Goal: Task Accomplishment & Management: Use online tool/utility

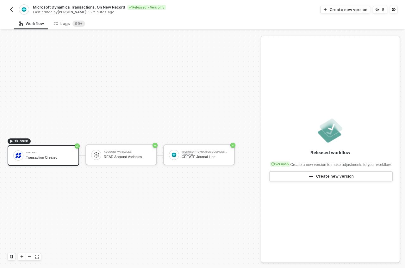
scroll to position [12, 0]
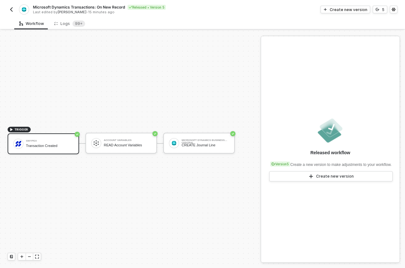
click at [11, 9] on img "button" at bounding box center [11, 9] width 5 height 5
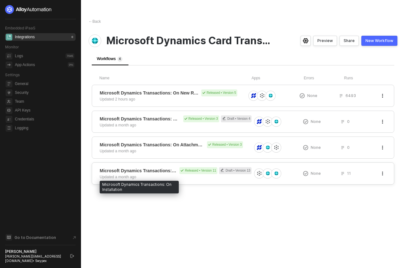
click at [146, 171] on span "Microsoft Dynamics Transactions: On Installation" at bounding box center [138, 171] width 77 height 6
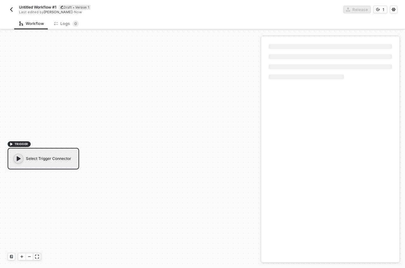
scroll to position [12, 0]
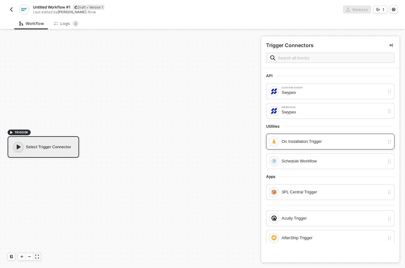
click at [295, 140] on div "On Installation Trigger" at bounding box center [333, 141] width 103 height 7
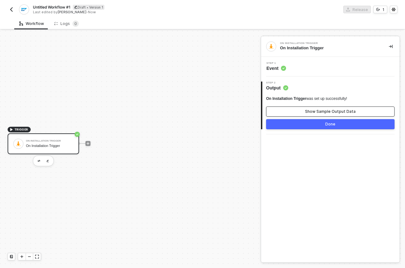
click at [310, 110] on div "Show Sample Output Data" at bounding box center [330, 111] width 51 height 5
click at [310, 110] on button "Hide Output Data" at bounding box center [330, 112] width 128 height 10
click at [50, 160] on button "button" at bounding box center [48, 161] width 8 height 8
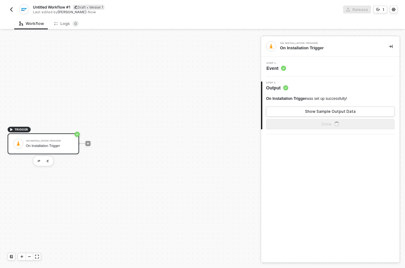
click at [278, 71] on span "Event" at bounding box center [276, 68] width 20 height 6
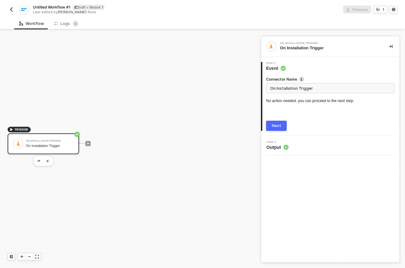
click at [278, 127] on div "Next" at bounding box center [276, 125] width 9 height 5
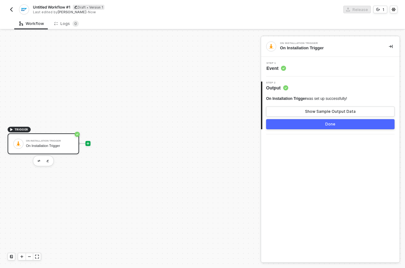
click at [88, 144] on icon "icon-play" at bounding box center [88, 144] width 4 height 4
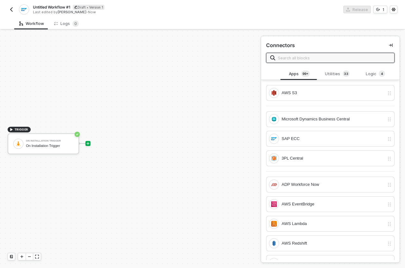
click at [317, 60] on input "text" at bounding box center [334, 57] width 113 height 7
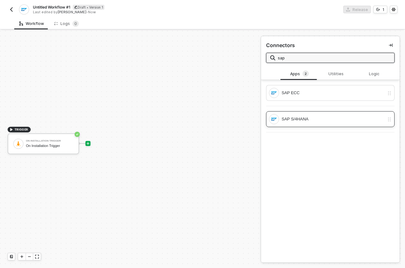
type input "sap"
click at [313, 118] on div "SAP S/4HANA" at bounding box center [333, 119] width 103 height 7
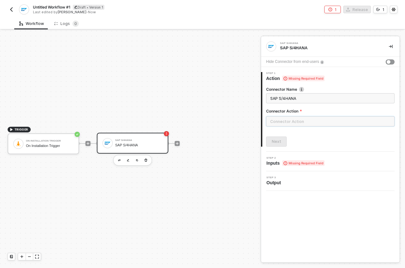
click at [307, 120] on input "text" at bounding box center [330, 121] width 128 height 10
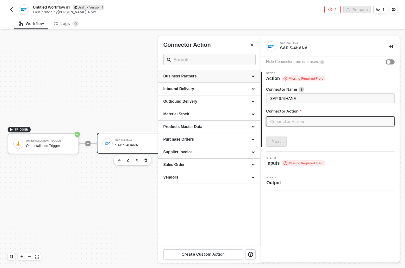
click at [254, 76] on div "Business Partners" at bounding box center [209, 76] width 92 height 5
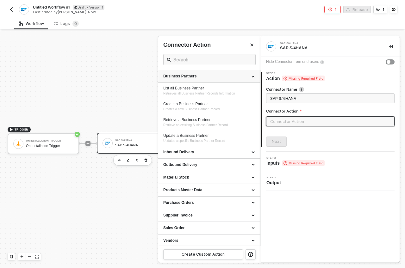
click at [254, 76] on div "Business Partners" at bounding box center [209, 76] width 102 height 13
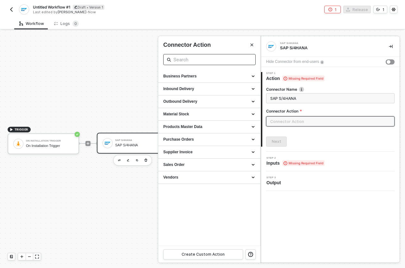
click at [206, 61] on input "text" at bounding box center [209, 60] width 72 height 8
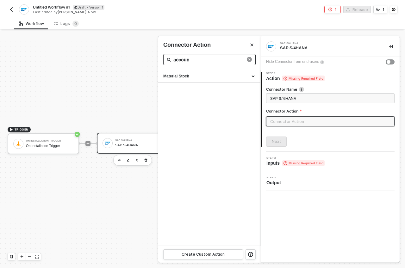
type input "account"
type input "acc"
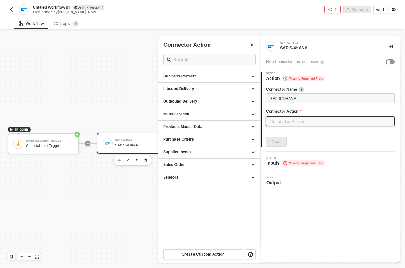
click at [290, 120] on input "text" at bounding box center [330, 121] width 128 height 10
click at [294, 161] on span "Missing Required Field" at bounding box center [303, 163] width 42 height 6
click at [265, 165] on div "Step 2 Inputs Missing Required Field" at bounding box center [331, 161] width 137 height 9
click at [271, 164] on span "Inputs Missing Required Field" at bounding box center [295, 163] width 58 height 6
click at [251, 45] on icon "Close" at bounding box center [252, 45] width 3 height 3
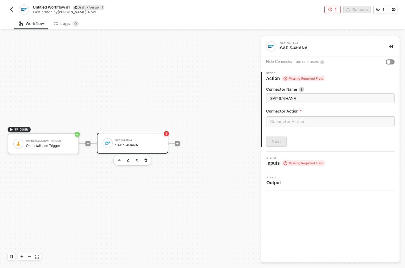
click at [276, 163] on span "Inputs Missing Required Field" at bounding box center [295, 163] width 58 height 6
click at [343, 164] on div "Step 2 Inputs Missing Required Field" at bounding box center [331, 161] width 137 height 9
click at [326, 122] on input "text" at bounding box center [330, 121] width 128 height 10
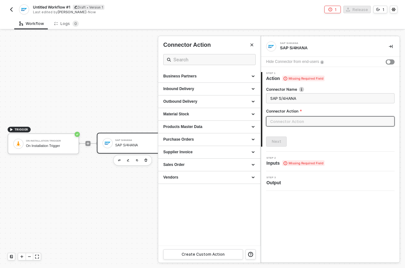
click at [300, 122] on input "text" at bounding box center [330, 121] width 128 height 10
click at [254, 77] on icon at bounding box center [253, 77] width 3 height 0
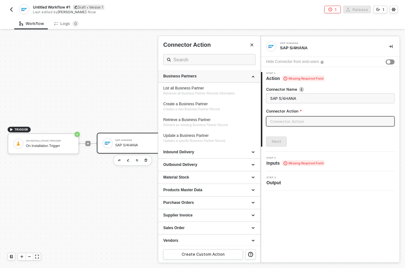
click at [254, 75] on div "Business Partners" at bounding box center [209, 76] width 102 height 13
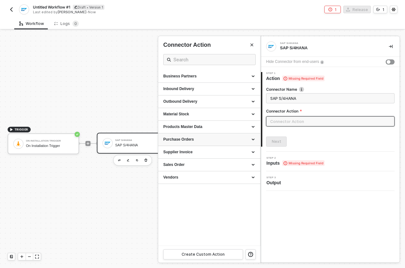
click at [228, 142] on div "Purchase Orders" at bounding box center [209, 139] width 102 height 13
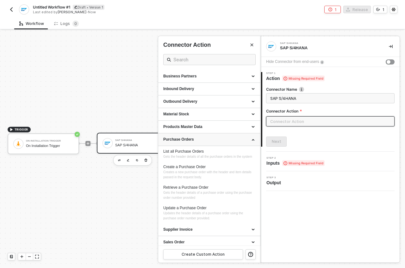
scroll to position [6, 0]
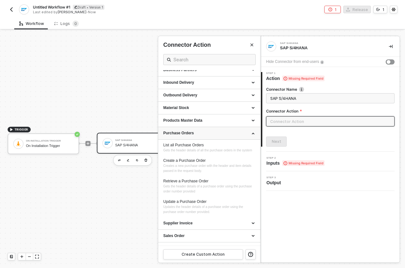
click at [230, 133] on div "Purchase Orders" at bounding box center [209, 133] width 92 height 5
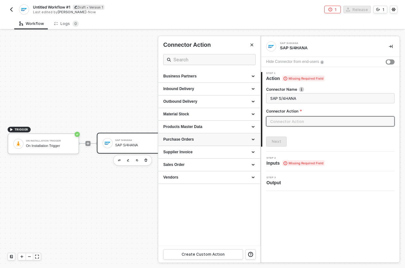
scroll to position [0, 0]
click at [228, 174] on div "Vendors" at bounding box center [209, 177] width 102 height 13
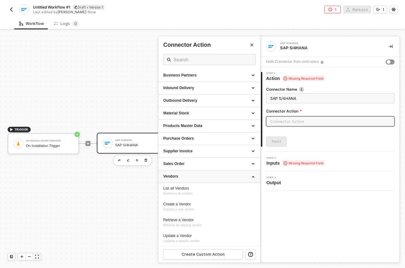
scroll to position [2, 0]
click at [208, 175] on div "Vendors" at bounding box center [209, 175] width 92 height 5
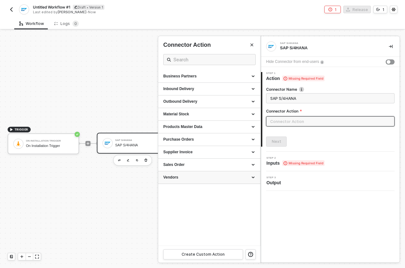
scroll to position [0, 0]
click at [218, 78] on div "Business Partners" at bounding box center [209, 76] width 92 height 5
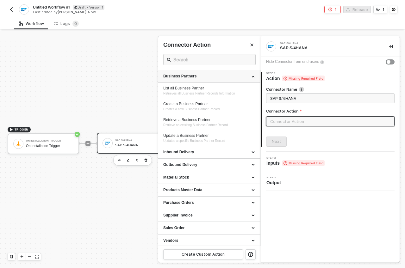
click at [218, 78] on div "Business Partners" at bounding box center [209, 76] width 92 height 5
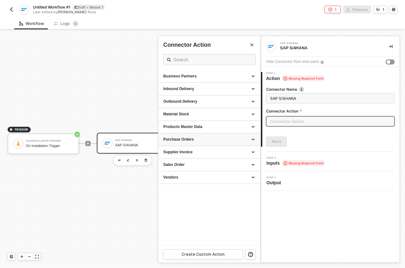
click at [211, 139] on div "Purchase Orders" at bounding box center [209, 139] width 92 height 5
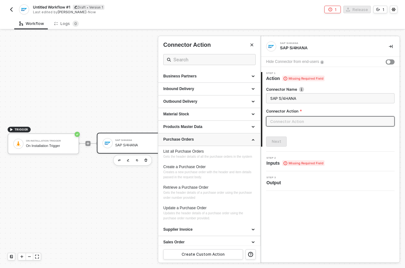
click at [211, 139] on div "Purchase Orders" at bounding box center [209, 139] width 92 height 5
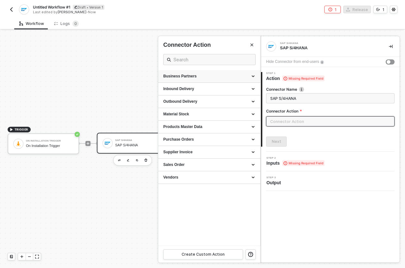
click at [204, 77] on div "Business Partners" at bounding box center [209, 76] width 92 height 5
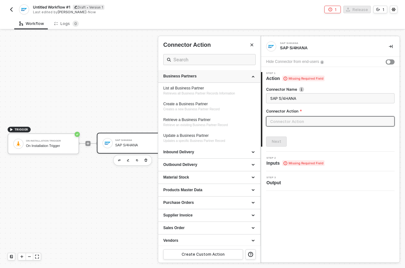
click at [204, 77] on div "Business Partners" at bounding box center [209, 76] width 92 height 5
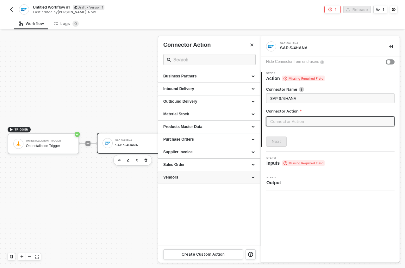
click at [231, 176] on div "Vendors" at bounding box center [209, 177] width 92 height 5
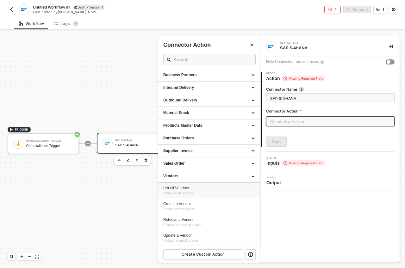
scroll to position [2, 0]
click at [212, 177] on div "Vendors" at bounding box center [209, 175] width 92 height 5
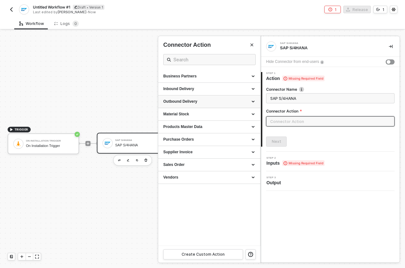
scroll to position [0, 0]
click at [216, 75] on div "Business Partners" at bounding box center [209, 76] width 92 height 5
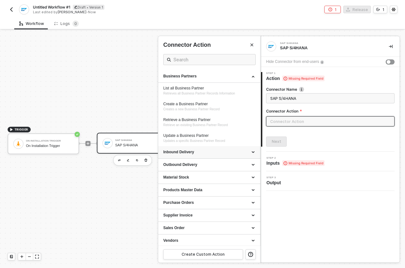
click at [218, 153] on div "Inbound Delivery" at bounding box center [209, 152] width 92 height 5
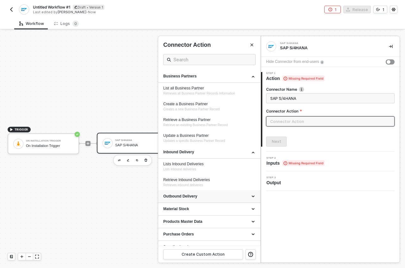
click at [228, 196] on div "Outbound Delivery" at bounding box center [209, 196] width 92 height 5
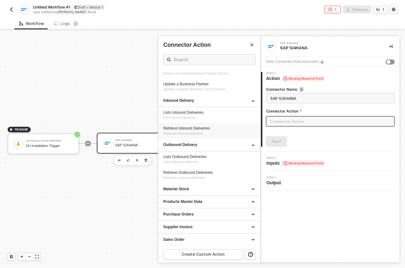
scroll to position [65, 0]
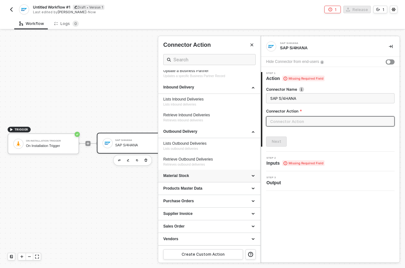
click at [227, 175] on div "Material Stock" at bounding box center [209, 175] width 92 height 5
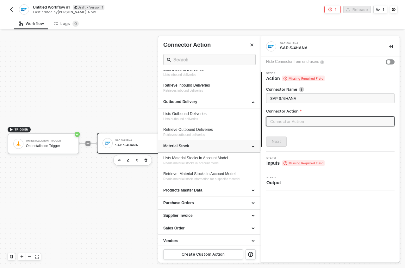
scroll to position [96, 0]
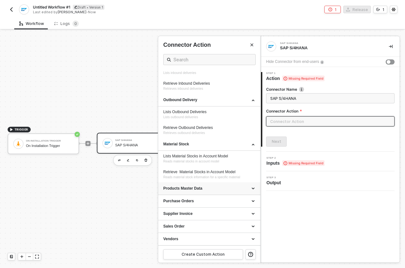
click at [227, 192] on div "Products Master Data" at bounding box center [209, 189] width 102 height 13
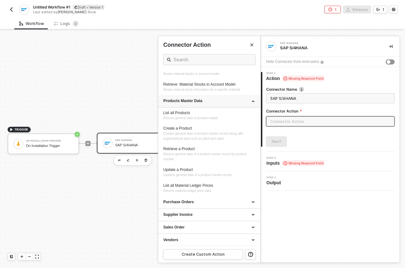
scroll to position [185, 0]
click at [224, 202] on div "Purchase Orders" at bounding box center [209, 201] width 92 height 5
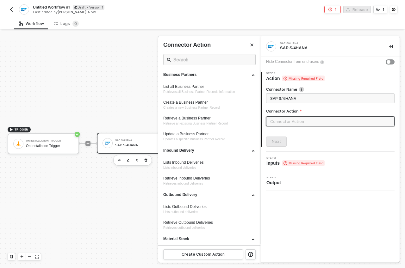
scroll to position [0, 0]
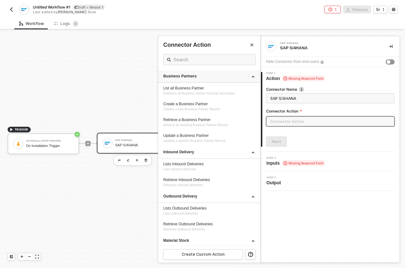
click at [204, 75] on div "Business Partners" at bounding box center [209, 76] width 92 height 5
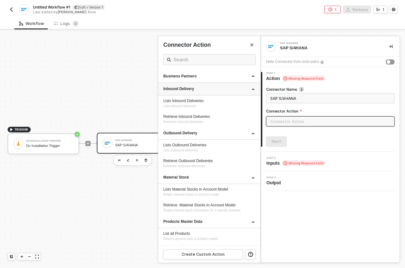
click at [194, 89] on div "Inbound Delivery" at bounding box center [209, 88] width 92 height 5
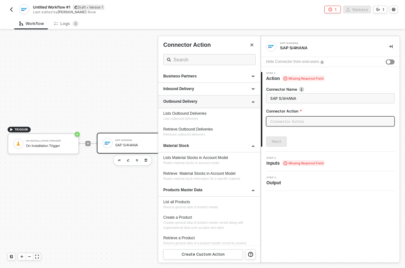
click at [196, 103] on div "Outbound Delivery" at bounding box center [209, 101] width 92 height 5
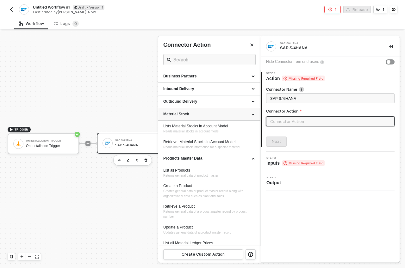
click at [196, 115] on div "Material Stock" at bounding box center [209, 114] width 92 height 5
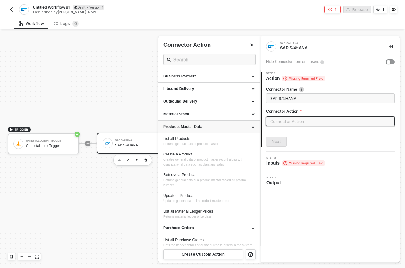
click at [208, 127] on div "Products Master Data" at bounding box center [209, 126] width 92 height 5
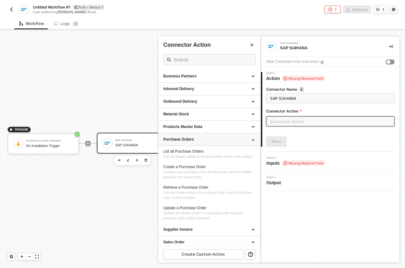
scroll to position [1, 0]
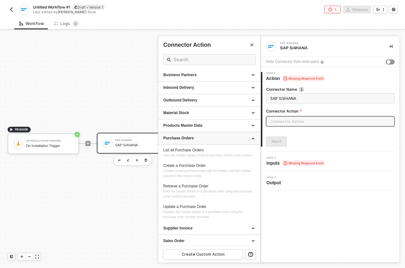
click at [209, 139] on div "Purchase Orders" at bounding box center [209, 138] width 92 height 5
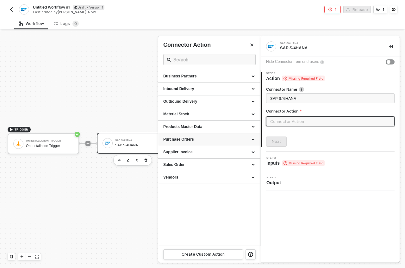
scroll to position [0, 0]
click at [207, 77] on div "Business Partners" at bounding box center [209, 76] width 92 height 5
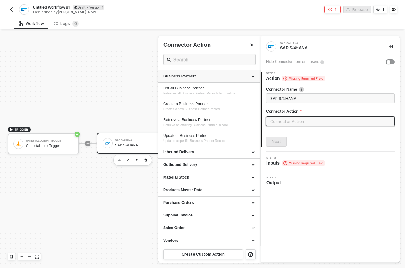
click at [202, 77] on div "Business Partners" at bounding box center [209, 76] width 92 height 5
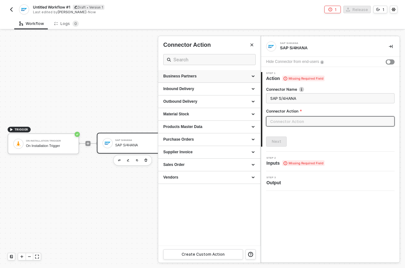
click at [205, 76] on div "Business Partners" at bounding box center [209, 76] width 92 height 5
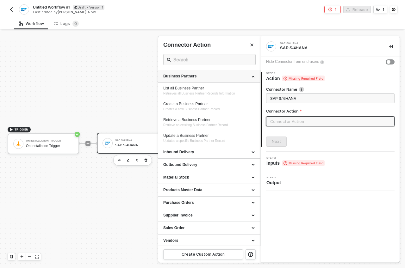
click at [223, 77] on div "Business Partners" at bounding box center [209, 76] width 92 height 5
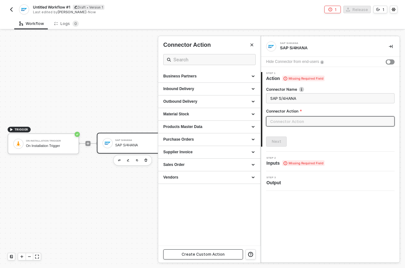
click at [229, 254] on button "Create Custom Action" at bounding box center [203, 255] width 80 height 10
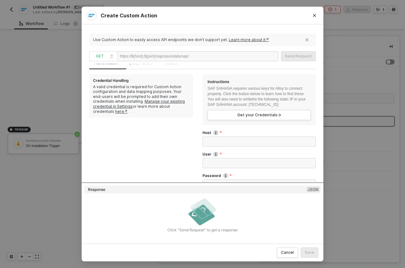
scroll to position [17, 0]
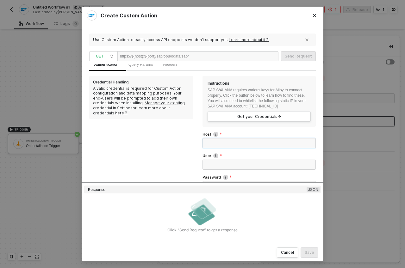
click at [220, 145] on input "Host" at bounding box center [258, 143] width 113 height 10
click at [219, 164] on input "User" at bounding box center [258, 165] width 113 height 10
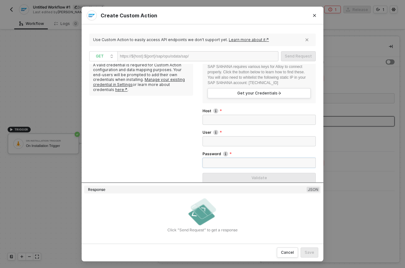
click at [221, 161] on input "Password" at bounding box center [258, 163] width 113 height 10
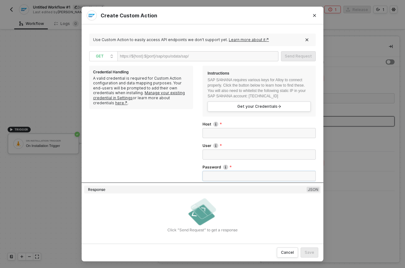
scroll to position [0, 0]
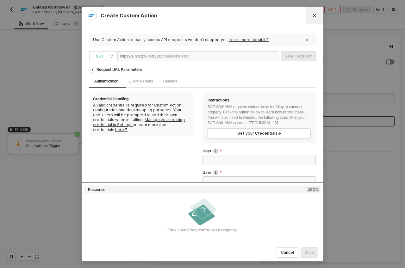
click at [313, 12] on button "Close" at bounding box center [314, 15] width 10 height 10
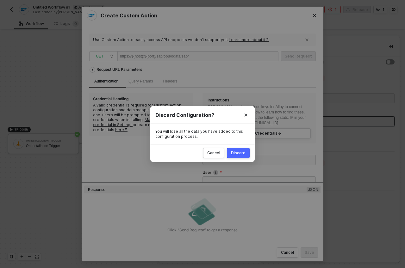
click at [240, 156] on button "Discard" at bounding box center [238, 153] width 23 height 10
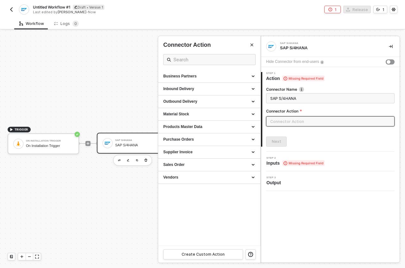
click at [295, 120] on input "text" at bounding box center [330, 121] width 128 height 10
click at [242, 75] on div "Business Partners" at bounding box center [209, 76] width 92 height 5
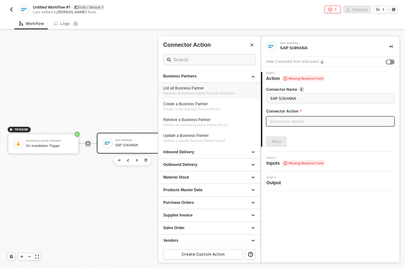
click at [227, 92] on span "Retrieves all Business Partner Records Information" at bounding box center [199, 93] width 72 height 3
type input "Retrieves all Business Partner Records Information"
type input "Business Partners - List all Business Partner"
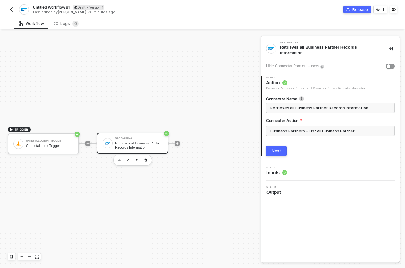
click at [282, 148] on button "Next" at bounding box center [276, 151] width 21 height 10
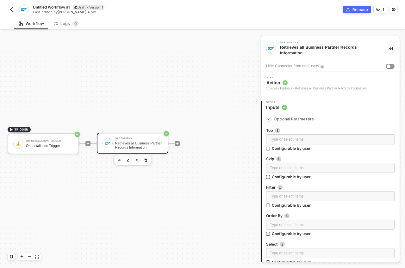
click at [269, 118] on icon "icon-arrow-right-small" at bounding box center [269, 119] width 4 height 4
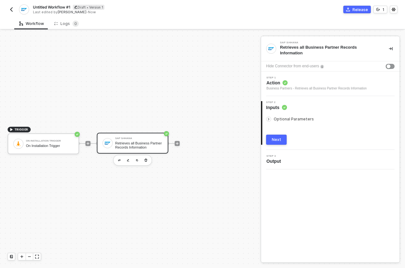
click at [276, 136] on button "Next" at bounding box center [276, 140] width 21 height 10
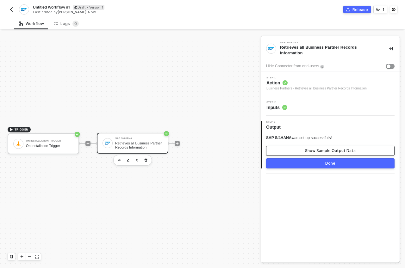
click at [305, 149] on button "Show Sample Output Data" at bounding box center [330, 151] width 128 height 10
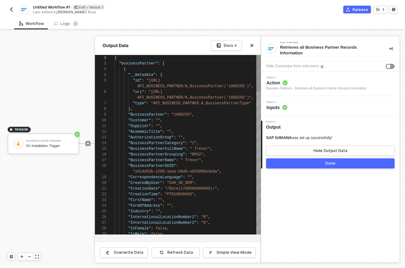
scroll to position [46, 0]
click at [235, 252] on div "Simple View Mode" at bounding box center [233, 252] width 35 height 5
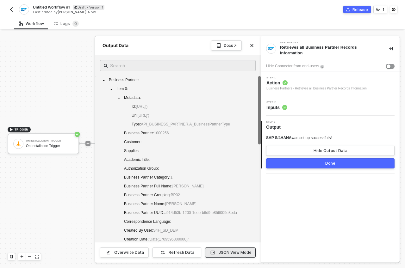
click at [235, 251] on div "JSON View Mode" at bounding box center [235, 252] width 33 height 5
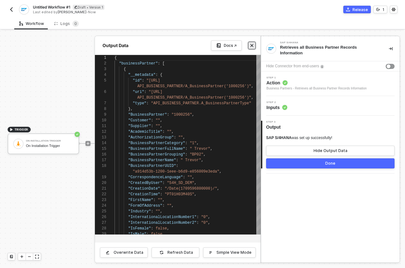
click at [251, 46] on icon "icon-close" at bounding box center [252, 46] width 4 height 4
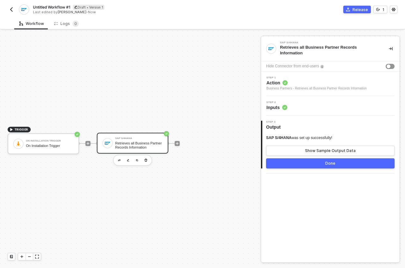
click at [333, 165] on div "Done" at bounding box center [330, 163] width 10 height 5
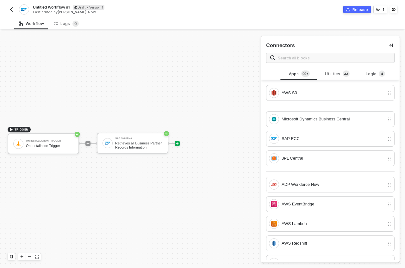
click at [58, 6] on span "Untitled Workflow #1" at bounding box center [51, 6] width 37 height 5
click at [58, 6] on input "Untitled Workflow #1" at bounding box center [87, 7] width 108 height 8
type input "SAP S/4HANATransactions: On Installation"
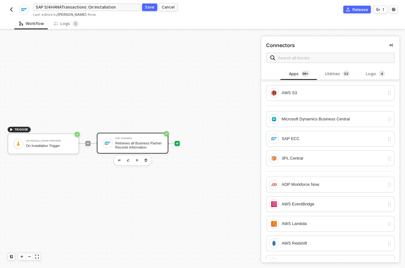
click at [147, 145] on div "Retrieves all Business Partner Records Information" at bounding box center [138, 145] width 47 height 8
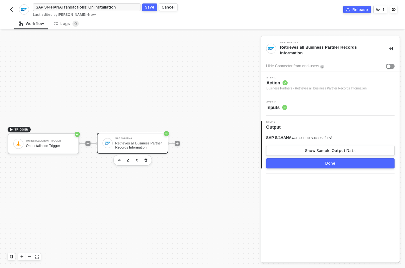
click at [277, 107] on span "Inputs" at bounding box center [276, 107] width 21 height 6
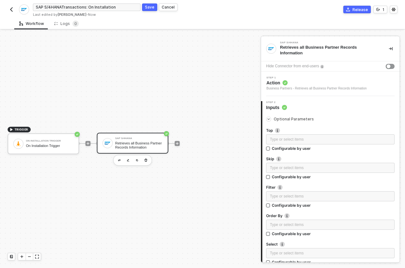
click at [150, 142] on div "Retrieves all Business Partner Records Information" at bounding box center [138, 145] width 47 height 8
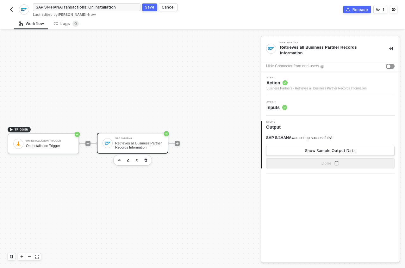
click at [311, 83] on span "Action" at bounding box center [316, 83] width 100 height 6
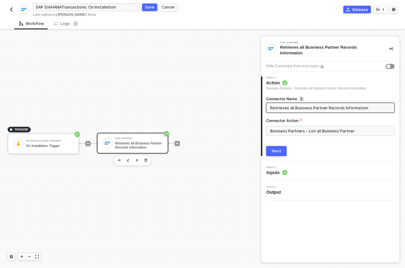
click at [271, 172] on span "Inputs" at bounding box center [276, 173] width 21 height 6
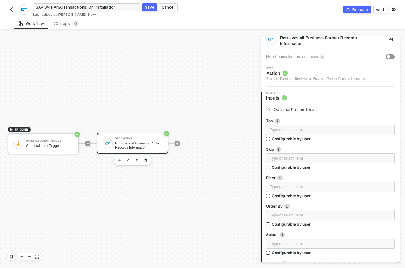
scroll to position [22, 0]
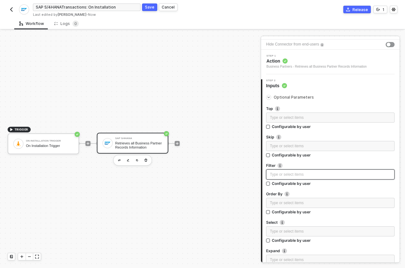
click at [288, 175] on div "Type or select items ﻿" at bounding box center [330, 175] width 121 height 6
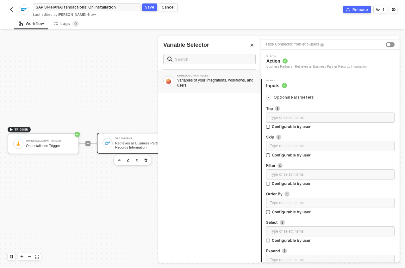
click at [227, 82] on div "Variables of your integrations, workflows, and users" at bounding box center [216, 83] width 78 height 10
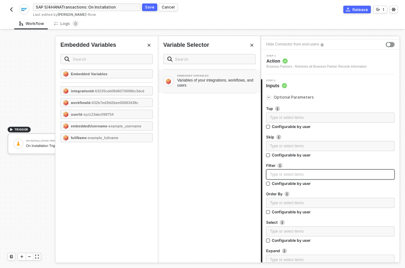
click at [291, 170] on div "Type or select items ﻿" at bounding box center [330, 175] width 128 height 10
click at [270, 184] on span "Configurable by user" at bounding box center [290, 183] width 41 height 5
click at [270, 184] on input "Configurable by user" at bounding box center [268, 184] width 4 height 4
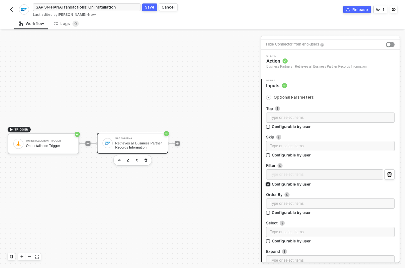
click at [270, 184] on span "Configurable by user" at bounding box center [290, 184] width 41 height 5
click at [270, 184] on input "Configurable by user" at bounding box center [268, 185] width 4 height 4
checkbox input "false"
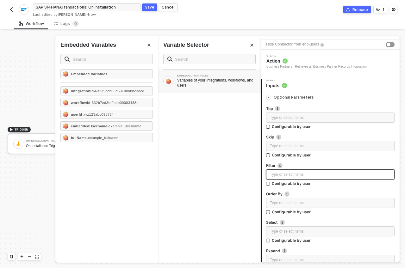
click at [278, 175] on div "Type or select items ﻿" at bounding box center [330, 175] width 121 height 6
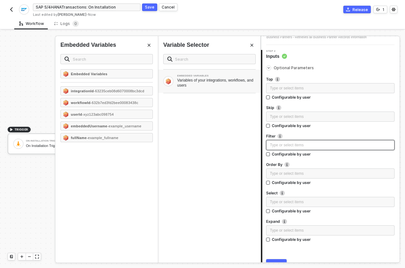
scroll to position [68, 0]
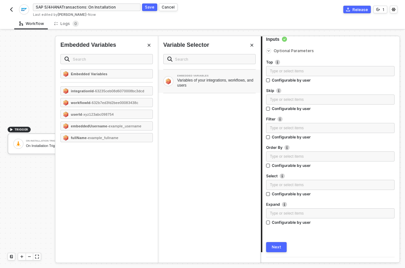
click at [280, 245] on div "Next" at bounding box center [276, 247] width 9 height 5
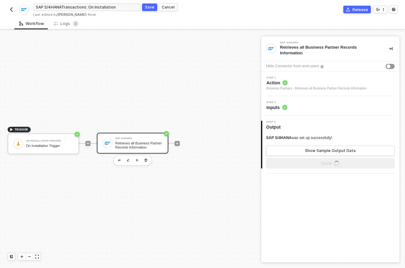
scroll to position [0, 0]
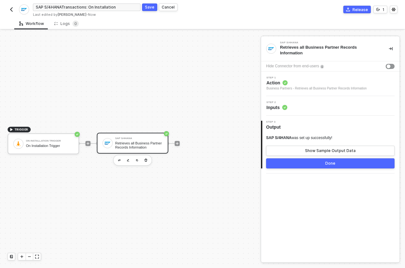
click at [327, 164] on div "Done" at bounding box center [330, 163] width 10 height 5
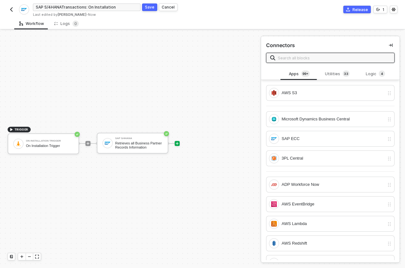
click at [175, 102] on div "TRIGGER On Installation Trigger On Installation Trigger SAP S/4HANA Retrieves a…" at bounding box center [128, 143] width 257 height 249
click at [389, 45] on button "button" at bounding box center [391, 45] width 8 height 8
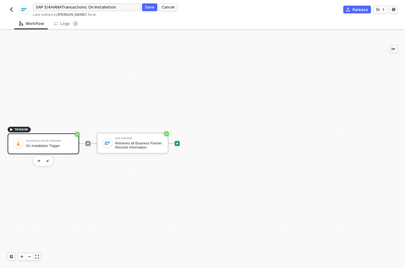
click at [43, 146] on div "On Installation Trigger" at bounding box center [49, 146] width 47 height 4
click at [12, 128] on icon "icon-play" at bounding box center [11, 130] width 4 height 4
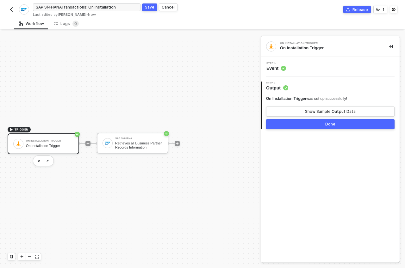
click at [15, 129] on span "TRIGGER" at bounding box center [22, 129] width 14 height 5
click at [11, 130] on icon "icon-play" at bounding box center [11, 129] width 3 height 3
click at [12, 130] on icon "icon-play" at bounding box center [11, 129] width 3 height 3
click at [175, 59] on div "TRIGGER On Installation Trigger On Installation Trigger SAP S/4HANA Retrieves a…" at bounding box center [128, 143] width 257 height 249
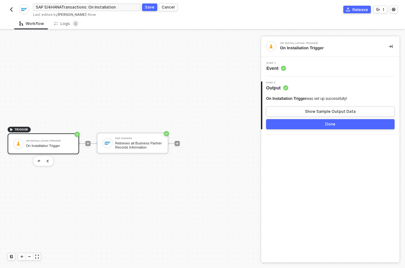
click at [144, 9] on button "Save" at bounding box center [149, 7] width 15 height 8
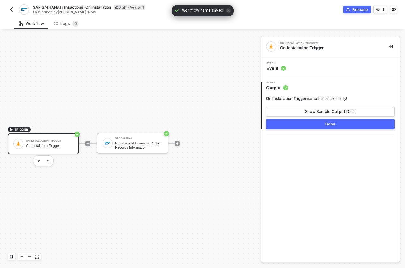
click at [12, 10] on img "button" at bounding box center [11, 9] width 5 height 5
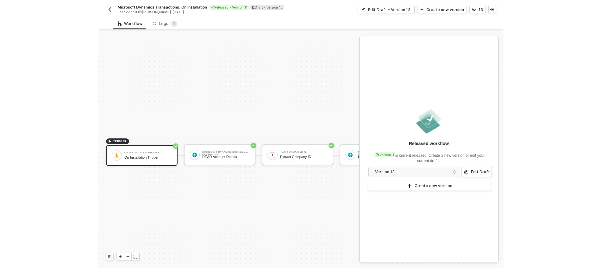
scroll to position [16, 0]
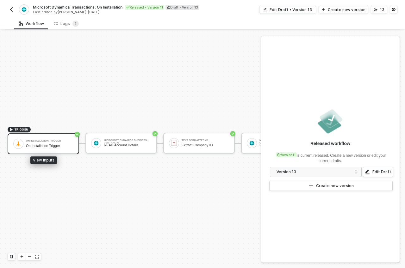
click at [51, 138] on div "On Installation Trigger On Installation Trigger" at bounding box center [49, 144] width 47 height 12
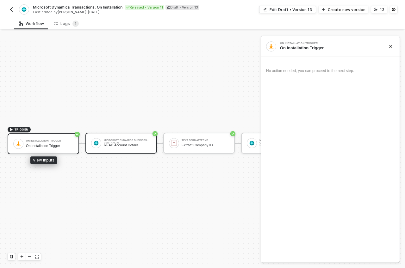
click at [129, 139] on div "Microsoft Dynamics Business Central #5" at bounding box center [127, 140] width 47 height 3
click at [67, 138] on div "On Installation Trigger On Installation Trigger" at bounding box center [49, 144] width 47 height 12
click at [107, 139] on div "Microsoft Dynamics Business Central #5" at bounding box center [127, 140] width 47 height 3
click at [64, 140] on div "On Installation Trigger" at bounding box center [49, 141] width 47 height 3
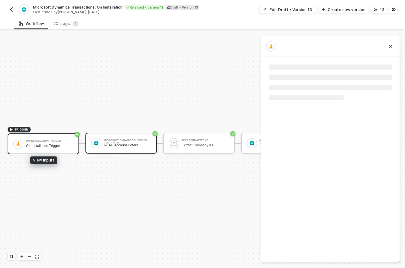
click at [64, 140] on div "On Installation Trigger" at bounding box center [49, 141] width 47 height 3
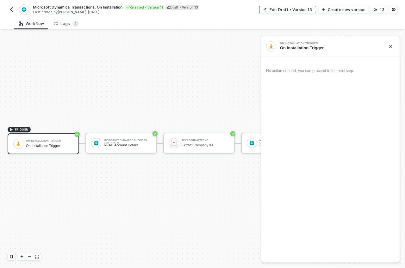
click at [294, 10] on div "Edit Draft • Version 13" at bounding box center [291, 9] width 42 height 5
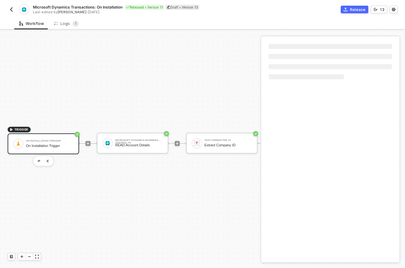
click at [57, 140] on div "On Installation Trigger" at bounding box center [49, 141] width 47 height 3
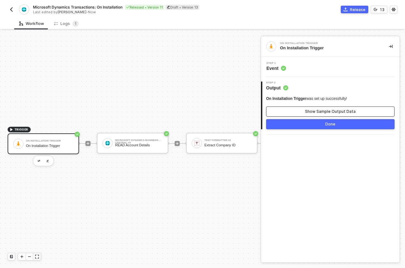
click at [302, 110] on button "Show Sample Output Data" at bounding box center [330, 112] width 128 height 10
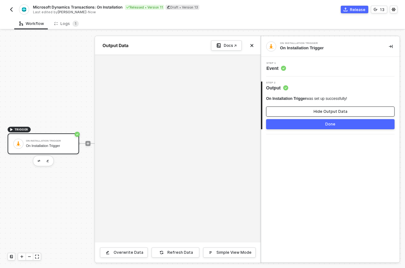
click at [302, 110] on button "Hide Output Data" at bounding box center [330, 112] width 128 height 10
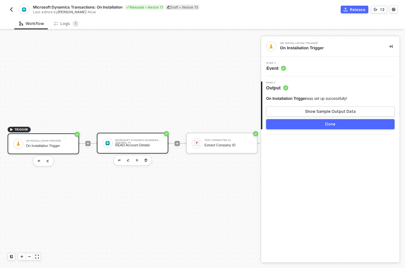
click at [129, 139] on div "Microsoft Dynamics Business Central #5" at bounding box center [138, 140] width 47 height 3
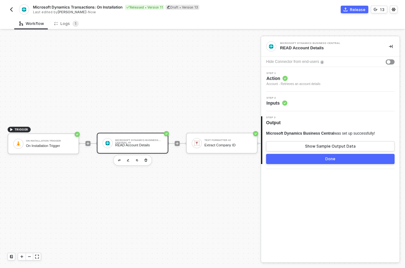
click at [278, 105] on span "Inputs" at bounding box center [276, 103] width 21 height 6
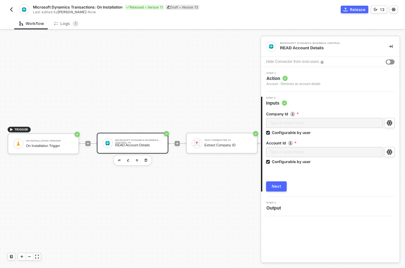
click at [144, 139] on div "Microsoft Dynamics Business Central #5" at bounding box center [138, 140] width 47 height 3
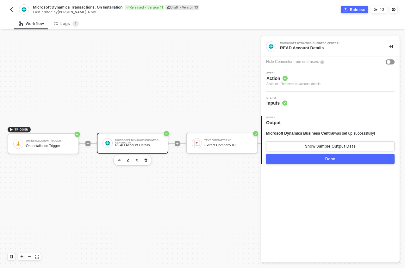
click at [307, 77] on span "Action" at bounding box center [293, 78] width 54 height 6
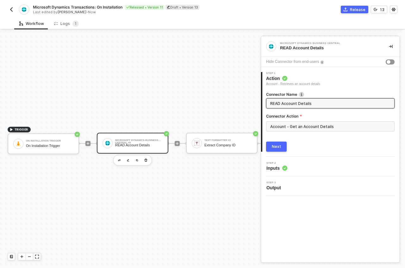
click at [306, 168] on div "Step 2 Inputs" at bounding box center [331, 166] width 137 height 9
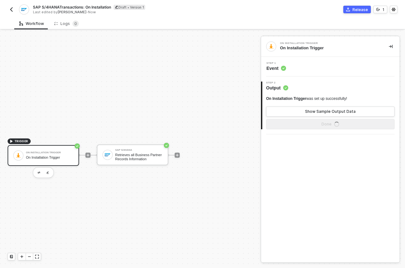
scroll to position [12, 0]
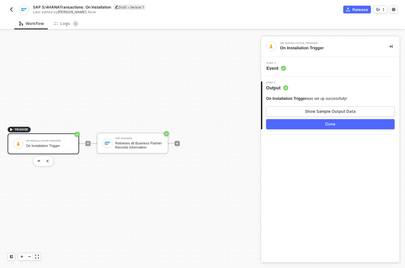
drag, startPoint x: 221, startPoint y: 46, endPoint x: 336, endPoint y: 21, distance: 117.3
click at [224, 46] on div "TRIGGER On Installation Trigger On Installation Trigger SAP S/4HANA Retrieves a…" at bounding box center [128, 143] width 257 height 249
click at [364, 9] on div "Release" at bounding box center [359, 9] width 15 height 5
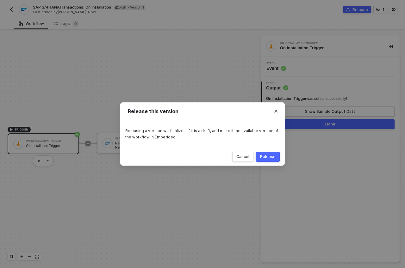
click at [272, 157] on div "Release" at bounding box center [267, 156] width 15 height 5
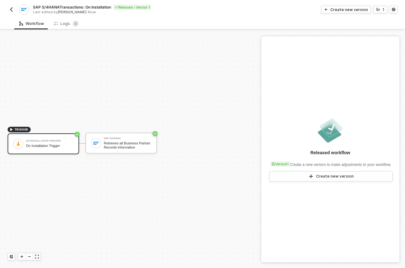
click at [11, 7] on img "button" at bounding box center [11, 9] width 5 height 5
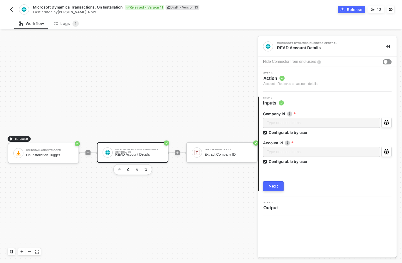
scroll to position [16, 0]
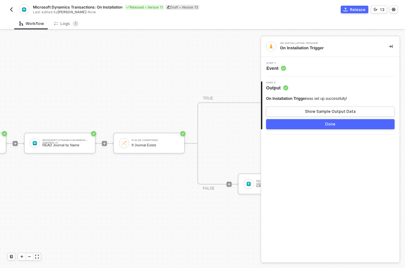
scroll to position [16, 327]
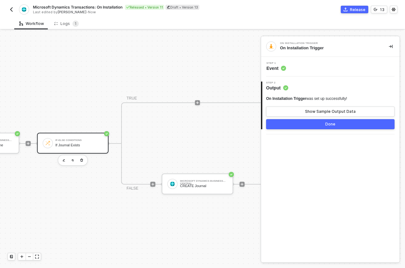
click at [94, 138] on div "If-Else Conditions If Journal Exists" at bounding box center [78, 143] width 47 height 12
click at [283, 70] on circle at bounding box center [284, 68] width 5 height 5
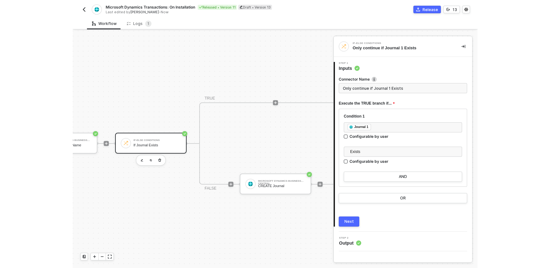
scroll to position [16, 260]
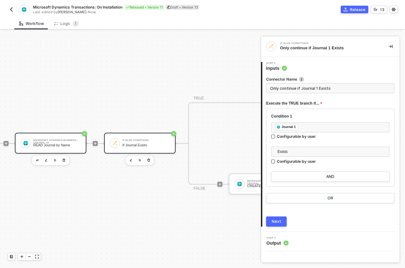
click at [70, 143] on div "READ Journal by Name" at bounding box center [56, 145] width 47 height 4
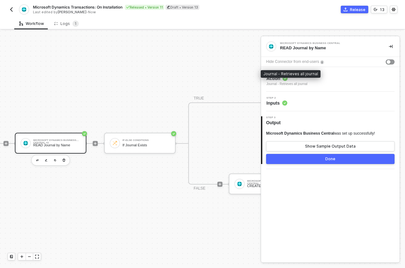
click at [296, 82] on div "Journal - Retrieves all journal" at bounding box center [286, 84] width 41 height 5
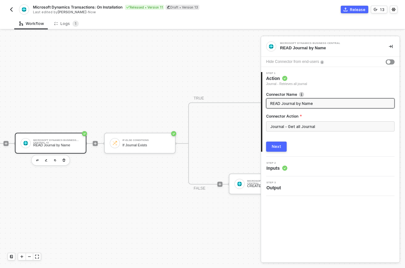
click at [300, 167] on div "Step 2 Inputs" at bounding box center [331, 166] width 137 height 9
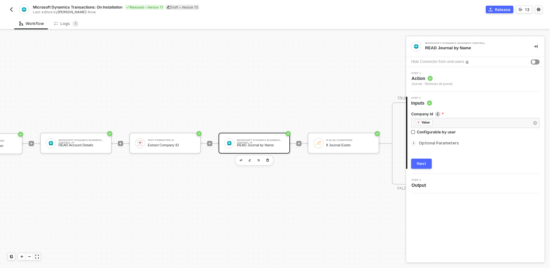
scroll to position [16, 26]
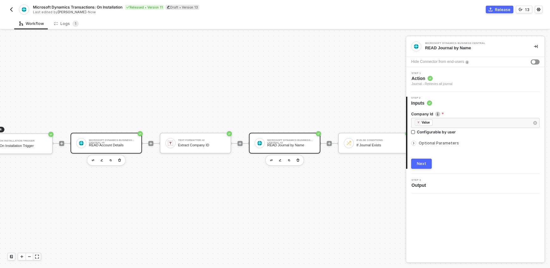
click at [106, 143] on div "READ Account Details" at bounding box center [112, 145] width 47 height 4
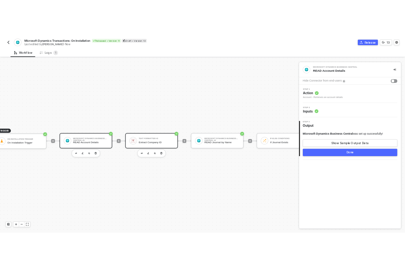
scroll to position [16, 15]
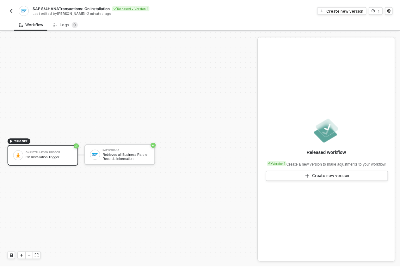
scroll to position [12, 0]
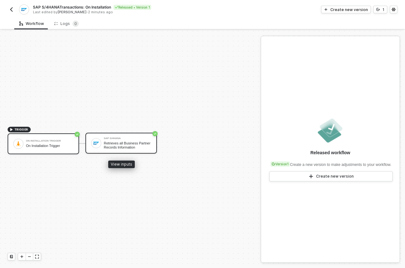
click at [128, 141] on div "Retrieves all Business Partner Records Information" at bounding box center [127, 145] width 47 height 8
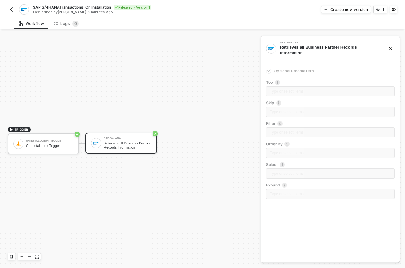
click at [136, 89] on div "TRIGGER On Installation Trigger On Installation Trigger SAP S/4HANA Retrieves a…" at bounding box center [128, 143] width 257 height 249
click at [72, 26] on sup "0" at bounding box center [75, 24] width 6 height 6
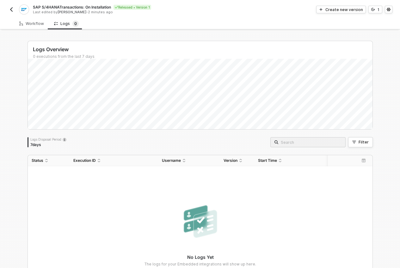
click at [10, 10] on img "button" at bounding box center [11, 9] width 5 height 5
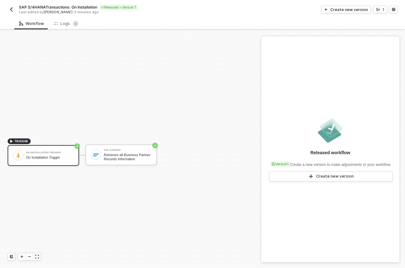
scroll to position [12, 0]
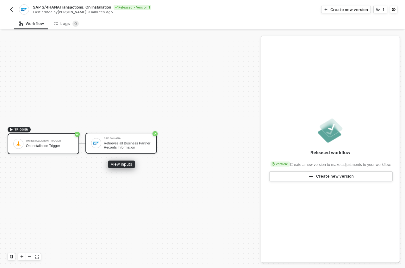
click at [148, 139] on div "SAP S/4HANA" at bounding box center [127, 138] width 47 height 3
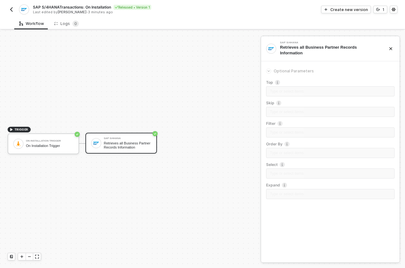
click at [228, 97] on div "TRIGGER On Installation Trigger On Installation Trigger SAP S/4HANA Retrieves a…" at bounding box center [128, 143] width 257 height 249
click at [362, 11] on div "Create new version" at bounding box center [349, 9] width 38 height 5
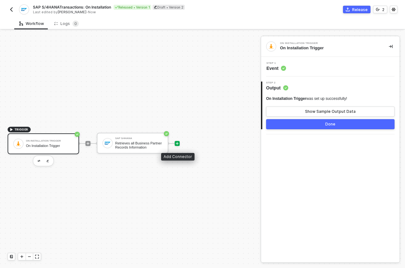
click at [179, 145] on div at bounding box center [177, 143] width 5 height 5
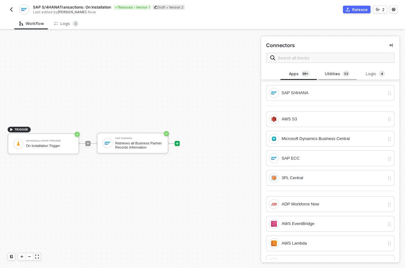
click at [332, 77] on div "Utilities 3 3" at bounding box center [337, 74] width 28 height 7
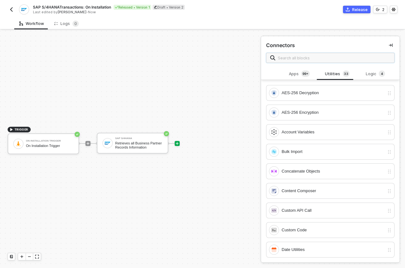
click at [332, 55] on input "text" at bounding box center [334, 57] width 113 height 7
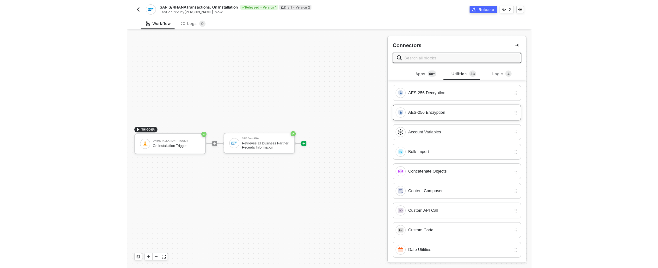
scroll to position [1, 0]
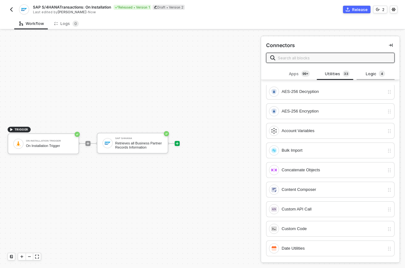
click at [364, 73] on div "Logic 4" at bounding box center [376, 74] width 28 height 7
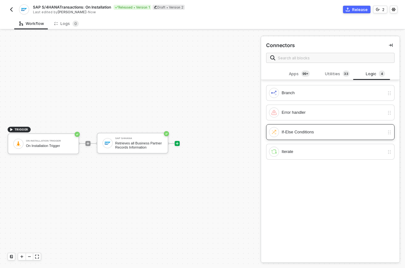
click at [324, 129] on div "If-Else Conditions" at bounding box center [333, 132] width 103 height 7
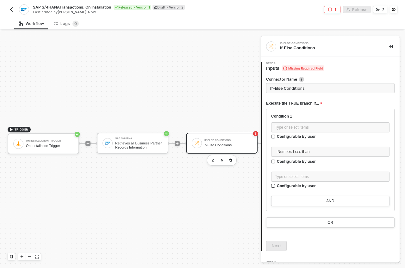
drag, startPoint x: 262, startPoint y: 115, endPoint x: 268, endPoint y: 115, distance: 6.0
click at [268, 115] on div "Step 1 Inputs Missing Required Field Connector Name If-Else Conditions Execute …" at bounding box center [330, 156] width 139 height 189
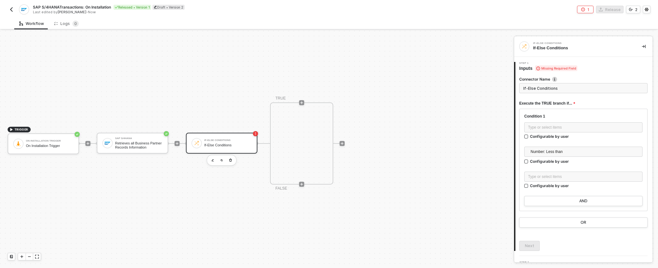
click at [224, 141] on div "If-Else Conditions" at bounding box center [227, 140] width 47 height 3
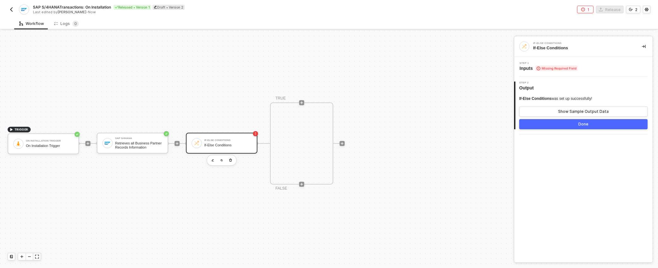
click at [405, 70] on span "Missing Required Field" at bounding box center [557, 68] width 42 height 6
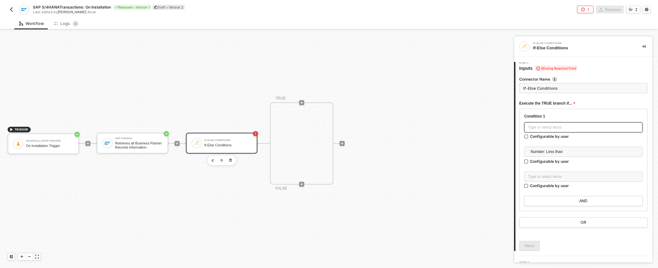
click at [405, 130] on div "Type or select items ﻿" at bounding box center [583, 128] width 111 height 6
click at [405, 101] on div "SAP S/4HANA" at bounding box center [470, 99] width 78 height 3
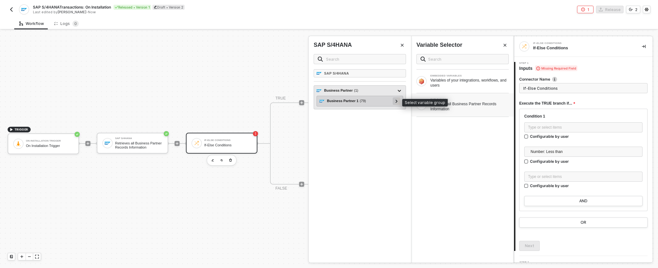
click at [399, 101] on div at bounding box center [397, 101] width 8 height 8
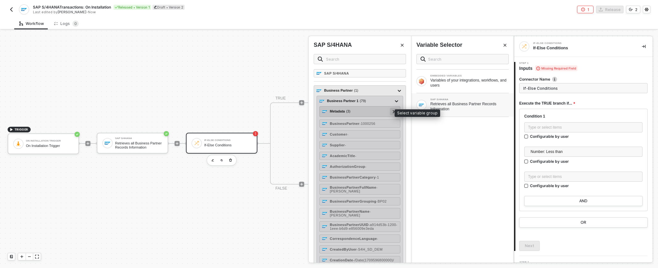
click at [390, 113] on div at bounding box center [394, 112] width 8 height 8
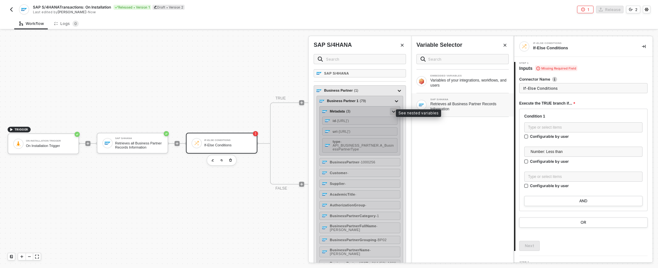
click at [390, 113] on div at bounding box center [394, 112] width 8 height 8
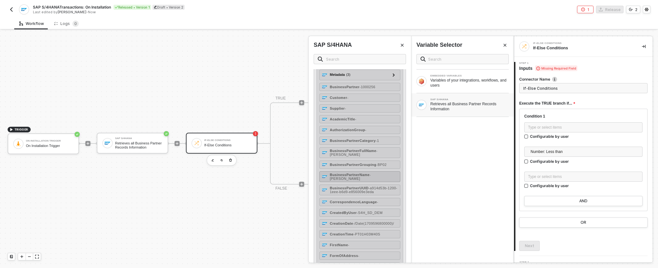
scroll to position [0, 0]
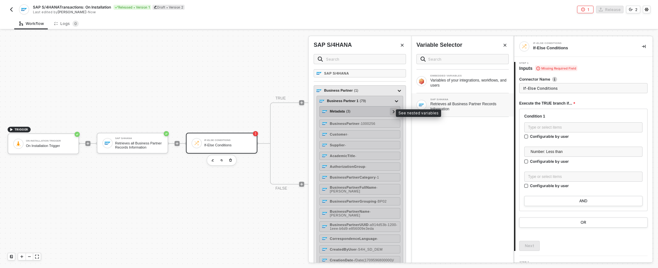
click at [393, 113] on icon at bounding box center [394, 111] width 2 height 3
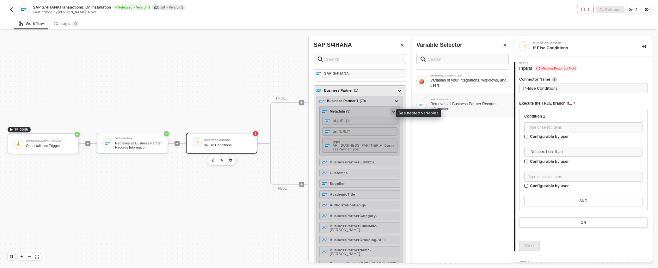
click at [392, 113] on icon at bounding box center [393, 112] width 3 height 2
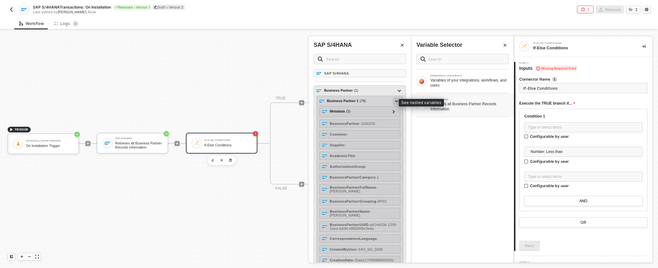
click at [395, 101] on icon at bounding box center [396, 101] width 3 height 2
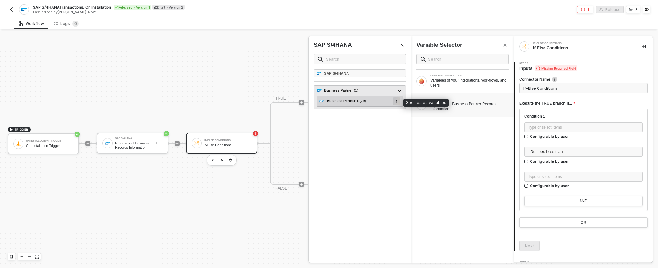
click at [396, 102] on icon at bounding box center [397, 101] width 2 height 3
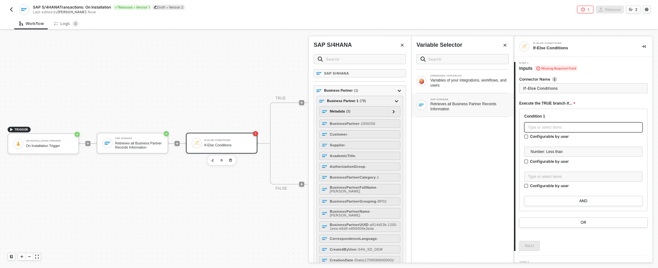
click at [405, 127] on div "Type or select items ﻿" at bounding box center [583, 128] width 111 height 6
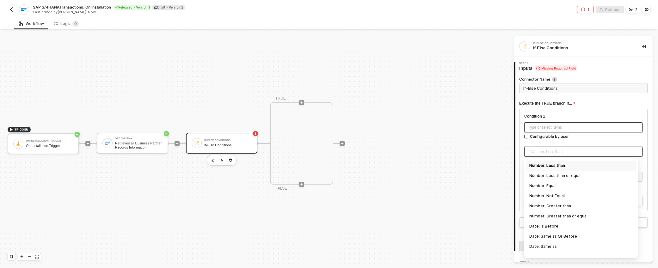
click at [405, 150] on span "Number: Less than" at bounding box center [585, 151] width 108 height 9
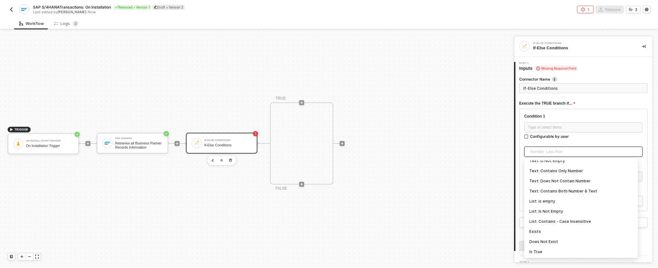
scroll to position [209, 0]
click at [405, 220] on div "List: Contains - Case Insensitive" at bounding box center [581, 220] width 103 height 7
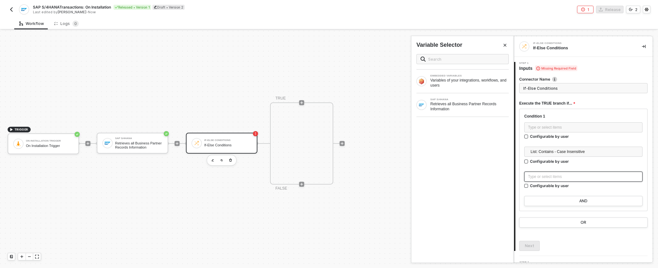
click at [405, 179] on div "Type or select items ﻿" at bounding box center [583, 177] width 111 height 6
click at [405, 154] on span "List: Contains - Case Insensitive" at bounding box center [585, 151] width 108 height 9
click at [405, 142] on div at bounding box center [583, 144] width 118 height 5
click at [232, 162] on icon "button" at bounding box center [231, 160] width 4 height 5
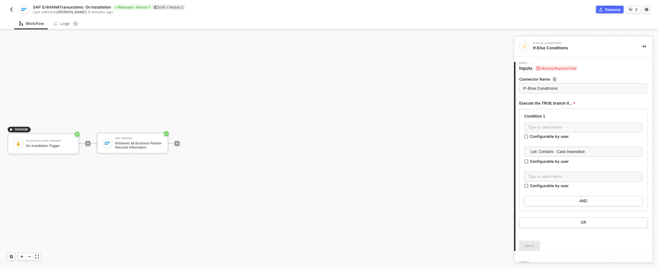
click at [230, 162] on div "TRIGGER On Installation Trigger On Installation Trigger SAP S/4HANA Retrieves a…" at bounding box center [255, 143] width 511 height 249
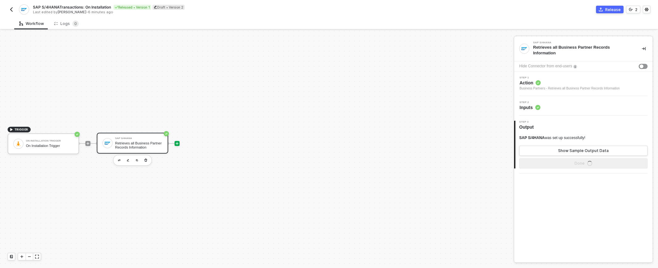
click at [177, 142] on icon "icon-play" at bounding box center [177, 144] width 4 height 4
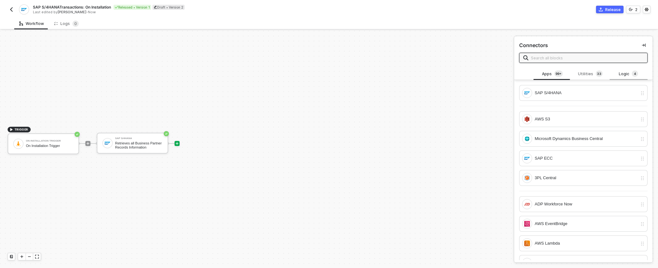
click at [405, 72] on div "Logic 4" at bounding box center [629, 74] width 28 height 7
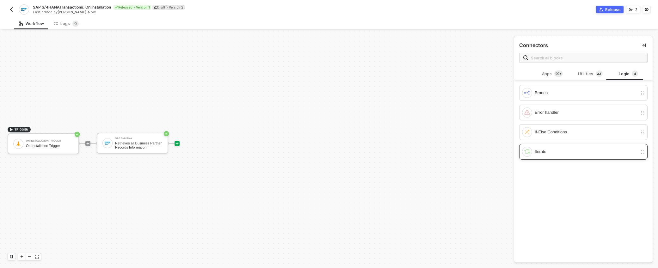
click at [405, 148] on div "Iterate" at bounding box center [586, 151] width 103 height 7
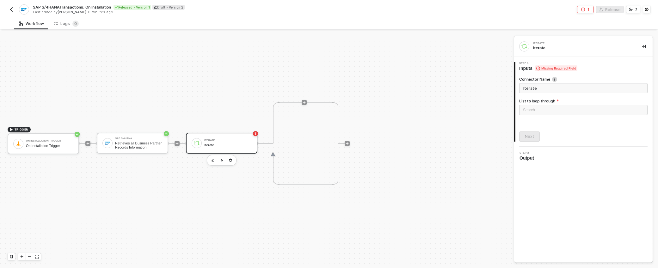
click at [220, 145] on div "Iterate" at bounding box center [227, 145] width 47 height 4
click at [405, 105] on div "Search" at bounding box center [583, 110] width 128 height 10
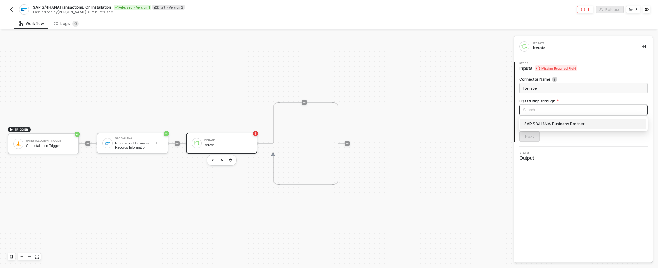
click at [405, 123] on div "SAP S/4HANA: Business Partner" at bounding box center [583, 124] width 118 height 7
type input "Loop through SAP S/4HANA: Business Partner"
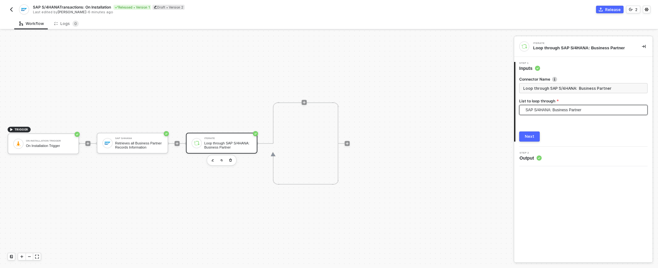
click at [405, 133] on button "Next" at bounding box center [529, 137] width 21 height 10
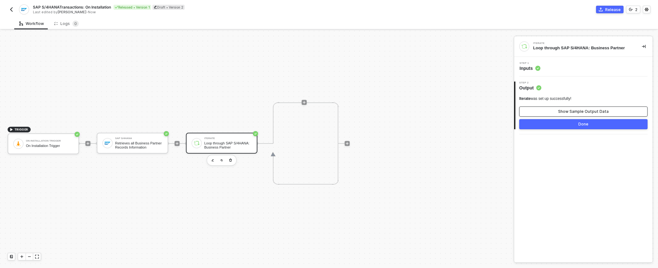
click at [405, 113] on div "Show Sample Output Data" at bounding box center [583, 111] width 51 height 5
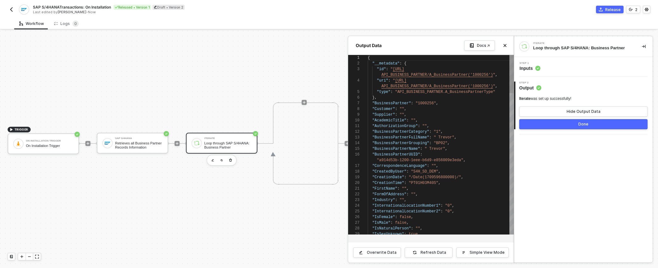
scroll to position [46, 0]
type textarea ""Supplier": "", "AcademicTitle": "", "AuthorizationGroup": "", "BusinessPartner…"
click at [405, 139] on span ""BusinessPartnerFullName"" at bounding box center [400, 137] width 57 height 4
click at [405, 159] on div "Iterate Loop through SAP S/4HANA: Business Partner Step 1 Inputs 2 Step 2 Outpu…" at bounding box center [583, 149] width 139 height 226
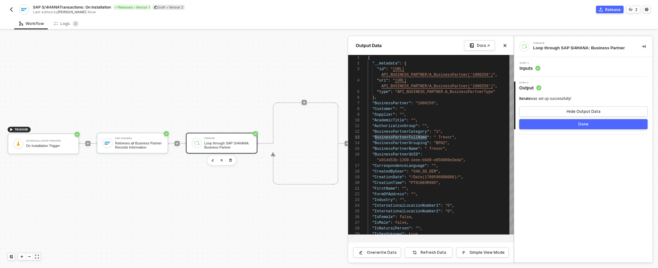
click at [405, 124] on button "Done" at bounding box center [583, 124] width 128 height 10
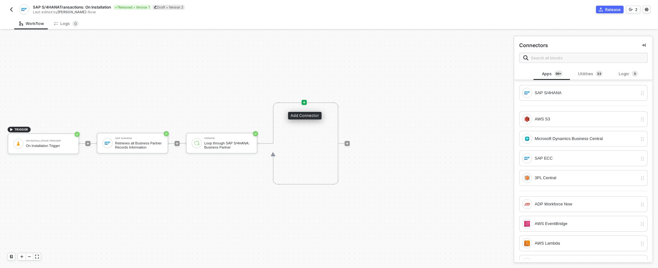
click at [304, 102] on icon "icon-play" at bounding box center [304, 103] width 4 height 4
click at [304, 101] on icon "icon-play" at bounding box center [304, 103] width 4 height 4
click at [405, 75] on div "Utilities 3 3" at bounding box center [591, 74] width 28 height 7
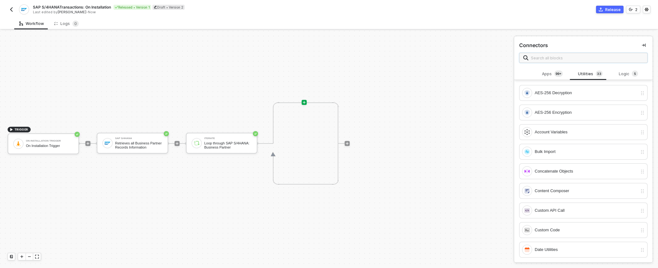
click at [405, 56] on input "text" at bounding box center [587, 57] width 113 height 7
click at [405, 73] on sup "5" at bounding box center [635, 74] width 6 height 6
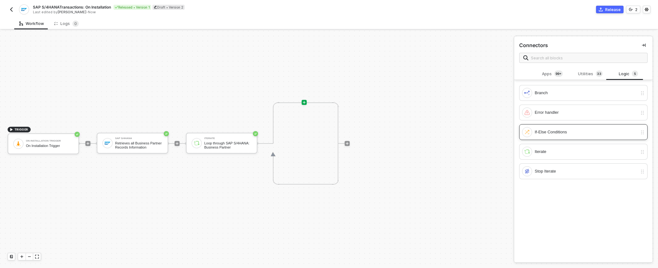
click at [405, 128] on div "If-Else Conditions" at bounding box center [579, 132] width 115 height 10
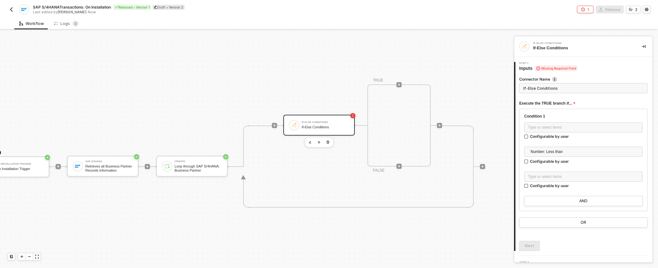
scroll to position [156, 30]
click at [405, 125] on div at bounding box center [439, 125] width 84 height 49
drag, startPoint x: 440, startPoint y: 125, endPoint x: 459, endPoint y: 96, distance: 35.0
click at [405, 96] on div "TRIGGER On Installation Trigger On Installation Trigger SAP S/4HANA Retrieves a…" at bounding box center [227, 166] width 515 height 585
click at [399, 84] on icon "icon-play" at bounding box center [399, 85] width 4 height 4
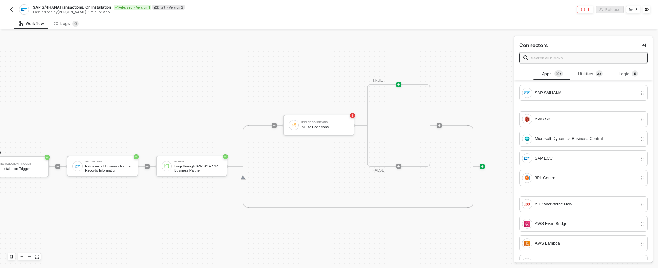
click at [405, 167] on icon "icon-play" at bounding box center [482, 166] width 3 height 3
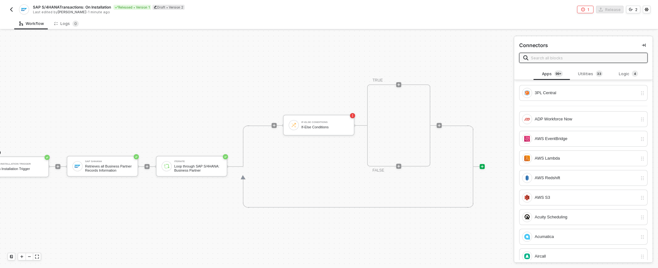
click at [405, 57] on input "text" at bounding box center [587, 57] width 113 height 7
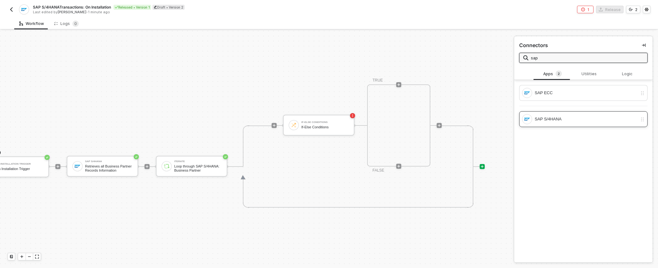
type input "sap"
click at [405, 121] on div "SAP S/4HANA" at bounding box center [586, 119] width 103 height 7
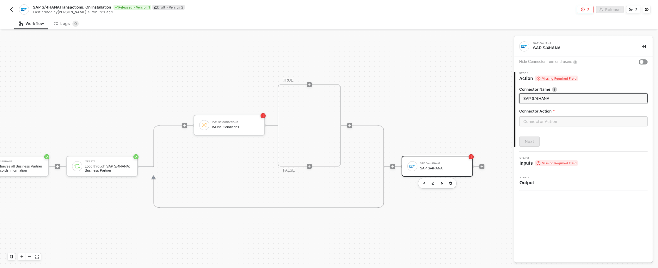
scroll to position [156, 134]
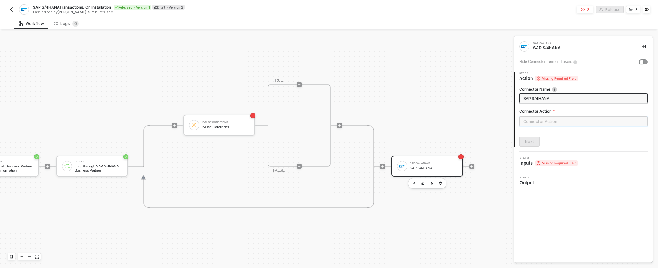
click at [405, 120] on input "text" at bounding box center [583, 121] width 128 height 10
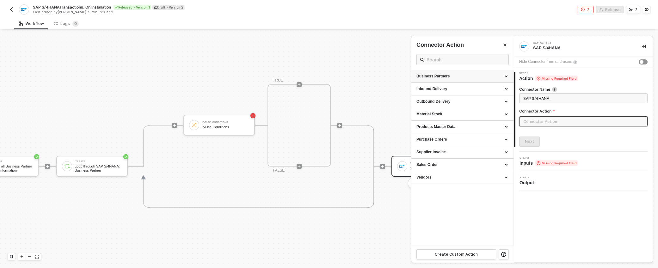
click at [405, 79] on div "Business Partners" at bounding box center [463, 76] width 102 height 13
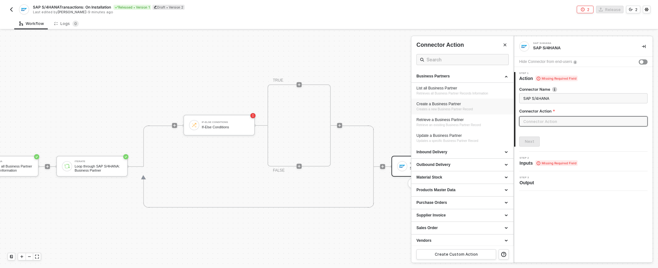
click at [405, 106] on div "Create a Business Partner" at bounding box center [463, 104] width 92 height 5
type input "Creates a new Business Partner Record"
type input "Business Partners - Create a Business Partner"
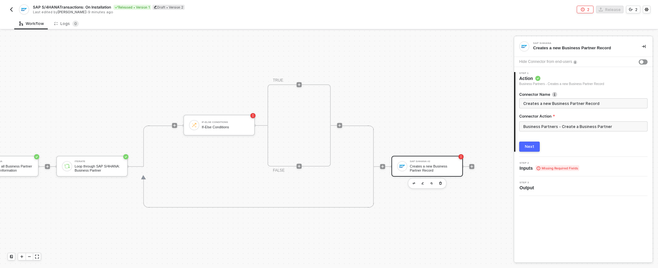
click at [405, 145] on div "Next" at bounding box center [529, 146] width 9 height 5
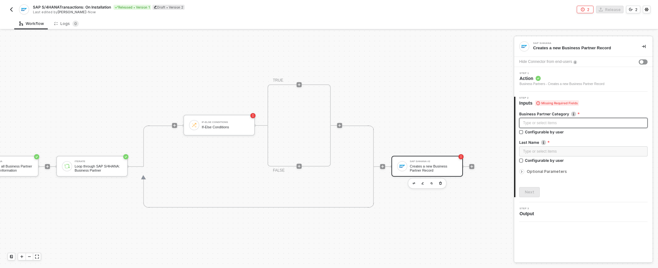
click at [405, 121] on div "Type or select items ﻿" at bounding box center [583, 123] width 121 height 6
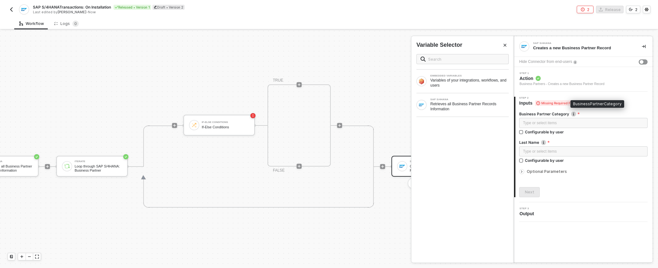
click at [405, 114] on img at bounding box center [573, 114] width 5 height 5
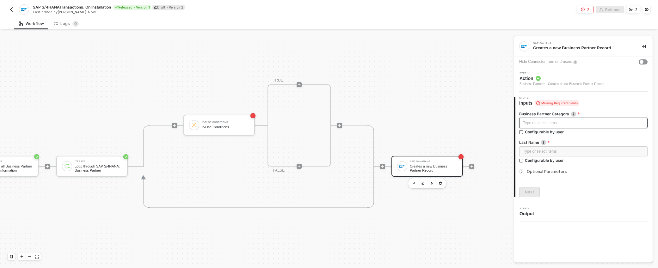
click at [405, 123] on div "Type or select items ﻿" at bounding box center [583, 123] width 121 height 6
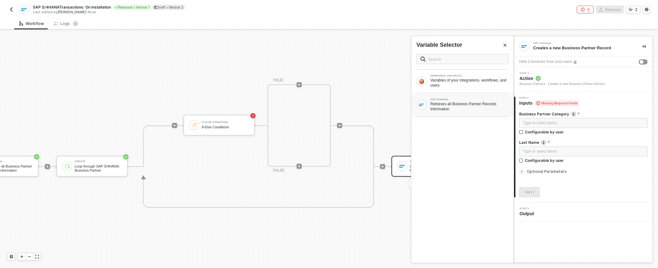
click at [405, 108] on div "Retrieves all Business Partner Records Information" at bounding box center [470, 107] width 78 height 10
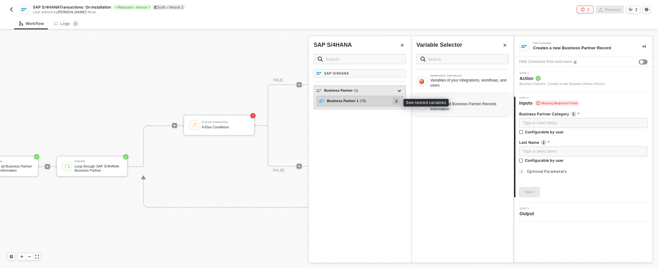
click at [397, 101] on icon at bounding box center [397, 101] width 2 height 3
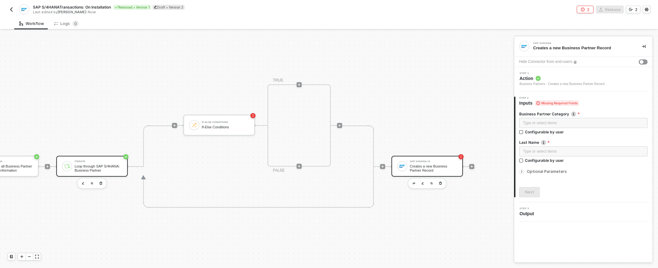
click at [120, 162] on div "Iterate Loop through SAP S/4HANA: Business Partner" at bounding box center [91, 166] width 71 height 21
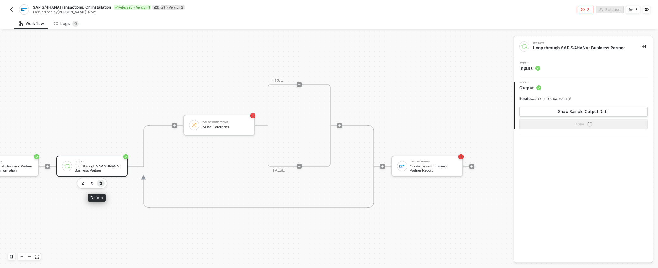
click at [99, 183] on icon "button" at bounding box center [101, 183] width 4 height 5
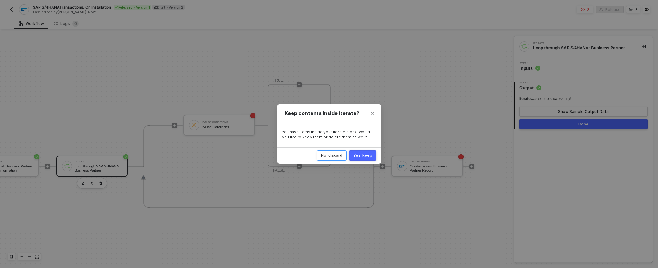
click at [344, 155] on button "No, discard" at bounding box center [332, 156] width 30 height 10
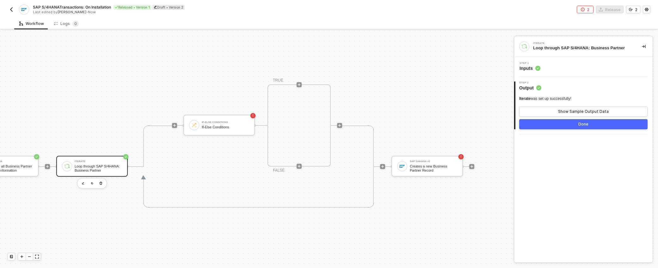
scroll to position [12, 0]
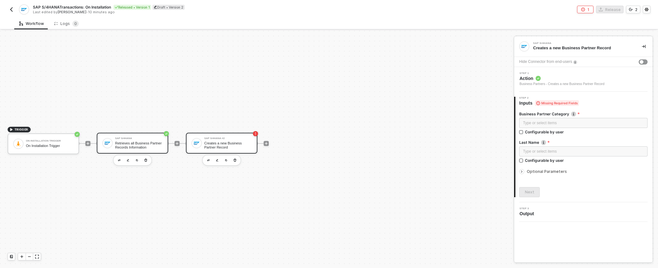
click at [143, 144] on div "Retrieves all Business Partner Records Information" at bounding box center [138, 145] width 47 height 8
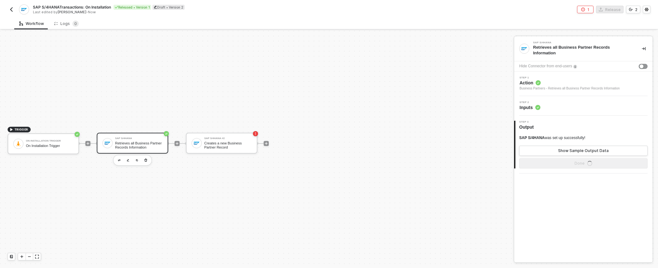
click at [405, 105] on circle at bounding box center [538, 107] width 5 height 5
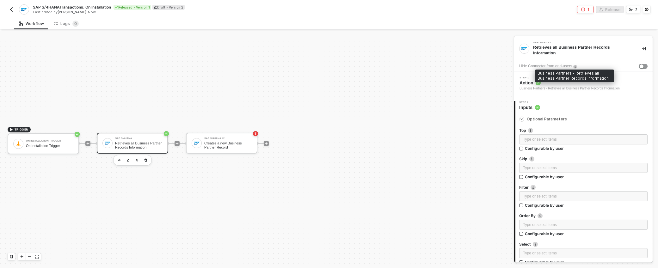
click at [405, 85] on span "Action" at bounding box center [570, 83] width 100 height 6
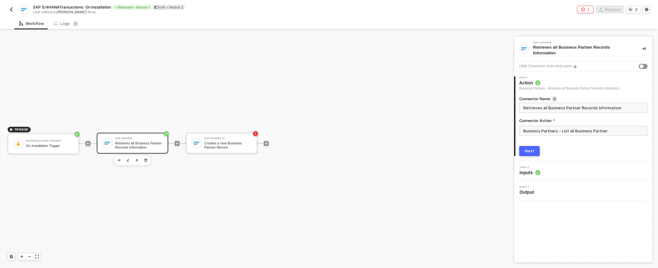
click at [405, 172] on span "Inputs" at bounding box center [530, 173] width 21 height 6
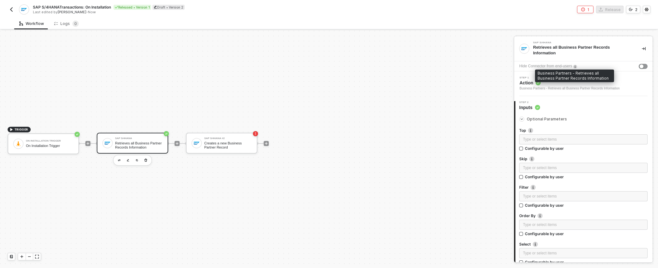
click at [405, 86] on div "Business Partners - Retrieves all Business Partner Records Information" at bounding box center [570, 88] width 100 height 5
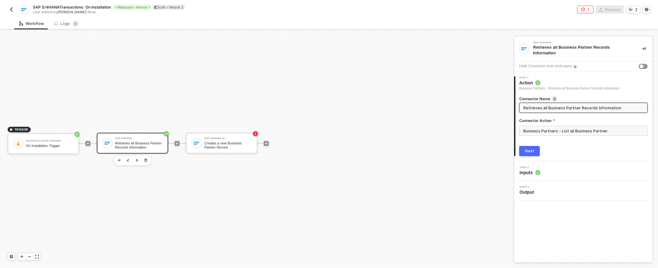
click at [405, 149] on div "Next" at bounding box center [529, 151] width 9 height 5
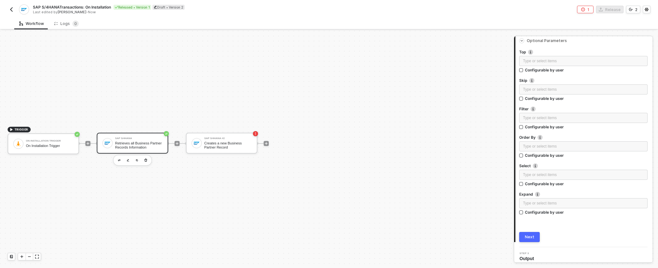
scroll to position [83, 0]
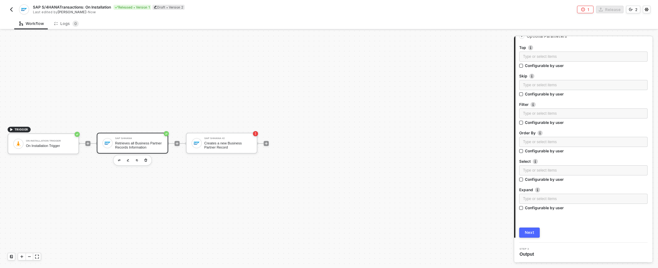
click at [405, 227] on div "Optional Parameters Top Type or select items ﻿ Configurable by user Skip Type o…" at bounding box center [583, 133] width 128 height 210
click at [405, 230] on div "Next" at bounding box center [529, 232] width 9 height 5
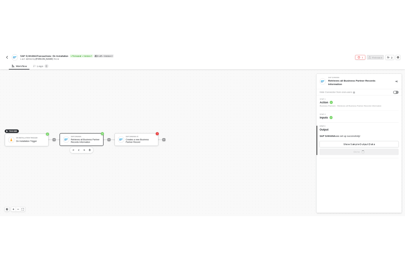
scroll to position [0, 0]
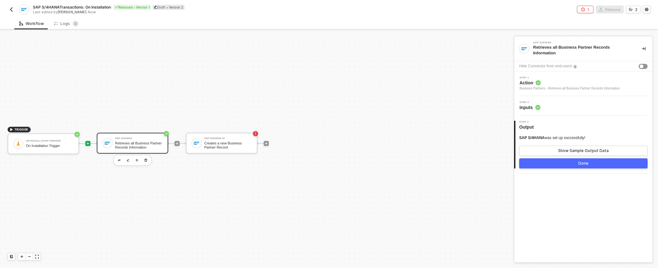
click at [87, 143] on icon "icon-play" at bounding box center [88, 143] width 3 height 3
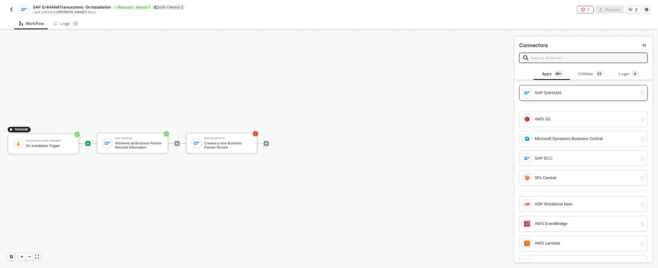
click at [405, 91] on div "SAP S/4HANA" at bounding box center [586, 93] width 103 height 7
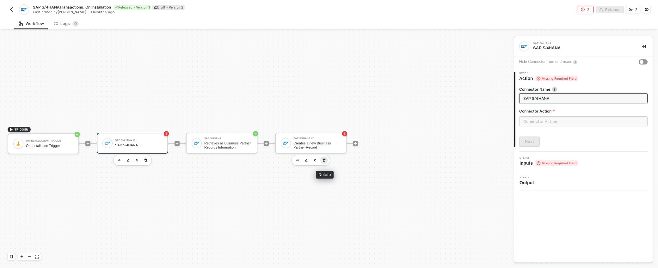
click at [324, 160] on icon "button" at bounding box center [324, 160] width 4 height 5
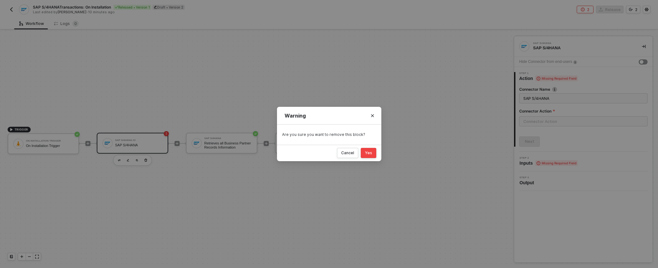
click at [368, 151] on div "Yes" at bounding box center [368, 153] width 7 height 5
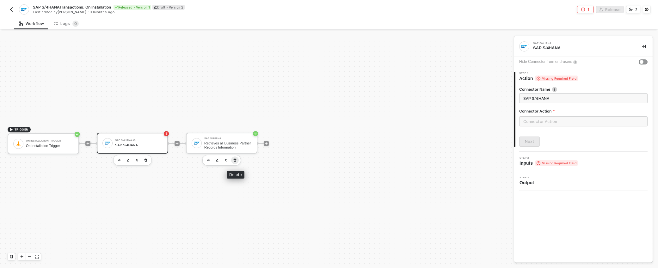
click at [233, 160] on icon "button" at bounding box center [235, 160] width 4 height 5
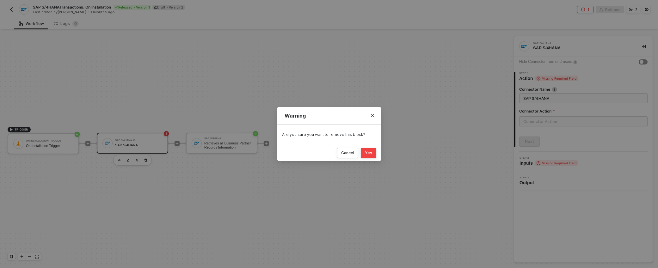
click at [367, 153] on div "Yes" at bounding box center [368, 153] width 7 height 5
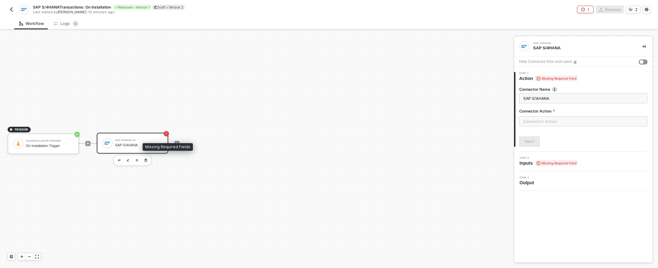
click at [158, 139] on div "SAP S/4HANA #3" at bounding box center [138, 140] width 47 height 3
click at [405, 121] on input "text" at bounding box center [583, 121] width 128 height 10
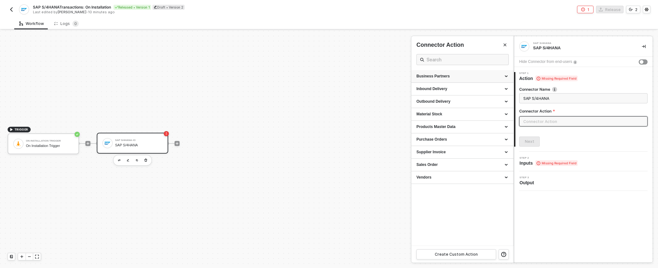
click at [405, 78] on div "Business Partners" at bounding box center [463, 76] width 92 height 5
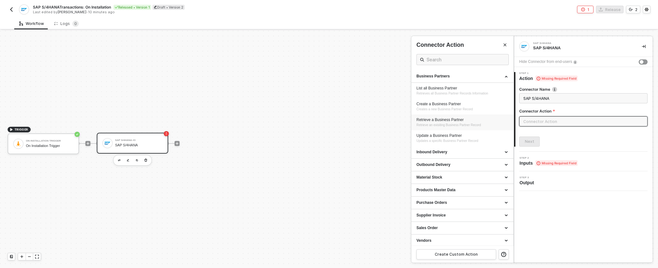
click at [405, 123] on span "Retrieve an exisiting Business Partner Record" at bounding box center [449, 124] width 65 height 3
type input "Retrieve an exisiting Business Partner Record"
type input "Business Partners - Retrieve a Business Partner"
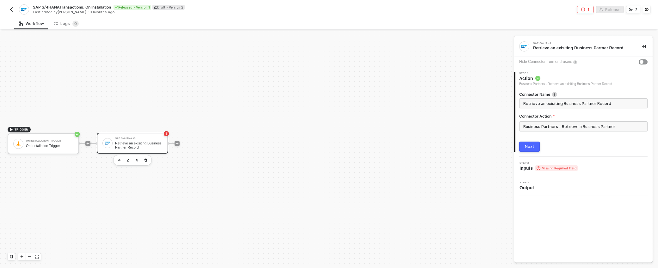
click at [405, 147] on button "Next" at bounding box center [529, 147] width 21 height 10
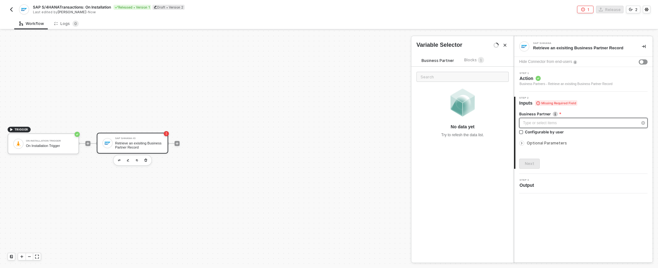
click at [405, 122] on div "Type or select items ﻿" at bounding box center [580, 123] width 115 height 6
click at [405, 60] on span "Blocks 1" at bounding box center [474, 60] width 20 height 5
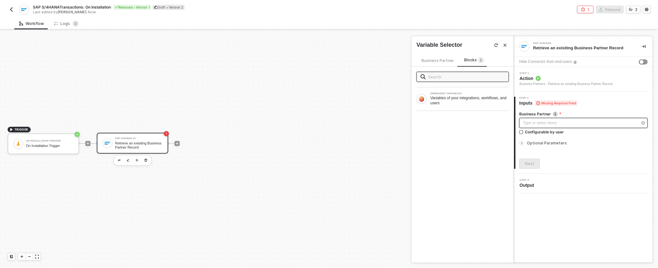
click at [405, 123] on div "Type or select items ﻿" at bounding box center [580, 123] width 115 height 6
click at [405, 141] on span "Optional Parameters" at bounding box center [547, 143] width 40 height 5
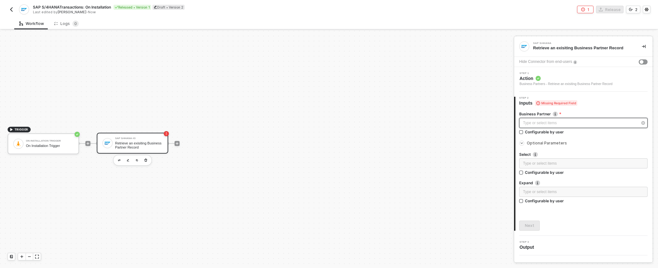
click at [405, 122] on div "Type or select items ﻿" at bounding box center [580, 123] width 115 height 6
click at [405, 124] on div "Type or select items ﻿" at bounding box center [580, 123] width 115 height 6
click at [405, 138] on div at bounding box center [583, 138] width 128 height 3
click at [405, 227] on div "Next" at bounding box center [529, 225] width 9 height 5
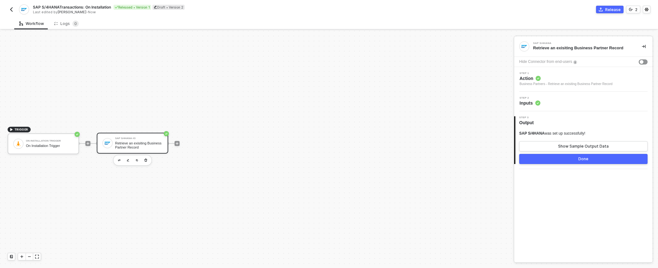
click at [405, 158] on div "Done" at bounding box center [584, 159] width 10 height 5
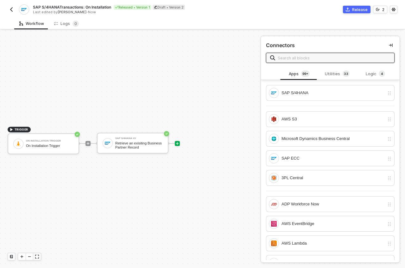
click at [201, 168] on div at bounding box center [177, 143] width 84 height 49
click at [182, 159] on div at bounding box center [177, 143] width 84 height 49
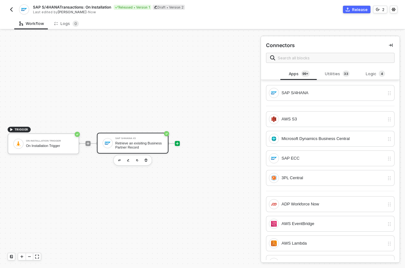
click at [165, 143] on div "SAP S/4HANA #3 Retrieve an exisiting Business Partner Record" at bounding box center [132, 143] width 71 height 21
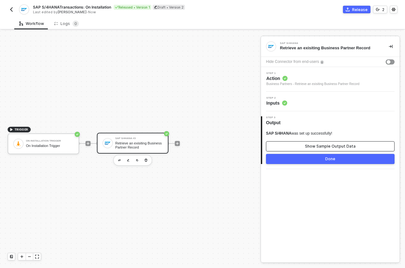
click at [325, 147] on div "Show Sample Output Data" at bounding box center [330, 146] width 51 height 5
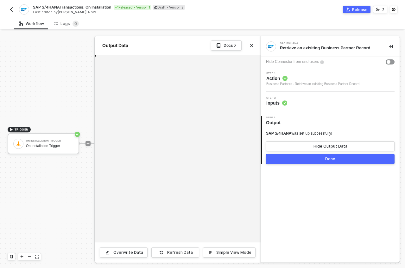
type textarea "{ "businessPartner": { "__metadata": { "id": "https://sample.som/sap/opu/odata/…"
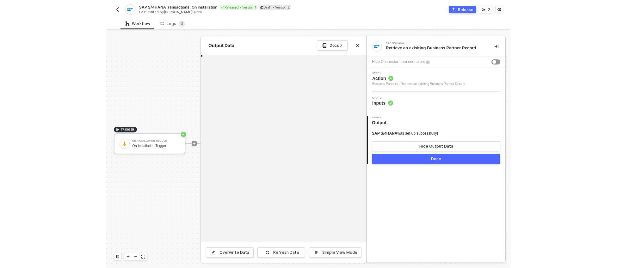
scroll to position [46, 0]
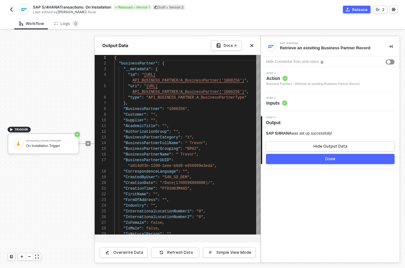
click at [330, 159] on div "Done" at bounding box center [330, 159] width 10 height 5
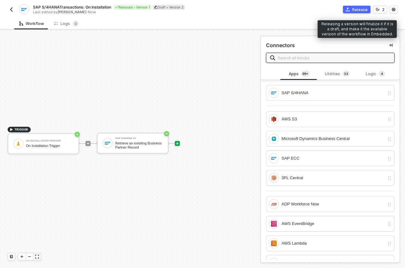
click at [350, 11] on button "Release" at bounding box center [357, 10] width 28 height 8
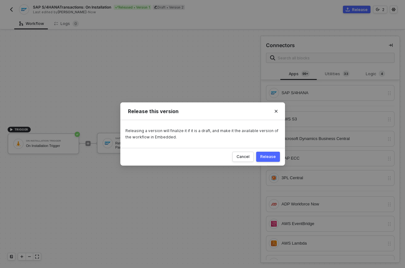
click at [273, 155] on div "Release" at bounding box center [267, 156] width 15 height 5
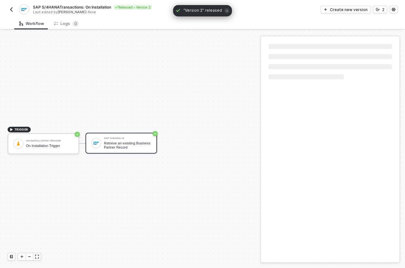
click at [153, 145] on div "SAP S/4HANA #3 Retrieve an exisiting Business Partner Record" at bounding box center [120, 143] width 71 height 21
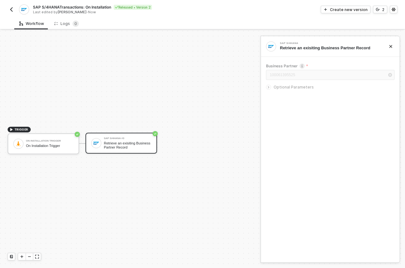
click at [271, 87] on div at bounding box center [270, 87] width 8 height 7
click at [127, 145] on div "Retrieve an exisiting Business Partner Record" at bounding box center [127, 145] width 47 height 8
click at [344, 10] on div "Create new version" at bounding box center [349, 9] width 38 height 5
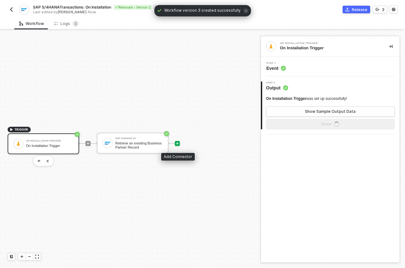
click at [179, 143] on div at bounding box center [177, 143] width 5 height 5
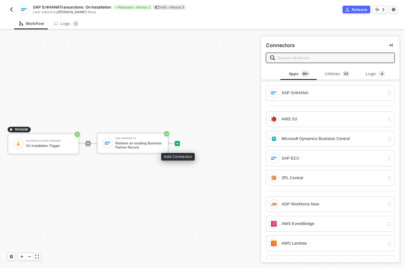
click at [177, 144] on icon "icon-play" at bounding box center [177, 143] width 3 height 3
click at [178, 144] on icon "icon-play" at bounding box center [177, 144] width 4 height 4
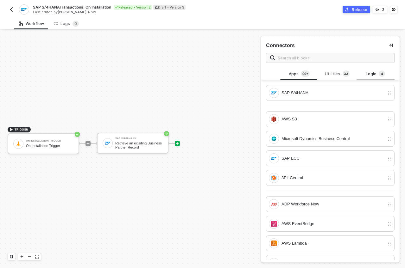
click at [367, 73] on div "Logic 4" at bounding box center [375, 74] width 28 height 7
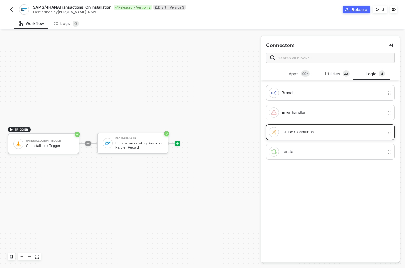
click at [314, 134] on div "If-Else Conditions" at bounding box center [332, 132] width 103 height 7
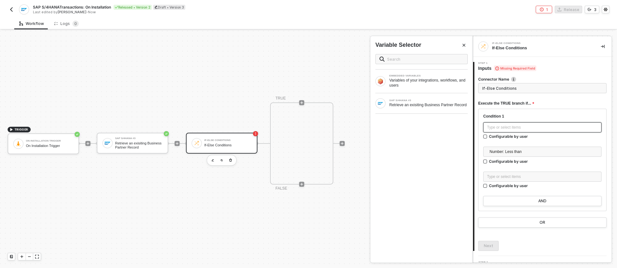
click at [405, 124] on div "Type or select items ﻿" at bounding box center [542, 127] width 118 height 10
click at [405, 104] on div "Retrieve an exisiting Business Partner Record" at bounding box center [428, 104] width 78 height 5
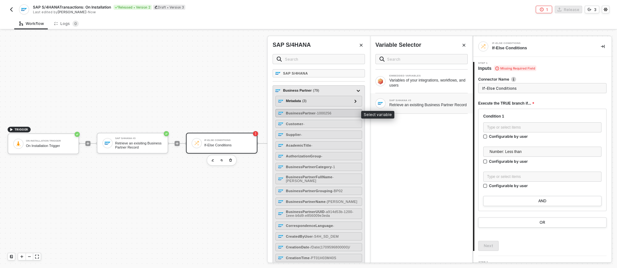
click at [346, 115] on div "BusinessPartner - 1000256" at bounding box center [319, 113] width 87 height 8
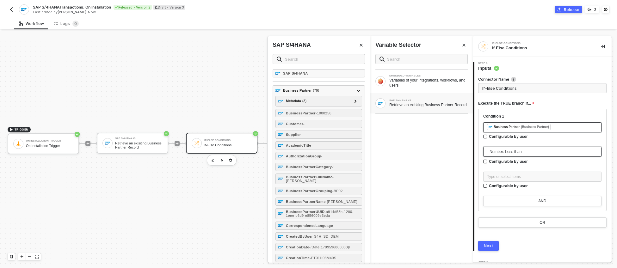
click at [405, 154] on span "Number: Less than" at bounding box center [544, 151] width 108 height 9
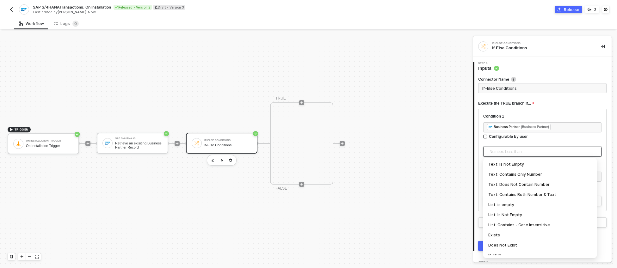
scroll to position [209, 0]
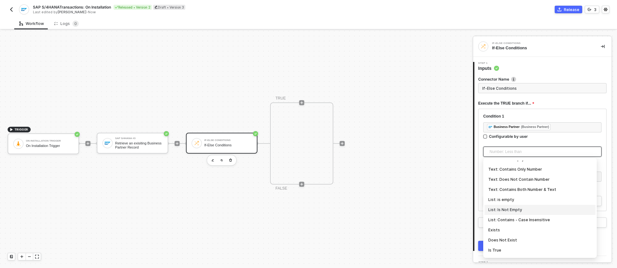
click at [405, 209] on div "List: Is Not Empty" at bounding box center [539, 210] width 103 height 7
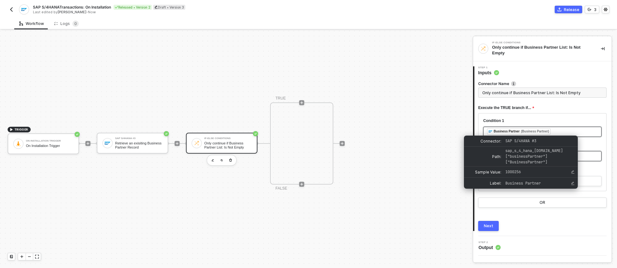
click at [405, 132] on div "(Business Partner)" at bounding box center [535, 131] width 28 height 5
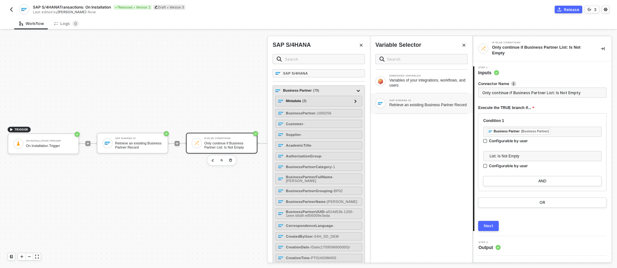
click at [311, 90] on div "Business Partner ( 79 )" at bounding box center [301, 90] width 36 height 5
click at [354, 102] on div at bounding box center [355, 100] width 3 height 7
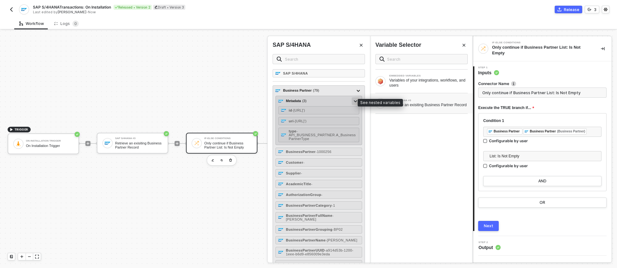
click at [354, 102] on icon at bounding box center [355, 101] width 3 height 2
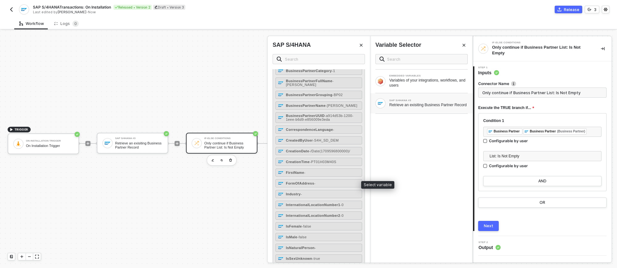
scroll to position [0, 0]
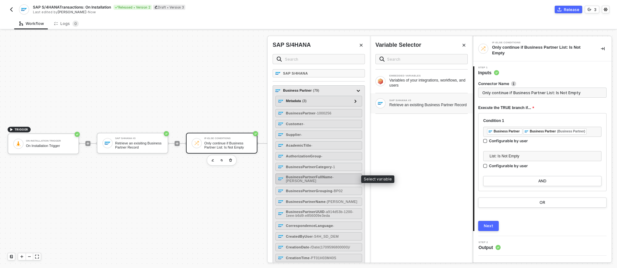
click at [330, 176] on strong "BusinessPartnerFullName" at bounding box center [309, 177] width 46 height 4
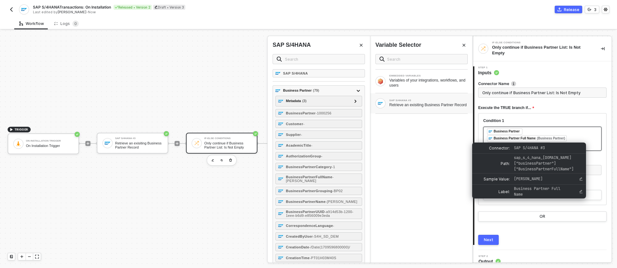
drag, startPoint x: 560, startPoint y: 146, endPoint x: 494, endPoint y: 134, distance: 66.8
click at [405, 134] on div "﻿ ﻿ Business Partner ﻿ ﻿ Business Partner Full Name (Business Partner) ﻿ ﻿ Busi…" at bounding box center [542, 138] width 111 height 21
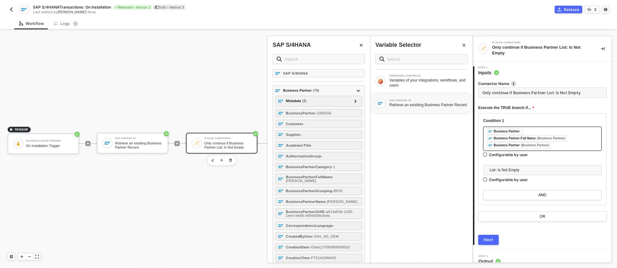
click at [405, 148] on div "﻿ ﻿ Business Partner ﻿ ﻿ Business Partner Full Name (Business Partner) ﻿ ﻿ Busi…" at bounding box center [542, 138] width 111 height 21
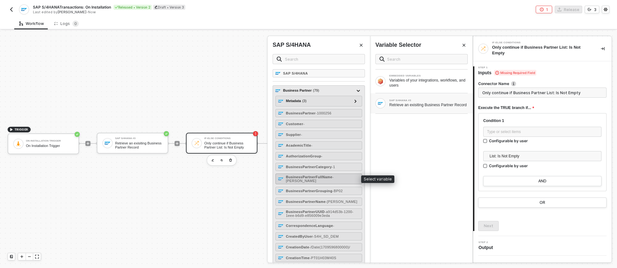
click at [334, 176] on span "- Trevor" at bounding box center [310, 179] width 48 height 8
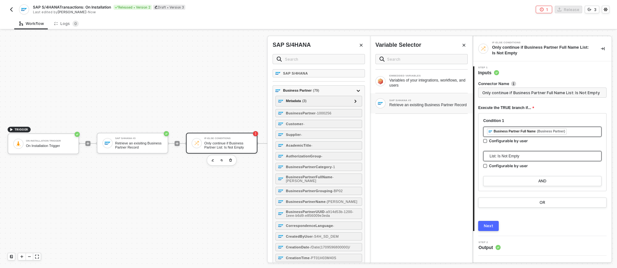
click at [405, 157] on span "List: Is Not Empty" at bounding box center [544, 156] width 108 height 9
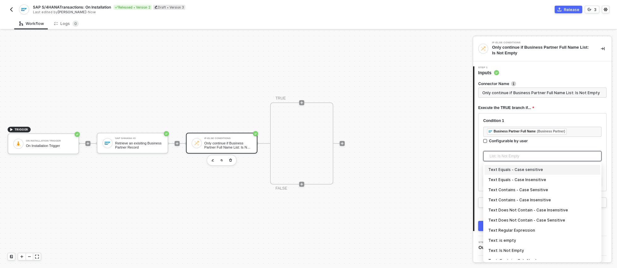
scroll to position [118, 0]
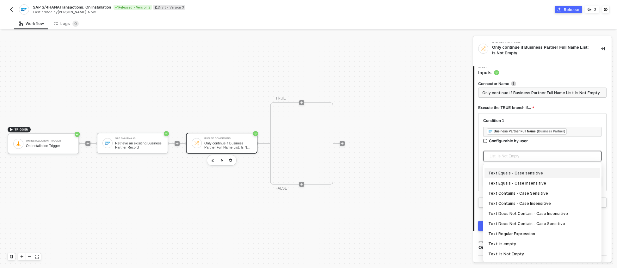
click at [405, 173] on div "Text Equals - Case sensitive" at bounding box center [542, 173] width 108 height 7
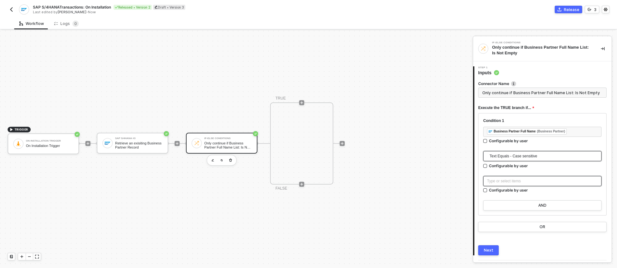
click at [405, 179] on div "Type or select items ﻿" at bounding box center [542, 181] width 111 height 6
type input "Only continue if Business Partner Full Name = Swypex"
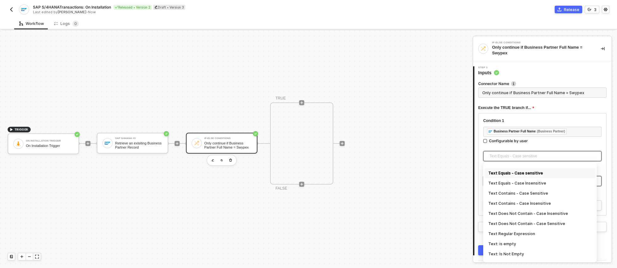
click at [405, 157] on span "Text Equals - Case sensitive" at bounding box center [544, 156] width 108 height 9
click at [405, 183] on div "Text Equals - Case Insensitive" at bounding box center [539, 183] width 103 height 7
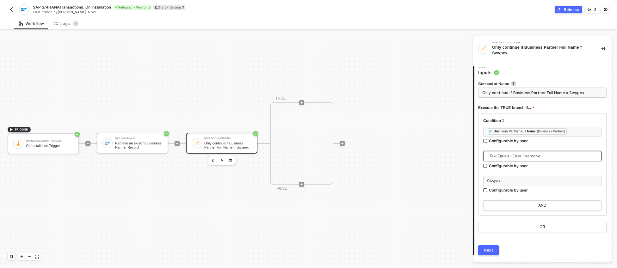
click at [405, 251] on button "Next" at bounding box center [488, 250] width 21 height 10
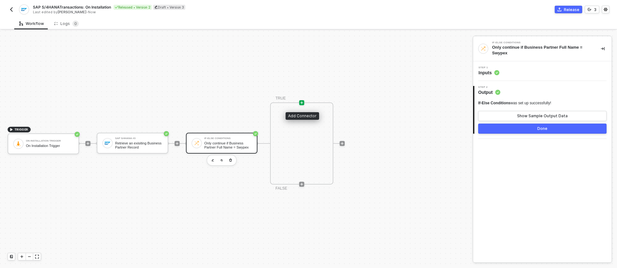
click at [302, 102] on icon "icon-play" at bounding box center [302, 103] width 3 height 3
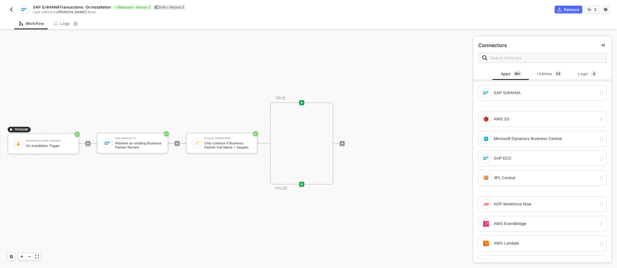
click at [300, 185] on icon "icon-play" at bounding box center [302, 185] width 4 height 4
click at [301, 184] on icon "icon-play" at bounding box center [302, 184] width 3 height 3
click at [405, 91] on div "SAP S/4HANA" at bounding box center [545, 93] width 103 height 7
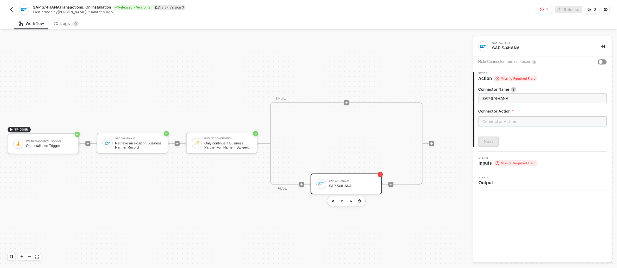
click at [405, 122] on input "text" at bounding box center [542, 121] width 128 height 10
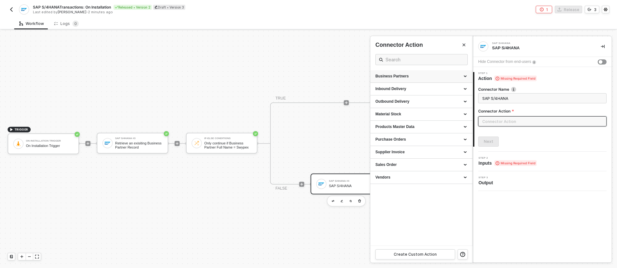
click at [405, 79] on div "Business Partners" at bounding box center [421, 76] width 102 height 13
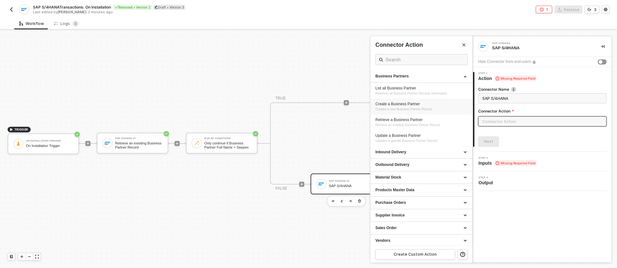
click at [405, 105] on div "Create a Business Partner" at bounding box center [421, 104] width 92 height 5
type input "Creates a new Business Partner Record"
type input "Business Partners - Create a Business Partner"
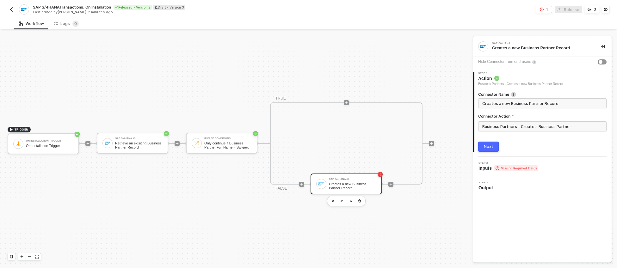
click at [405, 143] on button "Next" at bounding box center [488, 147] width 21 height 10
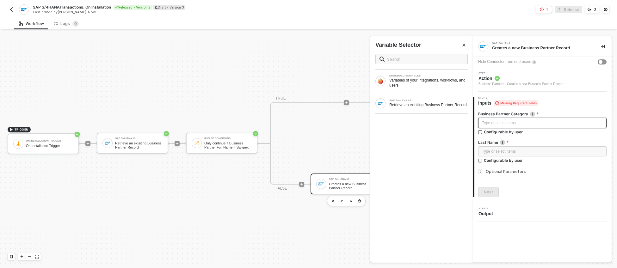
click at [405, 124] on div "Type or select items ﻿" at bounding box center [542, 123] width 121 height 6
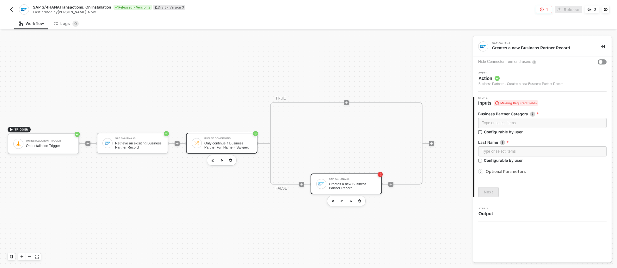
click at [232, 138] on div "If-Else Conditions" at bounding box center [227, 138] width 47 height 3
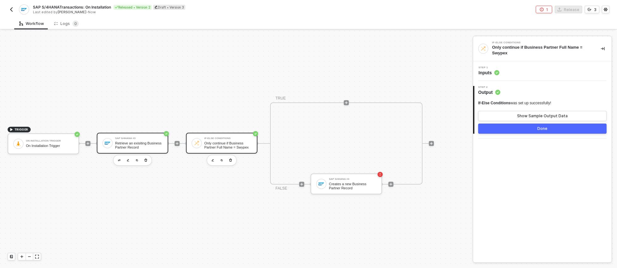
click at [154, 142] on div "Retrieve an exisiting Business Partner Record" at bounding box center [138, 145] width 47 height 8
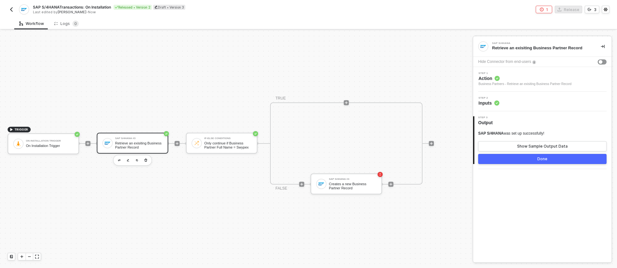
click at [405, 121] on span "Output" at bounding box center [486, 123] width 17 height 6
click at [405, 144] on button "Show Sample Output Data" at bounding box center [542, 146] width 128 height 10
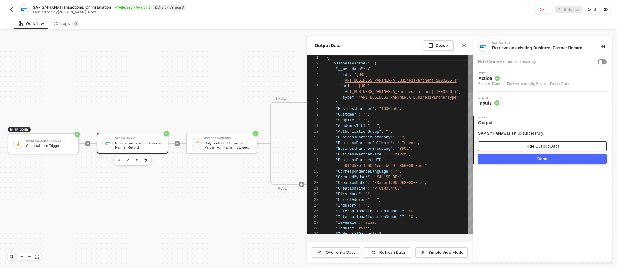
scroll to position [46, 0]
type textarea ""Customer": "", "Supplier": "", "AcademicTitle": "", "AuthorizationGroup": "", …"
click at [375, 149] on span ""BusinessPartnerGrouping"" at bounding box center [364, 149] width 57 height 4
click at [405, 149] on div "1 2 3 4 5 6 7 8 9 10 11 12 13 14 15 16 17 18 19 20 21 22 23 24 25 26 27 28 29 {…" at bounding box center [390, 145] width 166 height 180
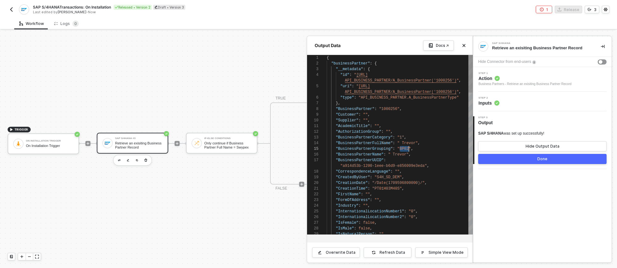
scroll to position [34, 82]
click at [146, 144] on div at bounding box center [308, 150] width 617 height 238
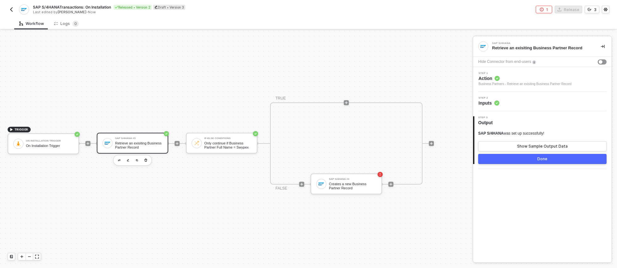
click at [142, 144] on div "Retrieve an exisiting Business Partner Record" at bounding box center [138, 145] width 47 height 8
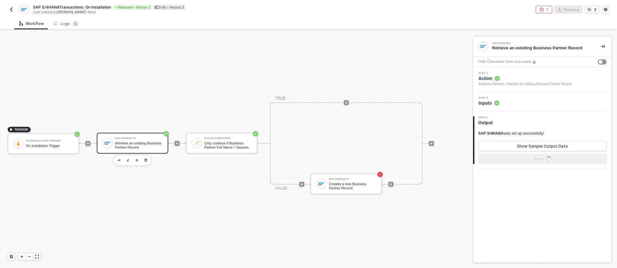
click at [405, 104] on circle at bounding box center [496, 103] width 5 height 5
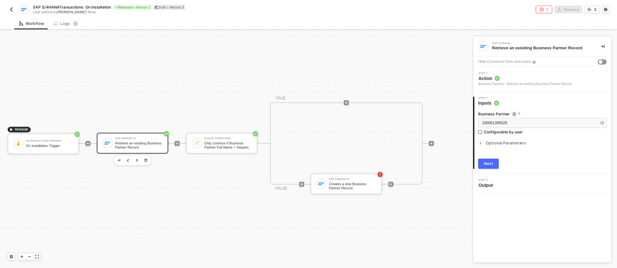
click at [405, 141] on span "Optional Parameters" at bounding box center [506, 143] width 40 height 5
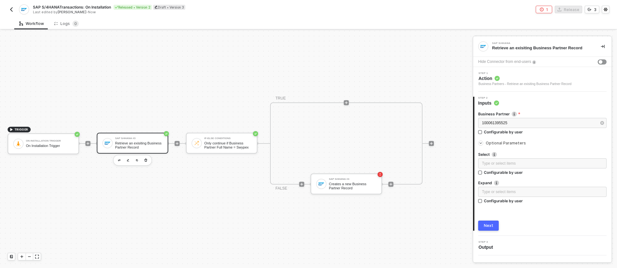
click at [405, 143] on span "Optional Parameters" at bounding box center [506, 143] width 40 height 5
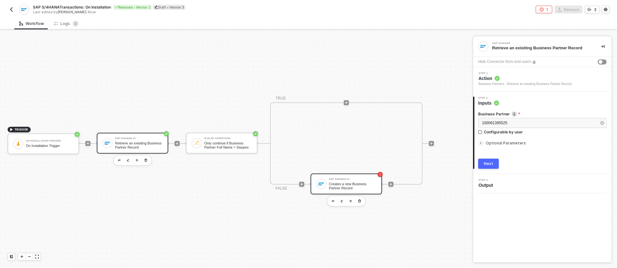
click at [353, 186] on div "Creates a new Business Partner Record" at bounding box center [352, 186] width 47 height 8
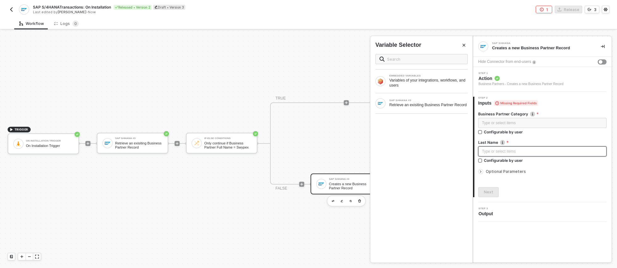
click at [405, 152] on div "Type or select items ﻿" at bounding box center [542, 152] width 121 height 6
click at [405, 171] on span "Optional Parameters" at bounding box center [506, 171] width 40 height 5
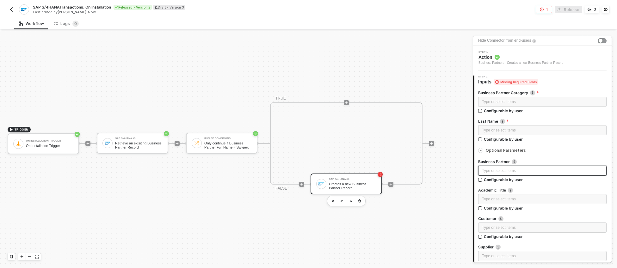
scroll to position [22, 0]
click at [405, 102] on div "Type or select items ﻿" at bounding box center [542, 101] width 121 height 6
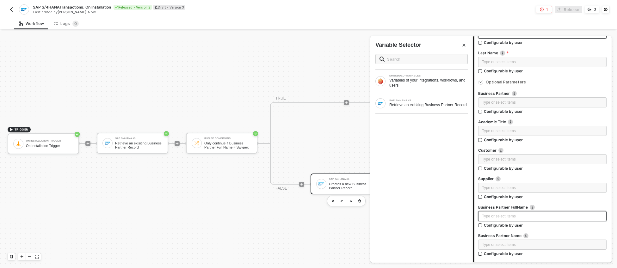
scroll to position [91, 0]
click at [405, 216] on div "Type or select items ﻿" at bounding box center [542, 215] width 121 height 6
copy span "Swypex"
click at [405, 178] on label "Supplier" at bounding box center [542, 177] width 128 height 5
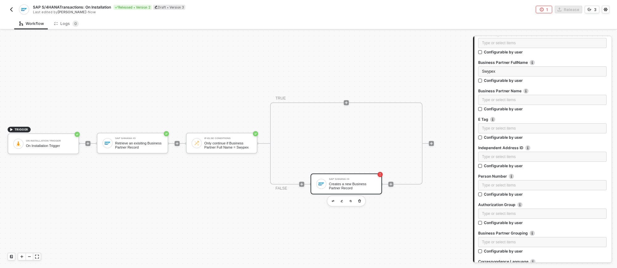
scroll to position [0, 0]
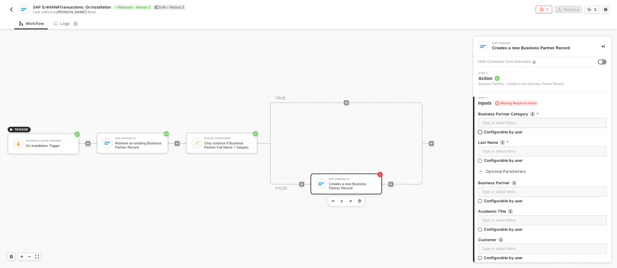
click at [405, 132] on input "Configurable by user" at bounding box center [480, 132] width 4 height 4
checkbox input "true"
click at [405, 122] on div "Type or select items ﻿" at bounding box center [536, 123] width 117 height 11
click at [405, 125] on icon "icon-settings" at bounding box center [601, 123] width 5 height 5
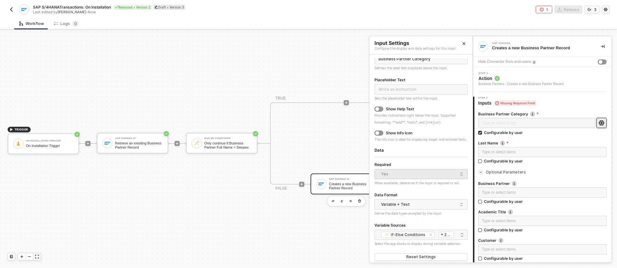
scroll to position [38, 0]
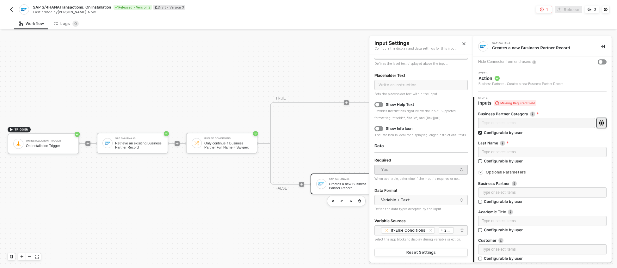
click at [12, 9] on img "button" at bounding box center [11, 9] width 5 height 5
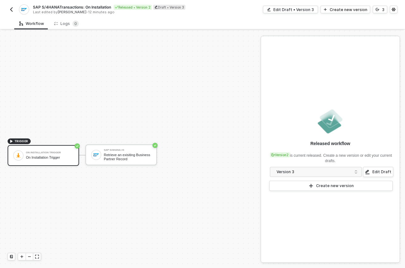
scroll to position [12, 0]
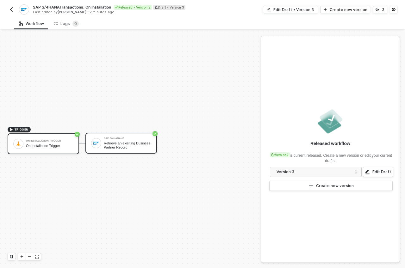
click at [94, 151] on div "SAP S/4HANA #3 Retrieve an exisiting Business Partner Record" at bounding box center [120, 143] width 71 height 21
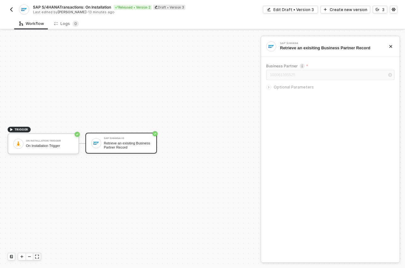
click at [274, 87] on span "Optional Parameters" at bounding box center [294, 87] width 40 height 5
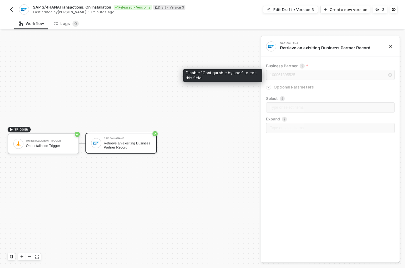
click at [284, 73] on div "100061395525" at bounding box center [330, 75] width 128 height 11
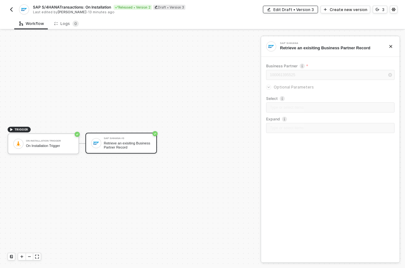
click at [305, 9] on div "Edit Draft • Version 3" at bounding box center [293, 9] width 40 height 5
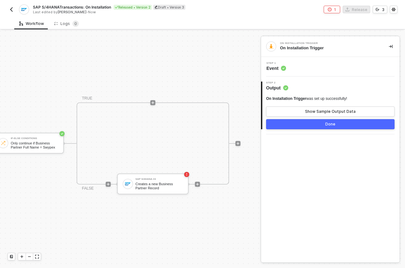
scroll to position [12, 193]
click at [177, 186] on div "Creates a new Business Partner Record" at bounding box center [159, 186] width 47 height 8
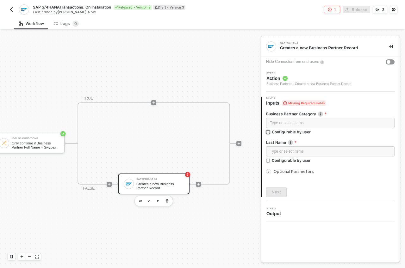
click at [269, 133] on input "Configurable by user" at bounding box center [268, 132] width 4 height 4
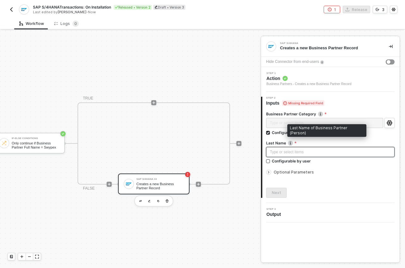
click at [289, 152] on div "Type or select items ﻿" at bounding box center [330, 152] width 121 height 6
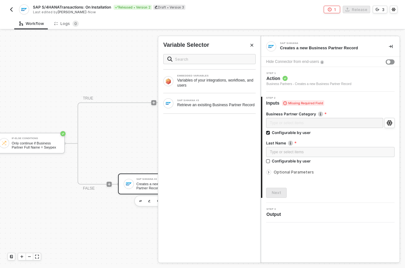
click at [272, 172] on div at bounding box center [270, 172] width 8 height 7
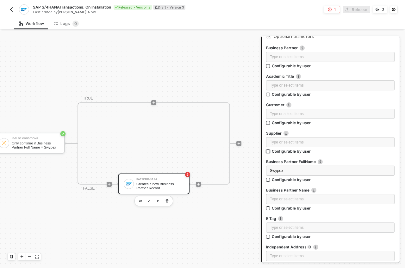
scroll to position [151, 0]
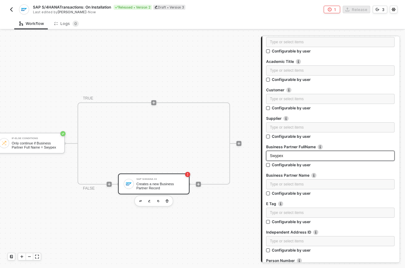
click at [287, 155] on div "Swypex" at bounding box center [330, 156] width 121 height 6
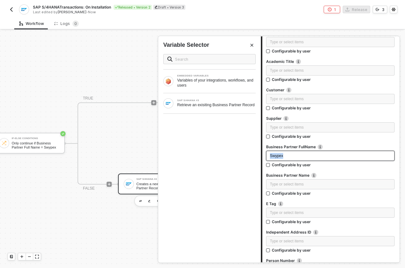
click at [287, 155] on div "Swypex" at bounding box center [330, 156] width 121 height 6
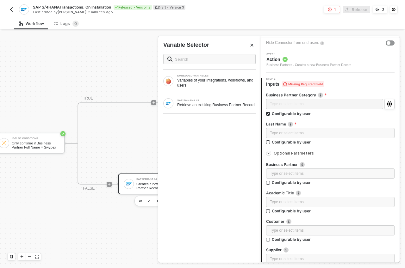
scroll to position [0, 0]
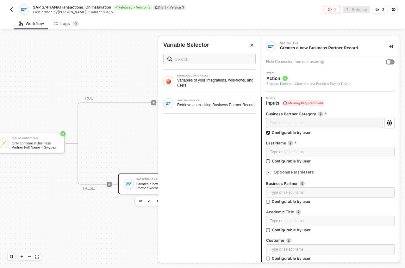
click at [318, 137] on div "Type or select items ﻿ Configurable by user" at bounding box center [330, 128] width 128 height 20
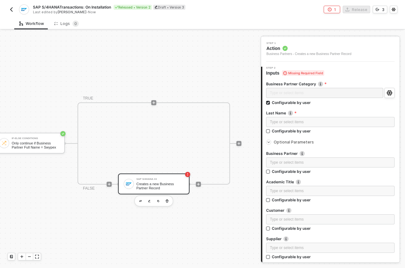
scroll to position [30, 0]
click at [268, 103] on input "Configurable by user" at bounding box center [268, 103] width 4 height 4
click at [268, 101] on input "Configurable by user" at bounding box center [268, 103] width 4 height 4
checkbox input "true"
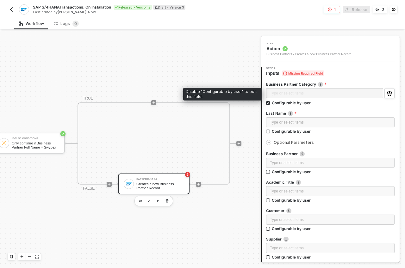
click at [299, 95] on div "Type or select items ﻿" at bounding box center [324, 93] width 117 height 11
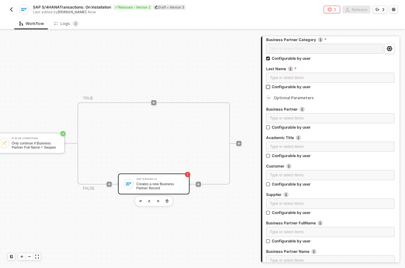
scroll to position [60, 0]
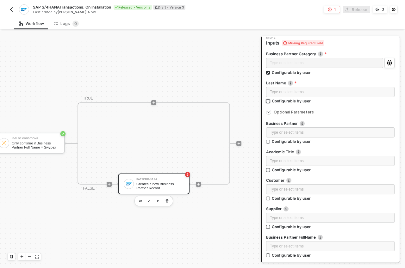
click at [268, 101] on input "Configurable by user" at bounding box center [268, 101] width 4 height 4
checkbox input "true"
click at [267, 144] on input "Configurable by user" at bounding box center [268, 142] width 4 height 4
checkbox input "true"
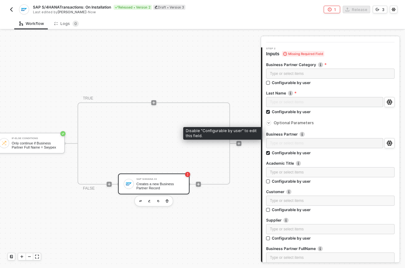
scroll to position [0, 0]
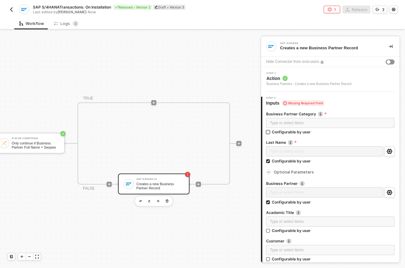
click at [269, 131] on input "Configurable by user" at bounding box center [268, 132] width 4 height 4
checkbox input "true"
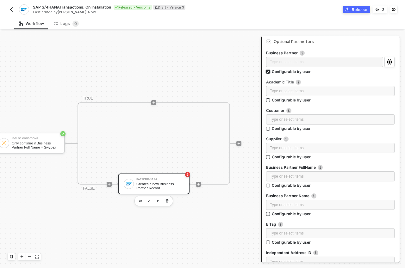
scroll to position [137, 0]
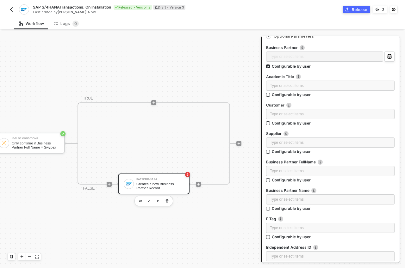
click at [270, 183] on div "Type or select items ﻿ Configurable by user" at bounding box center [330, 175] width 128 height 19
click at [269, 182] on input "Configurable by user" at bounding box center [268, 180] width 4 height 4
checkbox input "true"
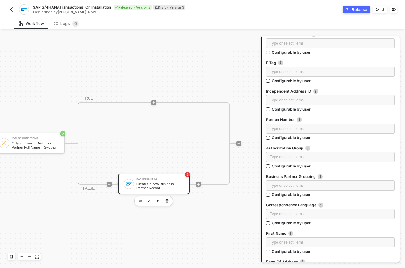
scroll to position [302, 0]
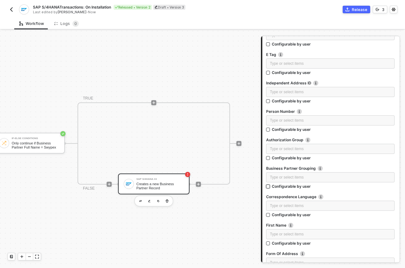
click at [270, 187] on input "Configurable by user" at bounding box center [268, 187] width 4 height 4
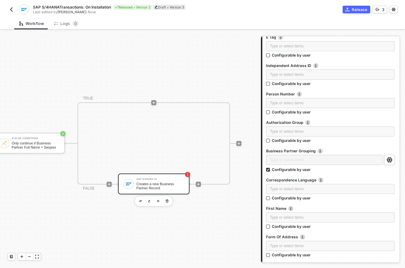
scroll to position [321, 0]
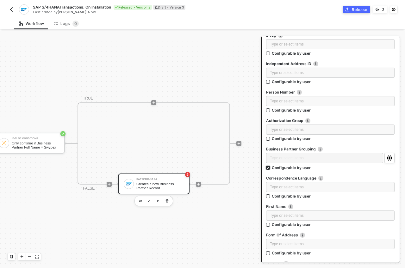
click at [270, 168] on input "Configurable by user" at bounding box center [268, 168] width 4 height 4
checkbox input "false"
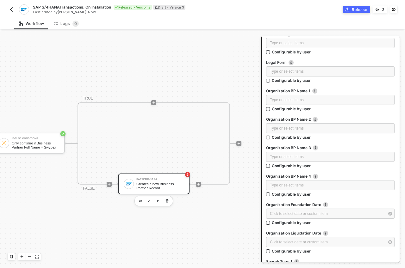
scroll to position [0, 0]
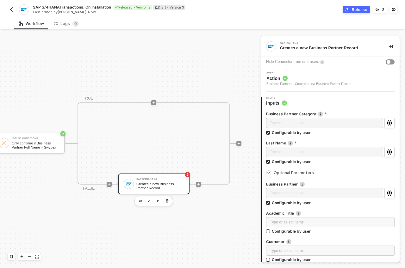
click at [300, 100] on div "Step 2 Inputs" at bounding box center [330, 101] width 137 height 9
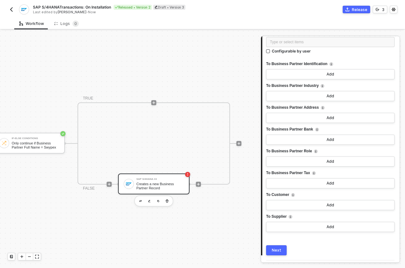
scroll to position [1821, 0]
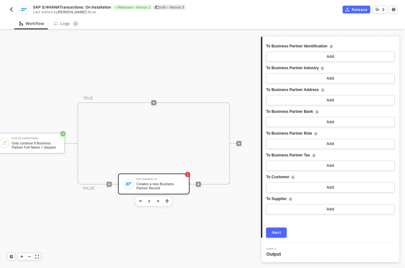
click at [280, 230] on button "Next" at bounding box center [276, 233] width 21 height 10
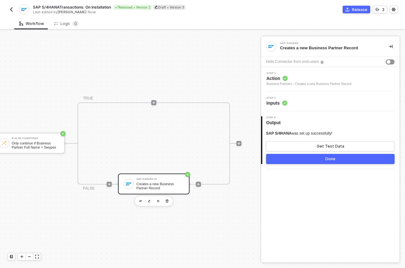
scroll to position [0, 0]
click at [329, 145] on div "Get Test Data" at bounding box center [331, 146] width 28 height 5
click at [343, 147] on div "Show Sample Output Data" at bounding box center [330, 146] width 51 height 5
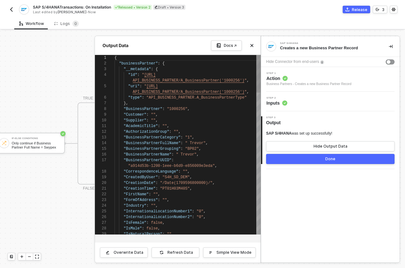
scroll to position [46, 0]
click at [254, 45] on button "Close" at bounding box center [252, 46] width 8 height 8
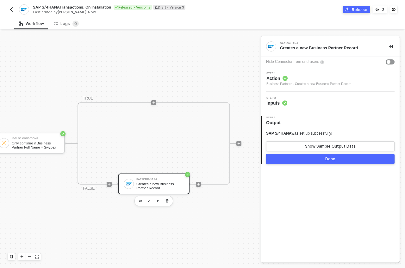
click at [340, 158] on button "Done" at bounding box center [330, 159] width 128 height 10
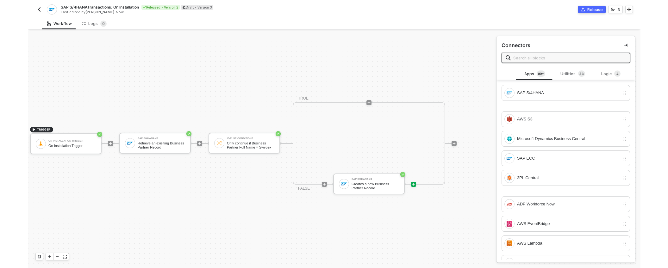
scroll to position [12, 0]
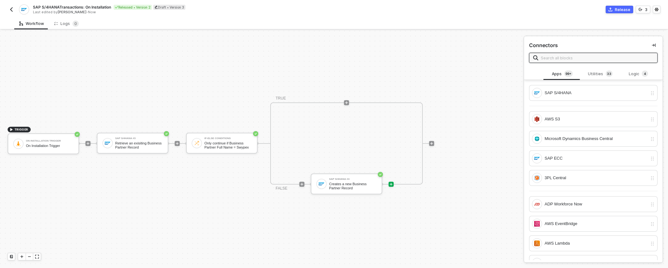
click at [405, 9] on div "Release" at bounding box center [622, 9] width 15 height 5
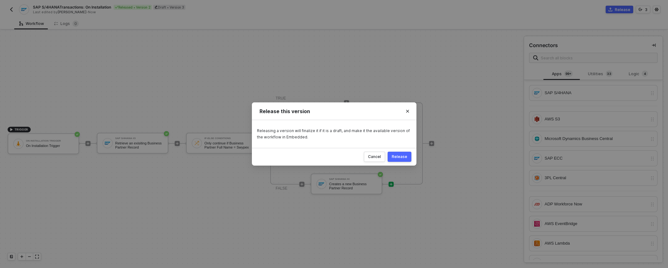
click at [400, 160] on button "Release" at bounding box center [399, 157] width 24 height 10
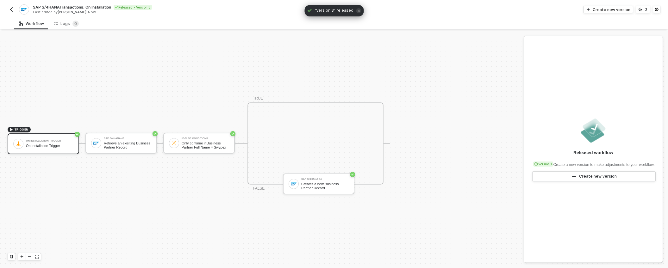
click at [12, 8] on img "button" at bounding box center [11, 9] width 5 height 5
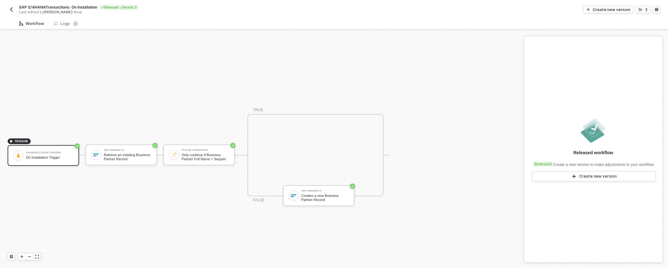
scroll to position [12, 0]
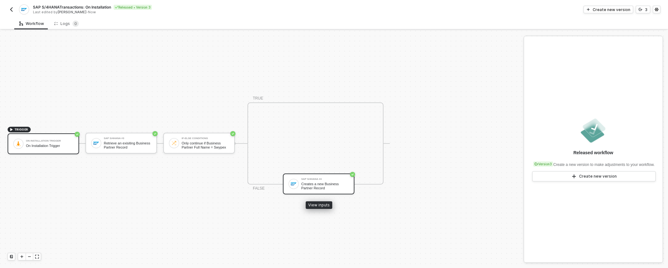
click at [315, 186] on div "Creates a new Business Partner Record" at bounding box center [324, 186] width 47 height 8
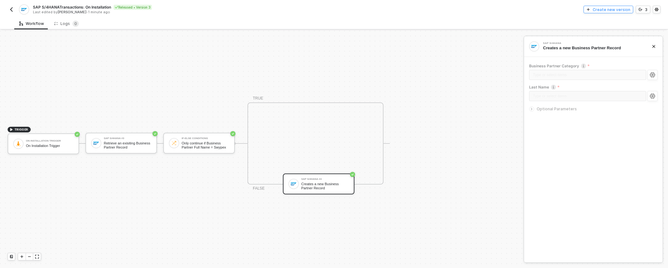
click at [614, 9] on div "Create new version" at bounding box center [611, 9] width 38 height 5
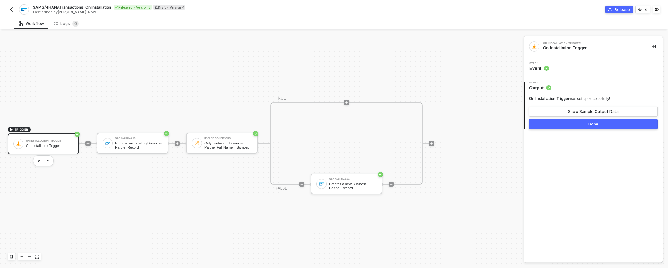
click at [544, 87] on span "Output" at bounding box center [540, 88] width 22 height 6
click at [536, 73] on div "Step 1 Event" at bounding box center [593, 67] width 139 height 20
click at [536, 69] on span "Event" at bounding box center [539, 68] width 20 height 6
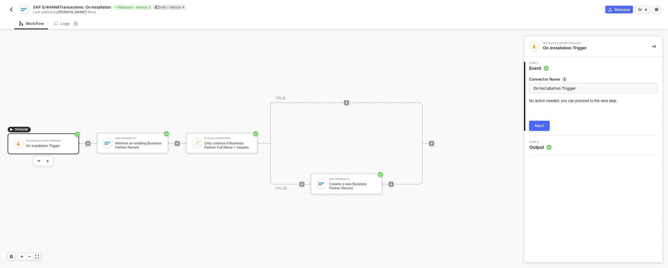
click at [540, 128] on div "Next" at bounding box center [539, 125] width 9 height 5
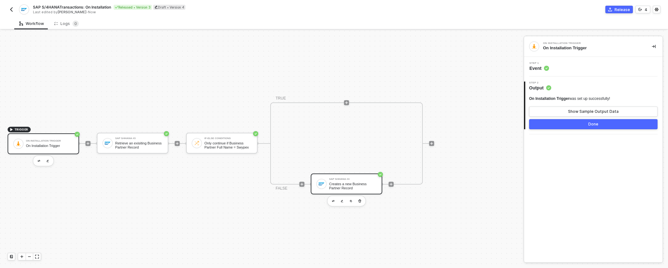
click at [356, 184] on div "Creates a new Business Partner Record" at bounding box center [352, 186] width 47 height 8
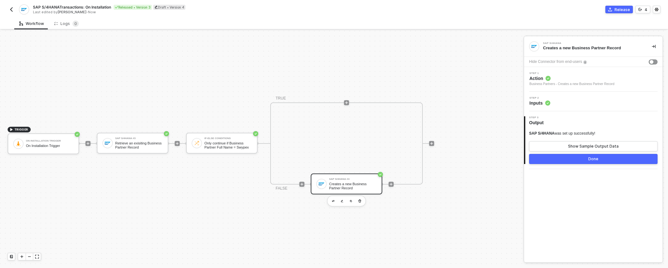
click at [553, 102] on div "Step 2 Inputs" at bounding box center [593, 101] width 137 height 9
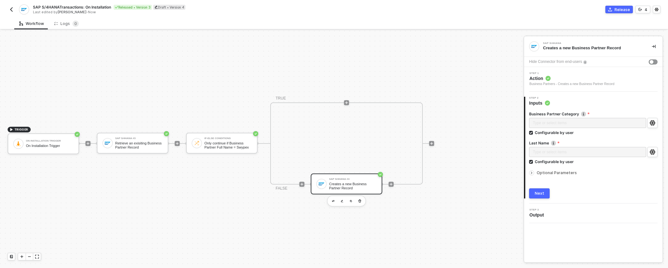
click at [547, 174] on span "Optional Parameters" at bounding box center [556, 172] width 40 height 5
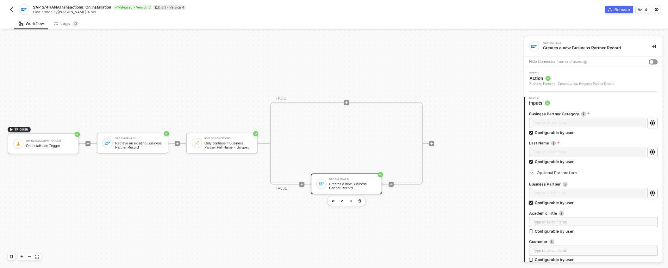
click at [531, 203] on input "Configurable by user" at bounding box center [531, 203] width 4 height 4
checkbox input "false"
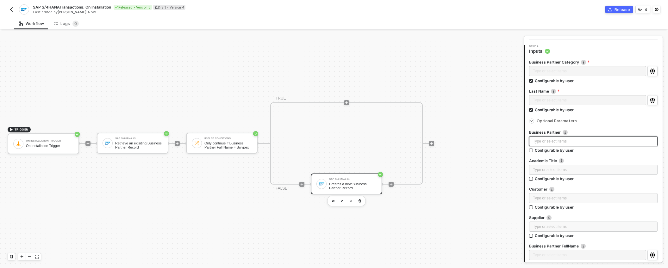
scroll to position [253, 0]
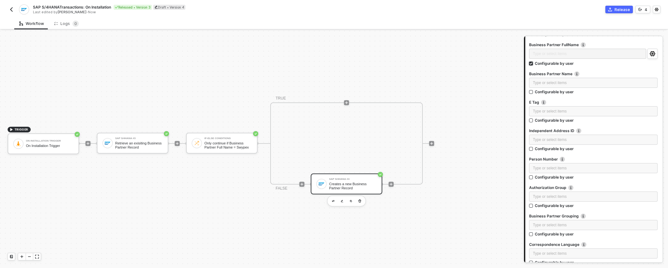
click at [530, 63] on input "Configurable by user" at bounding box center [531, 64] width 4 height 4
checkbox input "false"
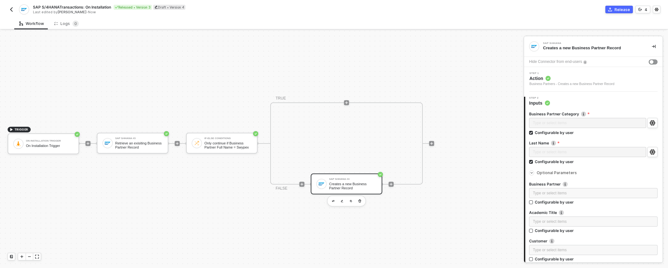
scroll to position [8, 0]
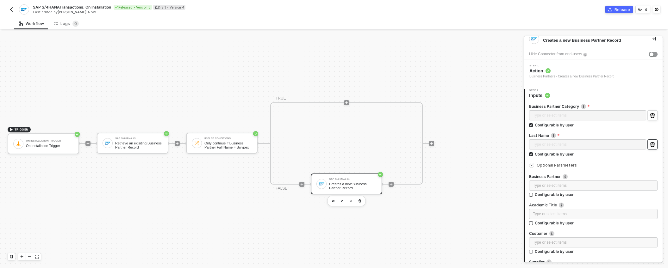
click at [649, 146] on icon "icon-settings" at bounding box center [652, 144] width 6 height 5
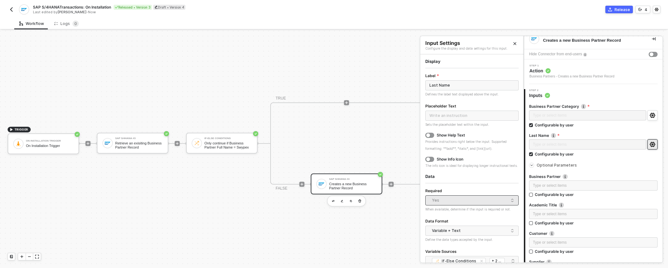
click at [450, 205] on div "Yes" at bounding box center [470, 200] width 77 height 9
click at [450, 236] on div "Variable + Text" at bounding box center [470, 230] width 77 height 9
click at [457, 210] on div "Just Variables" at bounding box center [469, 207] width 78 height 6
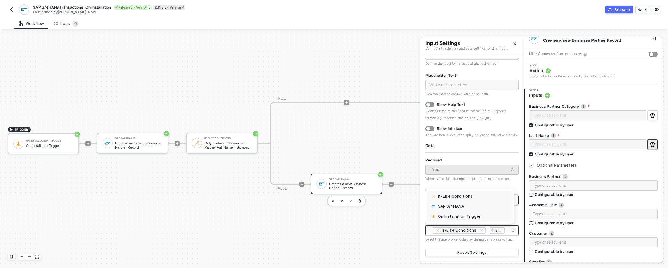
click at [508, 230] on div "If-Else Conditions SAP S/4HANA On Installation Trigger + 2 ..." at bounding box center [471, 231] width 85 height 8
click at [335, 126] on div at bounding box center [334, 150] width 668 height 238
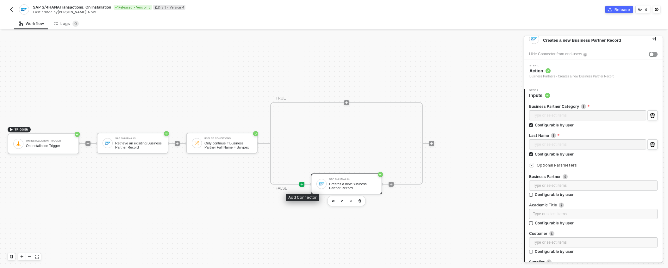
click at [301, 185] on icon "icon-play" at bounding box center [302, 184] width 3 height 3
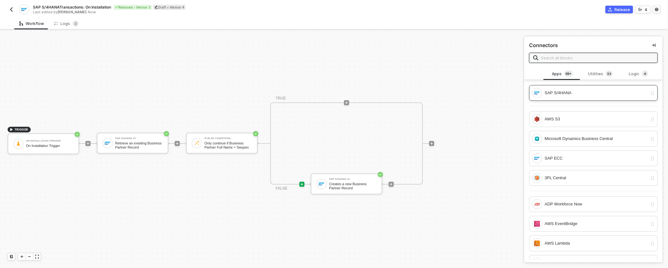
click at [558, 87] on div "SAP S/4HANA" at bounding box center [593, 93] width 128 height 16
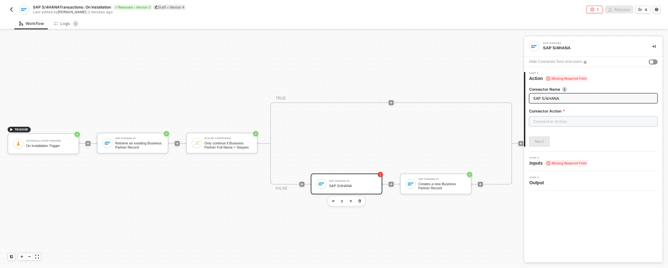
click at [565, 120] on input "text" at bounding box center [593, 121] width 128 height 10
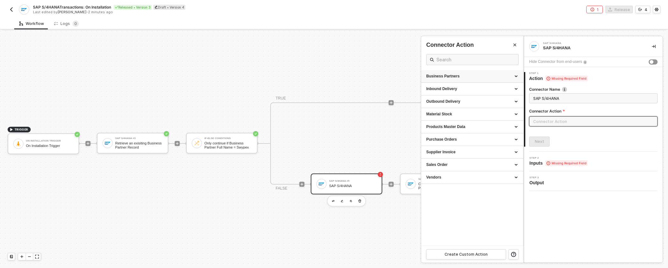
click at [482, 76] on div "Business Partners" at bounding box center [472, 76] width 92 height 5
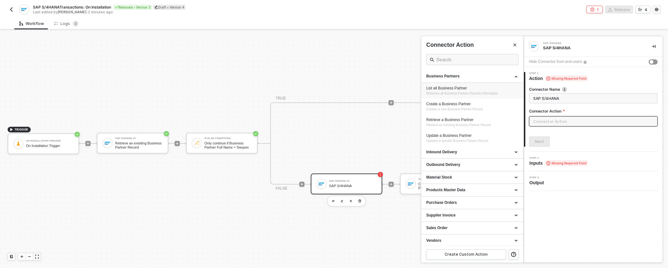
click at [486, 92] on span "Retrieves all Business Partner Records Information" at bounding box center [462, 93] width 72 height 3
type input "Retrieves all Business Partner Records Information"
type input "Business Partners - List all Business Partner"
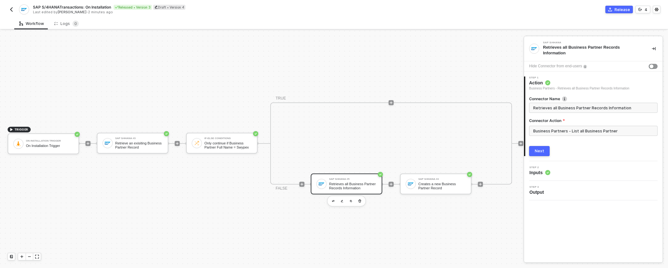
click at [547, 150] on button "Next" at bounding box center [539, 151] width 21 height 10
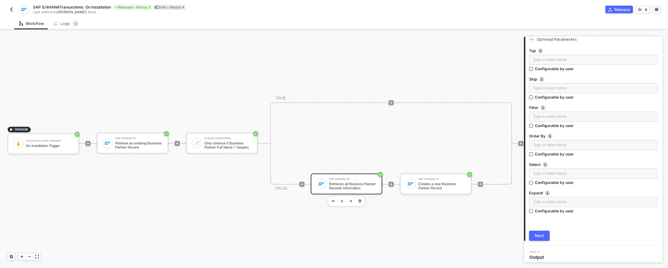
scroll to position [83, 0]
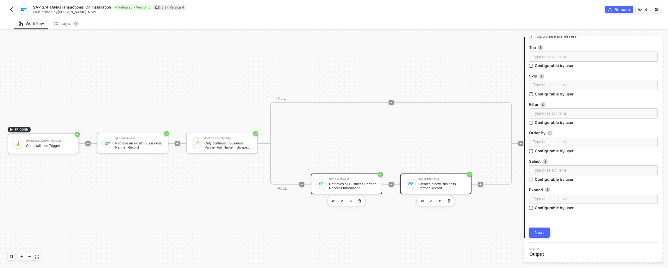
click at [446, 180] on div "SAP S/4HANA #4" at bounding box center [441, 179] width 47 height 3
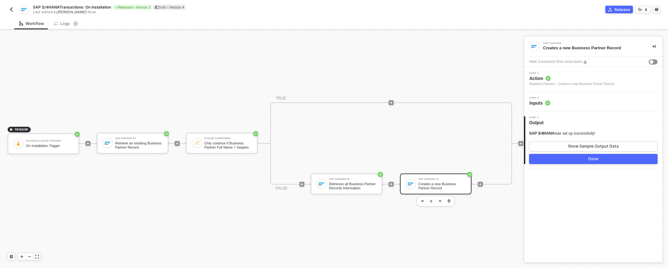
click at [544, 103] on span "Inputs" at bounding box center [539, 103] width 21 height 6
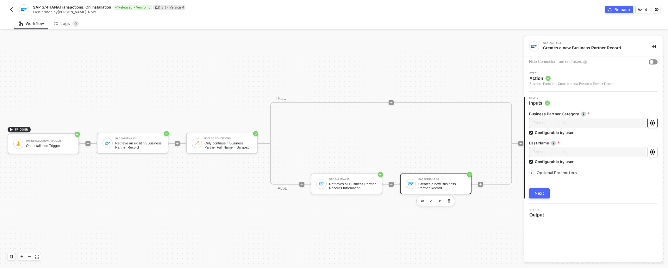
click at [653, 121] on icon "icon-settings" at bounding box center [651, 123] width 5 height 5
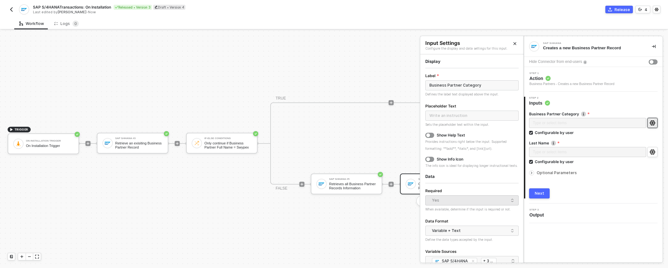
scroll to position [38, 0]
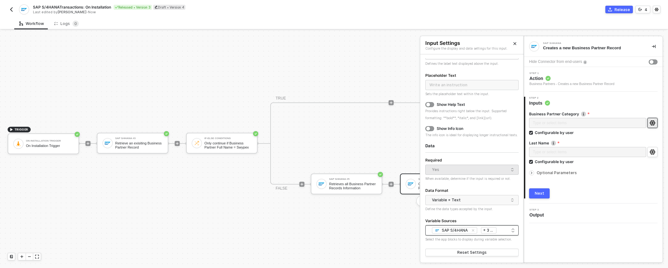
click at [507, 229] on div "SAP S/4HANA If-Else Conditions SAP S/4HANA On Installation Trigger + 3 ..." at bounding box center [471, 231] width 85 height 8
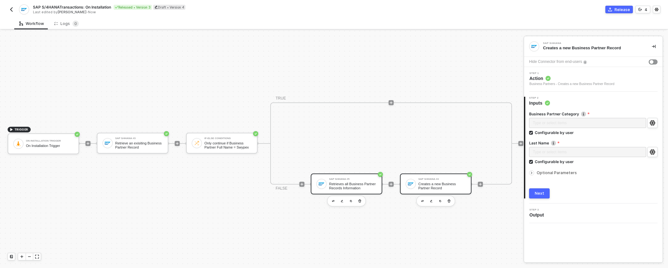
click at [356, 181] on div "SAP S/4HANA #5 Retrieves all Business Partner Records Information" at bounding box center [352, 184] width 47 height 12
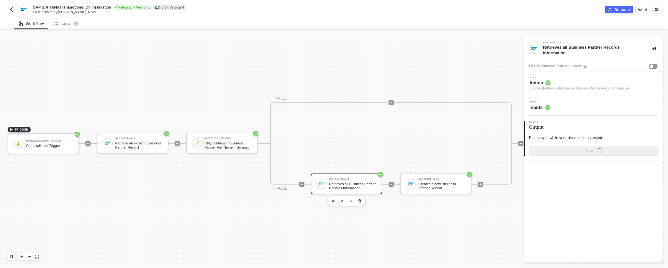
click at [562, 47] on div "Retrieves all Business Partner Records Information" at bounding box center [592, 50] width 99 height 11
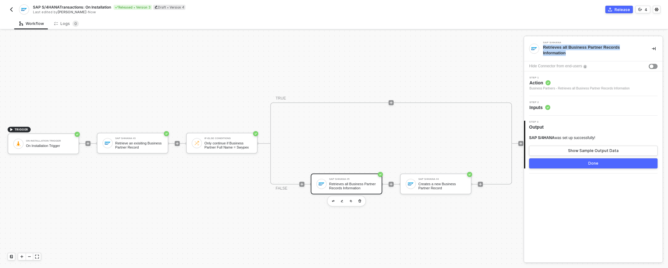
click at [567, 53] on div "Retrieves all Business Partner Records Information" at bounding box center [592, 50] width 99 height 11
click at [343, 201] on button "button" at bounding box center [342, 201] width 8 height 8
click at [575, 48] on div "Retrieves all Business Partner Records Information" at bounding box center [592, 50] width 99 height 11
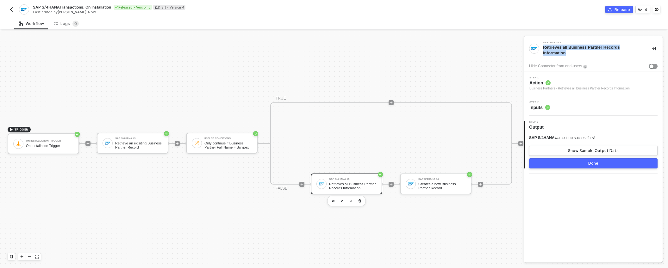
click at [575, 48] on div "Retrieves all Business Partner Records Information" at bounding box center [592, 50] width 99 height 11
click at [415, 185] on div at bounding box center [411, 184] width 10 height 10
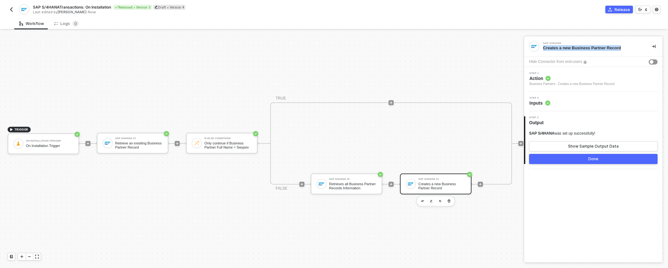
click at [543, 105] on span "Inputs" at bounding box center [539, 103] width 21 height 6
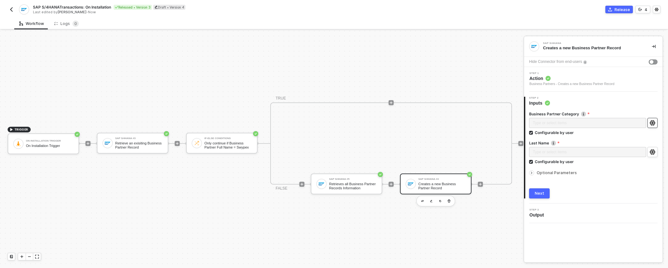
click at [652, 122] on circle "icon-settings" at bounding box center [652, 122] width 1 height 1
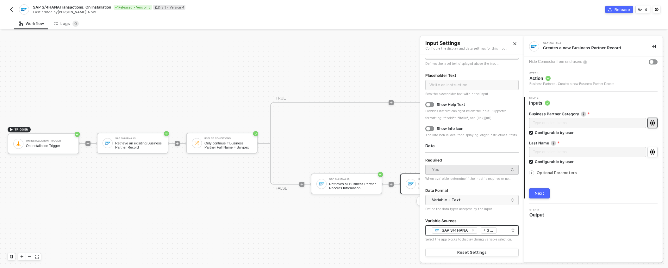
click at [490, 230] on span "+ 3 ..." at bounding box center [488, 230] width 10 height 7
type input "s"
click at [459, 206] on div "SAP S/4HANA" at bounding box center [451, 206] width 26 height 5
click at [457, 231] on div "SAP S/4HANA" at bounding box center [455, 230] width 27 height 5
click at [454, 231] on div "SAP S/4HANA" at bounding box center [455, 230] width 27 height 5
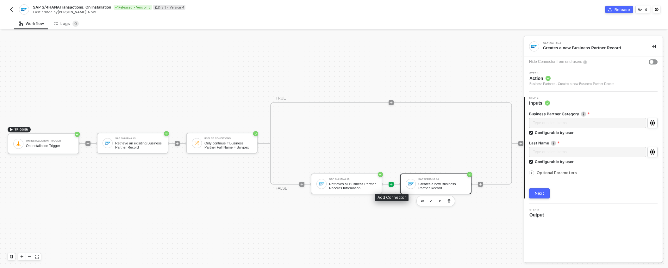
click at [390, 184] on icon "icon-play" at bounding box center [391, 184] width 3 height 3
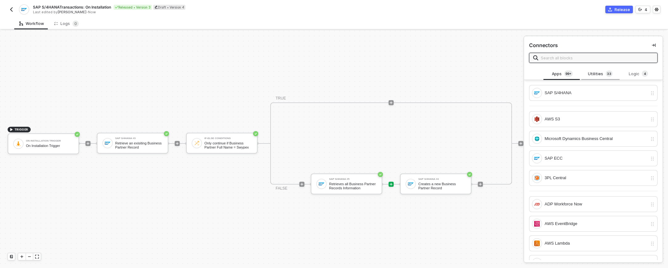
click at [602, 75] on div "Utilities 3 3" at bounding box center [600, 74] width 28 height 7
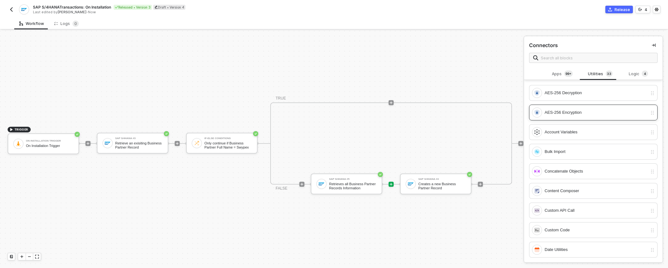
scroll to position [472, 0]
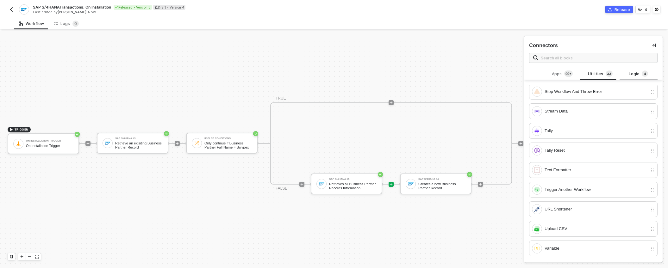
click at [636, 73] on div "Logic 4" at bounding box center [638, 74] width 28 height 7
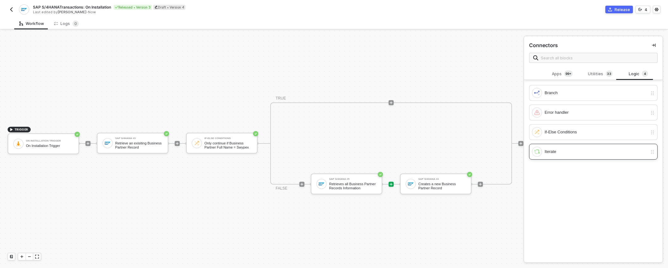
click at [577, 150] on div "Iterate" at bounding box center [595, 151] width 103 height 7
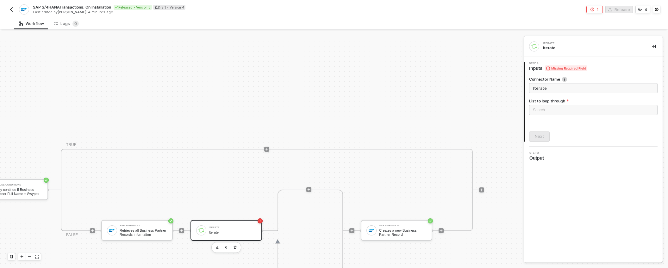
scroll to position [133, 204]
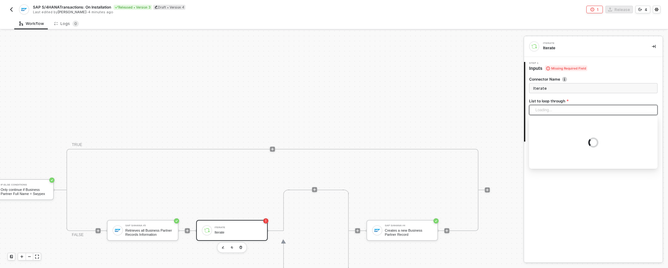
click at [551, 109] on div "Loading..." at bounding box center [593, 110] width 128 height 10
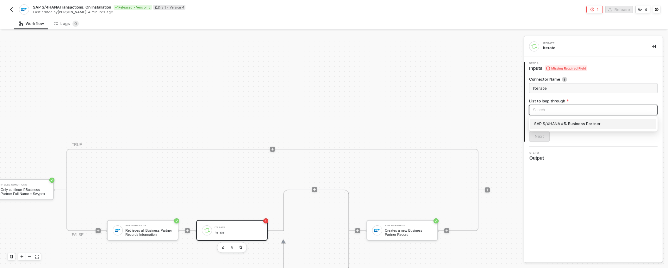
click at [557, 124] on div "SAP S/4HANA #5: Business Partner" at bounding box center [593, 124] width 118 height 7
type input "Loop through SAP S/4HANA #5: Business Partner"
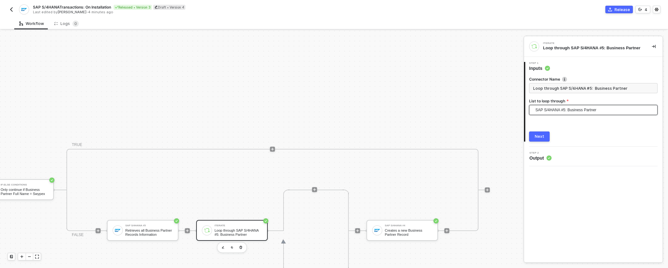
click at [543, 134] on div "Next" at bounding box center [539, 136] width 9 height 5
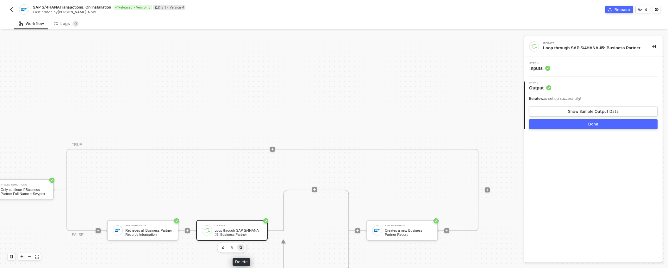
click at [240, 247] on icon "button" at bounding box center [241, 247] width 4 height 5
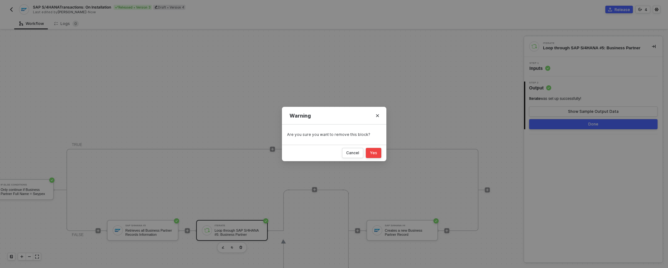
click at [372, 155] on div "Yes" at bounding box center [373, 153] width 7 height 5
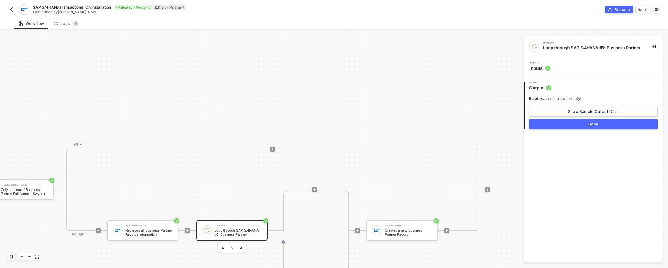
scroll to position [16, 44]
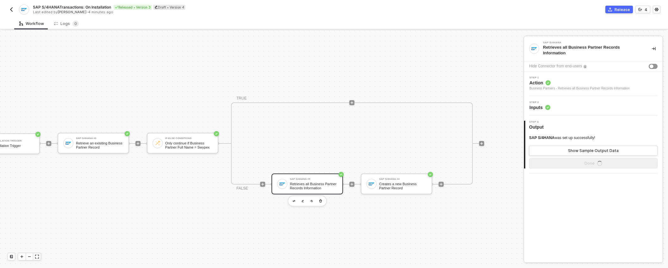
click at [327, 182] on div "Retrieves all Business Partner Records Information" at bounding box center [313, 186] width 47 height 8
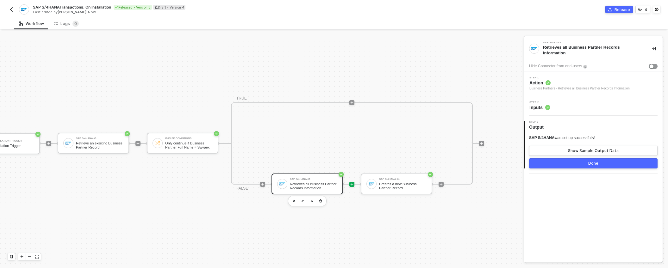
click at [349, 182] on div at bounding box center [351, 184] width 5 height 5
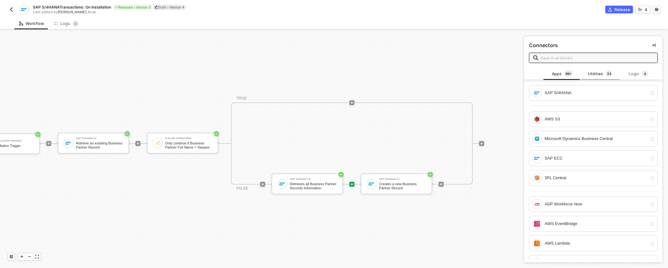
click at [591, 76] on div "Utilities 3 3" at bounding box center [600, 74] width 28 height 7
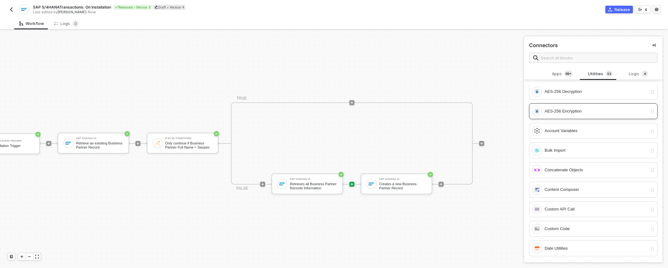
scroll to position [0, 0]
click at [572, 228] on div "Custom Code" at bounding box center [595, 230] width 103 height 7
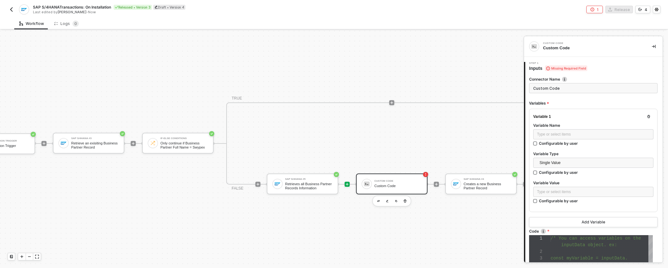
click at [346, 183] on icon "icon-play" at bounding box center [347, 185] width 4 height 4
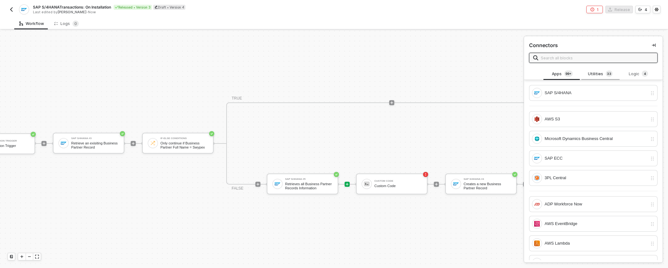
click at [598, 74] on div "Utilities 3 3" at bounding box center [600, 74] width 28 height 7
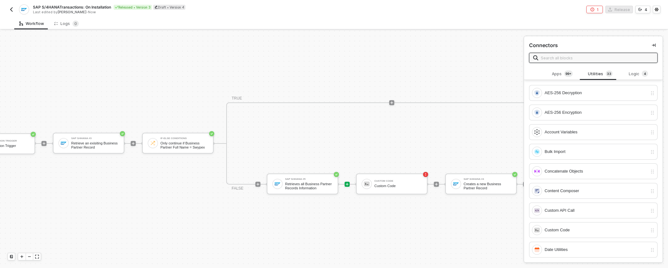
click at [586, 59] on input "text" at bounding box center [597, 57] width 113 height 7
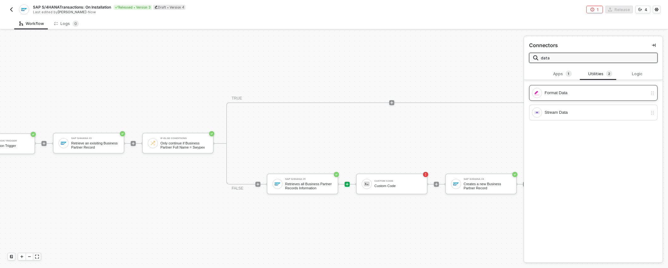
type input "data"
click at [579, 96] on div "Format Data" at bounding box center [589, 93] width 115 height 10
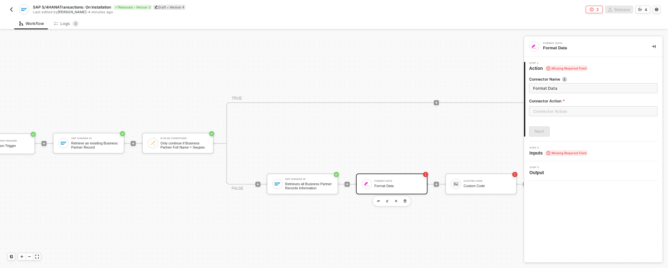
click at [550, 152] on icon at bounding box center [548, 153] width 4 height 4
click at [560, 110] on input "text" at bounding box center [593, 111] width 128 height 10
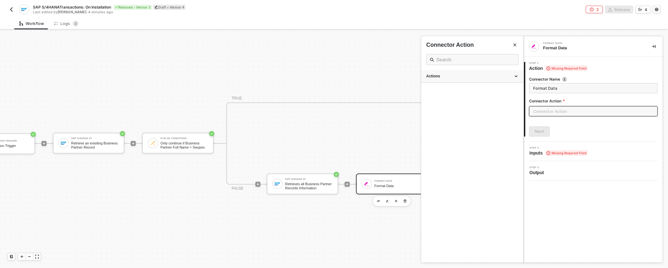
click at [501, 76] on div "Actions" at bounding box center [472, 76] width 92 height 5
click at [403, 195] on div at bounding box center [334, 150] width 668 height 238
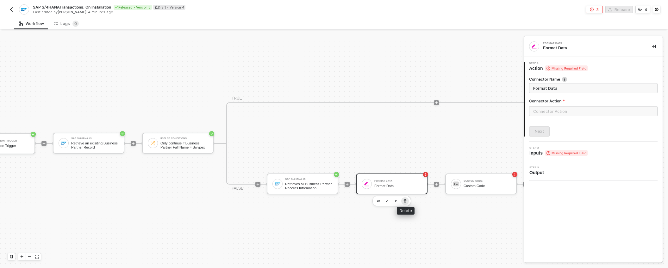
click at [405, 199] on icon "button" at bounding box center [405, 201] width 4 height 5
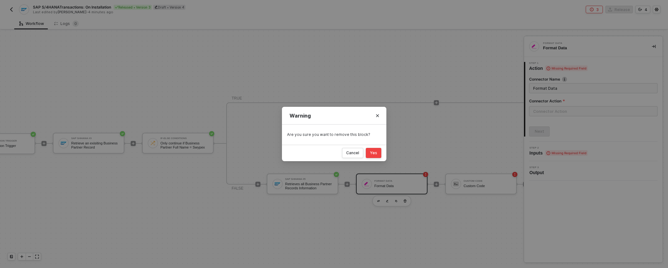
click at [371, 151] on div "Yes" at bounding box center [373, 153] width 7 height 5
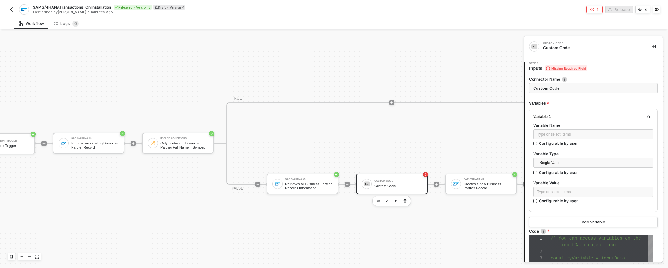
scroll to position [40, 0]
click at [563, 133] on div "Type or select items ﻿" at bounding box center [593, 135] width 113 height 6
click at [568, 90] on input "Custom Code" at bounding box center [593, 88] width 128 height 10
click at [563, 132] on div "Type or select items ﻿" at bounding box center [593, 135] width 113 height 6
click at [564, 88] on input "Custom Code" at bounding box center [593, 88] width 128 height 10
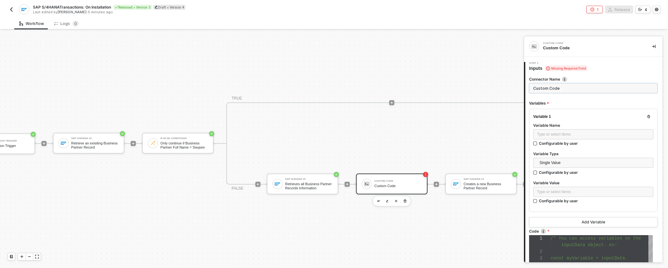
click at [564, 88] on input "Custom Code" at bounding box center [593, 88] width 128 height 10
click at [584, 163] on span "Single Value" at bounding box center [594, 162] width 110 height 9
type input "Business Partner Grouping Mapper"
click at [602, 149] on div at bounding box center [593, 150] width 120 height 3
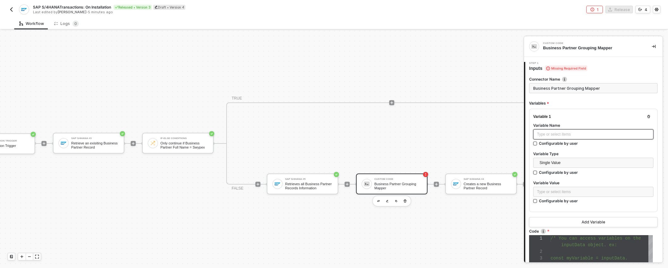
click at [588, 133] on div "Type or select items ﻿" at bounding box center [593, 135] width 113 height 6
click at [576, 135] on div "Type or select items ﻿" at bounding box center [593, 135] width 113 height 6
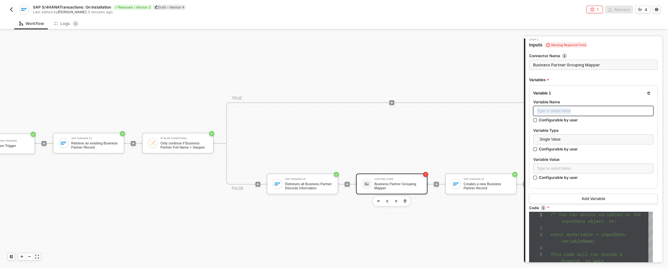
scroll to position [52, 0]
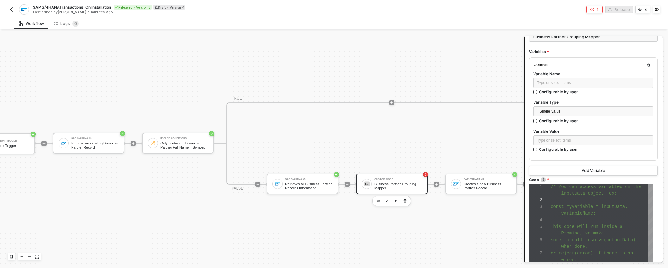
click at [581, 204] on div "const myVariable = inputData." at bounding box center [601, 207] width 102 height 7
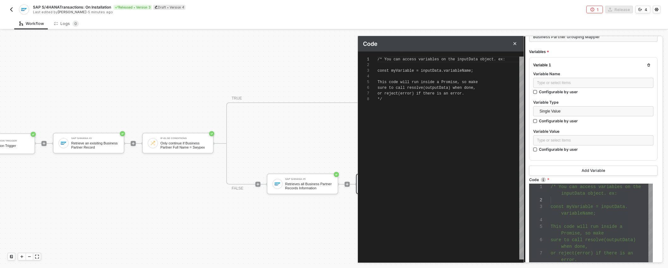
scroll to position [40, 0]
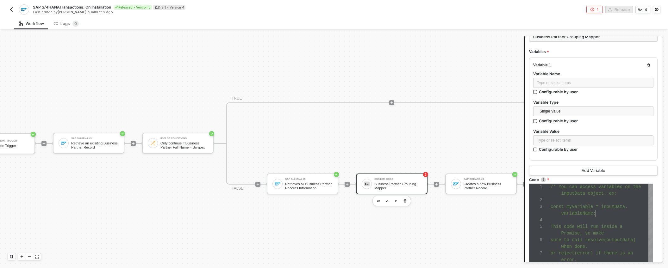
click at [607, 213] on div "variableName;" at bounding box center [601, 213] width 102 height 7
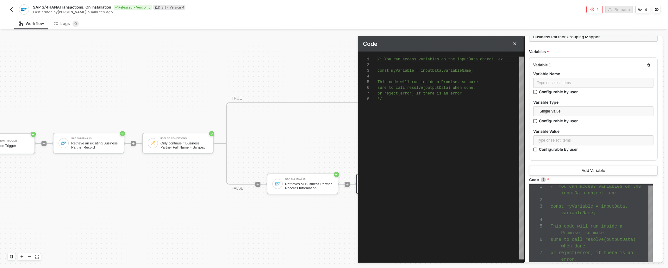
click at [617, 222] on div at bounding box center [601, 220] width 102 height 7
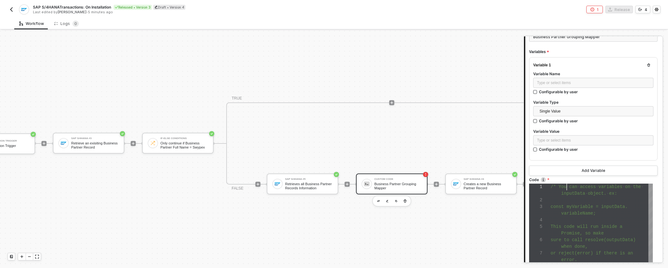
scroll to position [0, 0]
drag, startPoint x: 621, startPoint y: 195, endPoint x: 549, endPoint y: 185, distance: 72.1
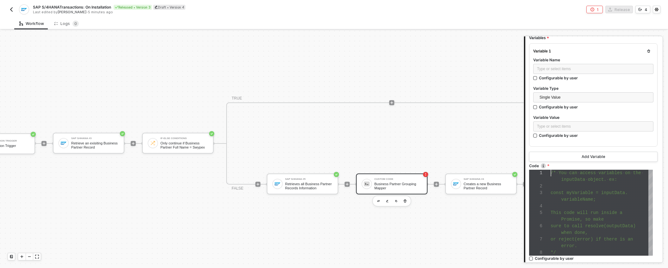
scroll to position [138, 0]
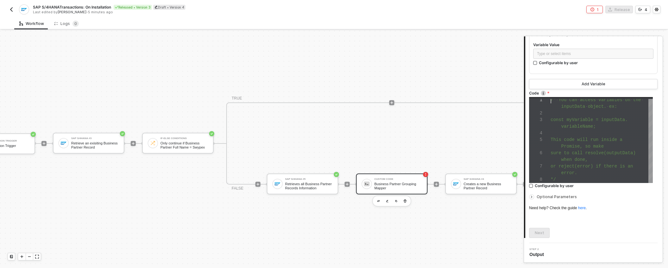
click at [596, 170] on div "error." at bounding box center [601, 173] width 102 height 7
drag, startPoint x: 552, startPoint y: 133, endPoint x: 614, endPoint y: 183, distance: 79.4
click at [614, 183] on div "/* You can access variables on the inputData object. ex: const myVariable = inp…" at bounding box center [601, 140] width 102 height 86
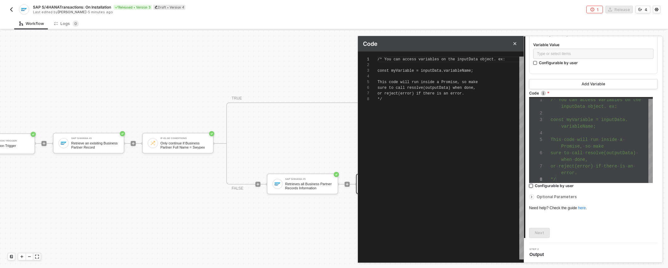
scroll to position [40, 0]
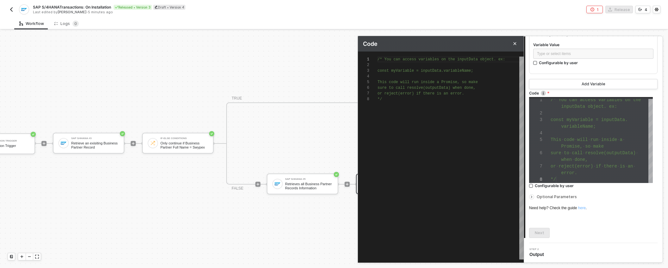
click at [584, 209] on link "here" at bounding box center [582, 208] width 8 height 4
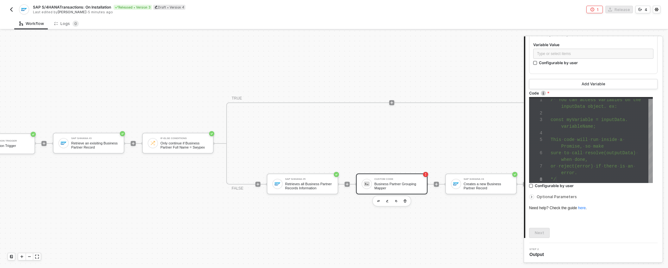
type textarea "/* You can access variables on the inputData object. ex: const myVariable = inp…"
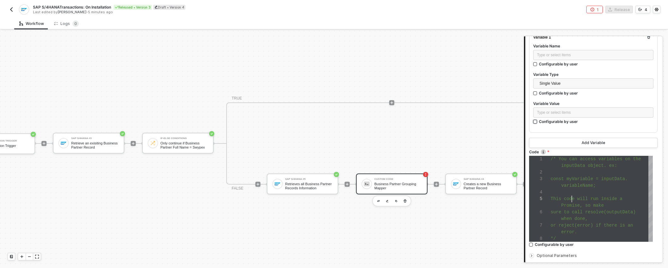
scroll to position [5, 0]
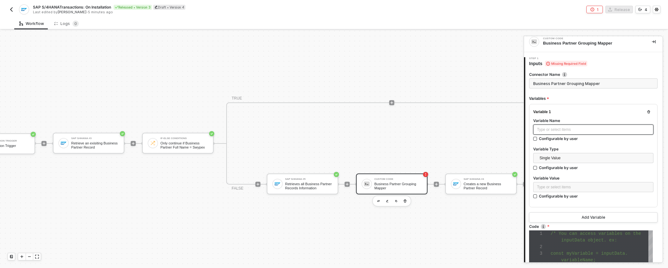
click at [567, 131] on div "Type or select items ﻿" at bounding box center [593, 130] width 113 height 6
click at [558, 157] on span "Single Value" at bounding box center [594, 157] width 110 height 9
click at [583, 170] on div "Single Value" at bounding box center [590, 172] width 105 height 7
click at [573, 187] on div "Type or select items ﻿" at bounding box center [593, 187] width 113 height 6
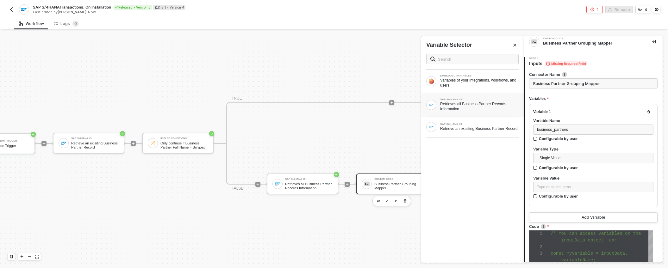
click at [487, 103] on div "Retrieves all Business Partner Records Information" at bounding box center [479, 107] width 78 height 10
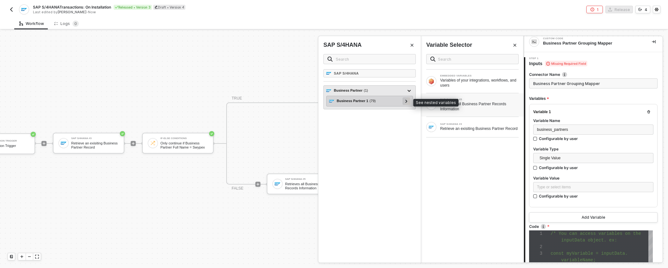
click at [406, 100] on icon at bounding box center [406, 101] width 2 height 3
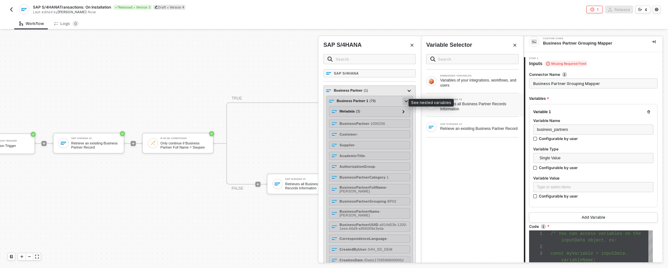
click at [405, 101] on icon at bounding box center [406, 101] width 3 height 2
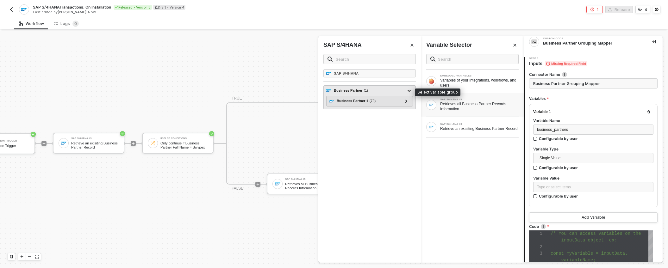
click at [382, 91] on div "Business Partner ( 1 )" at bounding box center [365, 91] width 79 height 8
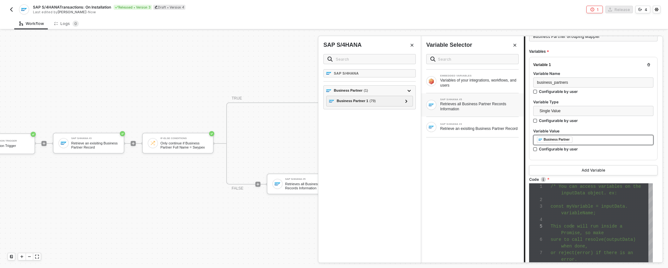
scroll to position [53, 0]
click at [584, 201] on div at bounding box center [601, 198] width 102 height 7
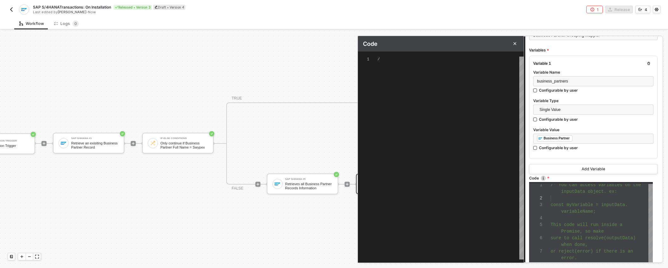
type textarea "/* You can access variables on the inputData object. ex: const myVariable = inp…"
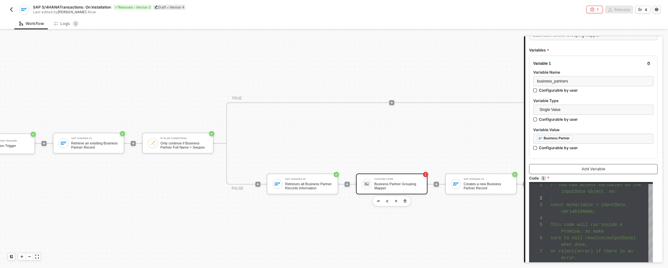
click at [572, 167] on button "Add Variable" at bounding box center [593, 169] width 128 height 10
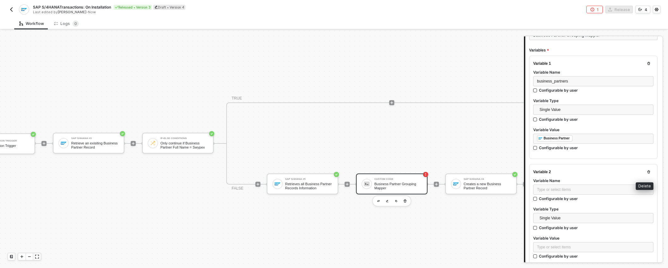
click at [646, 170] on button "button" at bounding box center [649, 172] width 8 height 8
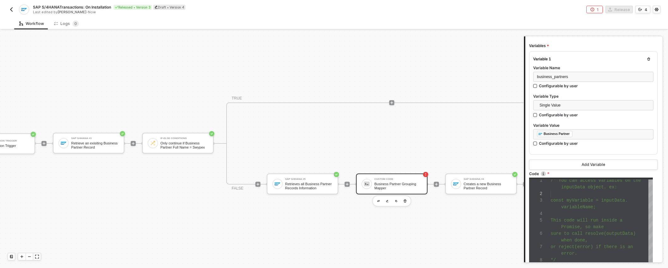
scroll to position [93, 0]
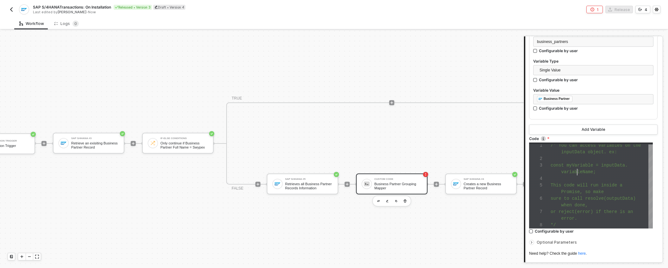
click at [576, 169] on div "variableName;" at bounding box center [601, 172] width 102 height 7
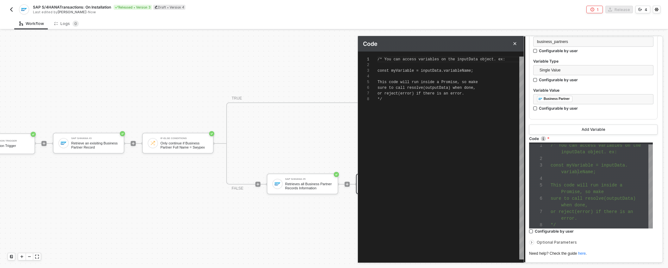
scroll to position [40, 0]
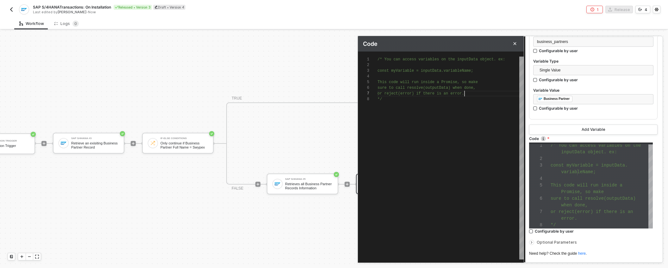
click at [464, 91] on div "1 2 3 4 5 6 7 8 /* You can access variables on the inputData objec t. ex: const…" at bounding box center [441, 158] width 166 height 203
type textarea "/* You can access variables on the inputData object. ex: const myVariable = inp…"
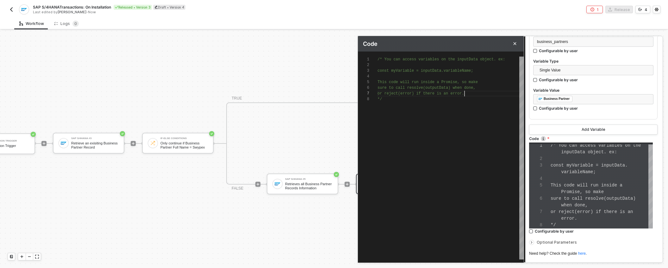
scroll to position [34, 87]
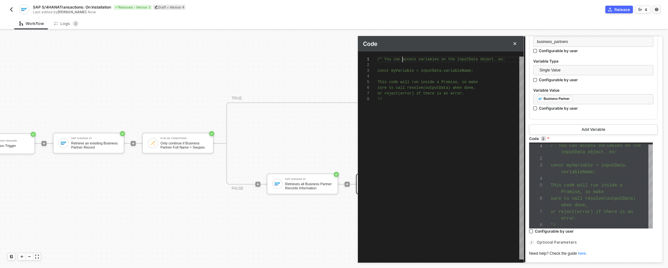
click at [402, 61] on div "1 2 3 4 5 6 7 8 /* You can access variables on the inputData objec t. ex: const…" at bounding box center [441, 158] width 166 height 203
type textarea "const myVariable = inputData.variableName; This code will run inside a Promise,…"
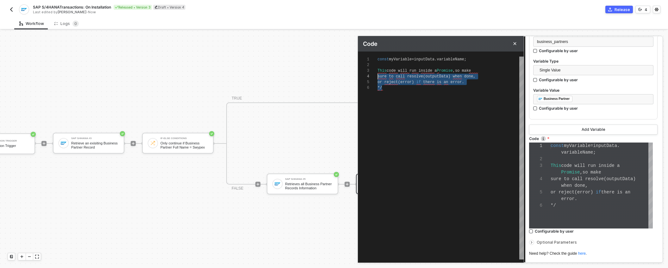
scroll to position [11, 0]
click at [365, 65] on div "2" at bounding box center [363, 65] width 11 height 6
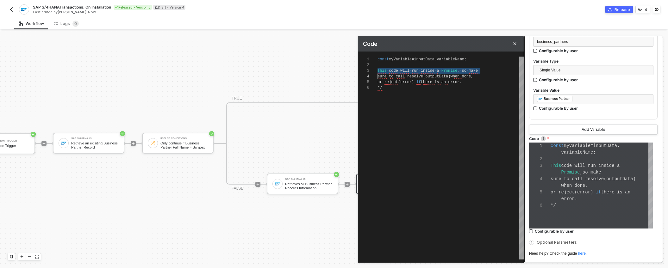
type textarea "const myVariable = inputData.variableName; sure to call resolve(outputData) whe…"
drag, startPoint x: 422, startPoint y: 85, endPoint x: 377, endPoint y: 67, distance: 48.5
click at [377, 67] on div "1 2 3 4 5 const myVariable = inputData . variableName ; sure · to · call · reso…" at bounding box center [441, 158] width 166 height 203
type textarea "const myVariable = inputData.variableName;"
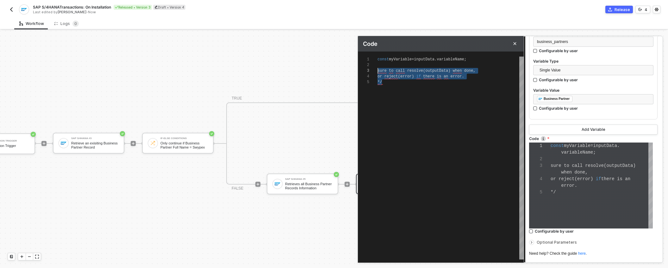
type textarea "const myVariable = inputData.variableName;"
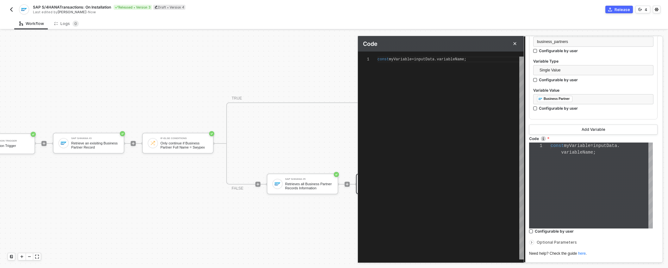
scroll to position [0, 94]
type textarea "const myVariable = inputData.;"
type textarea "const myVariable = inputData.b;"
type textarea "const myVariable = inputData.bu;"
type textarea "const myVariable = inputData.bus;"
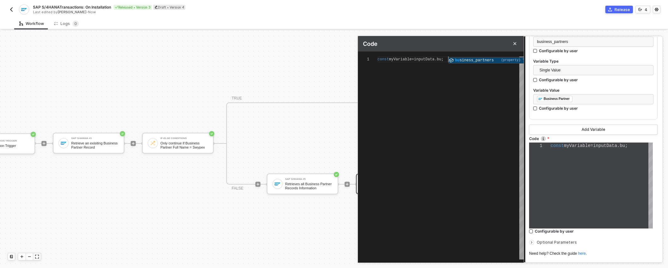
type textarea "const myVariable = inputData.bus;"
type textarea "const myVariable = inputData.busi;"
type textarea "const myVariable = inputData.busio;"
type textarea "const myVariable = inputData.busion;"
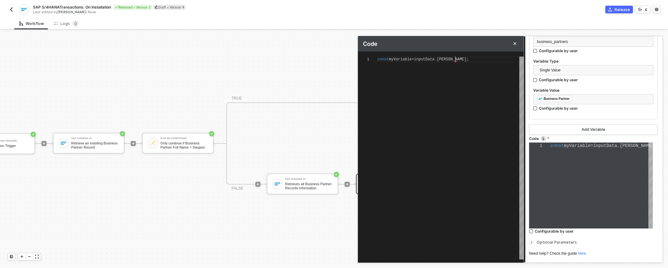
type textarea "const myVariable = inputData.busion;"
type textarea "const myVariable = inputData.busione;"
type textarea "const myVariable = inputData.busion;"
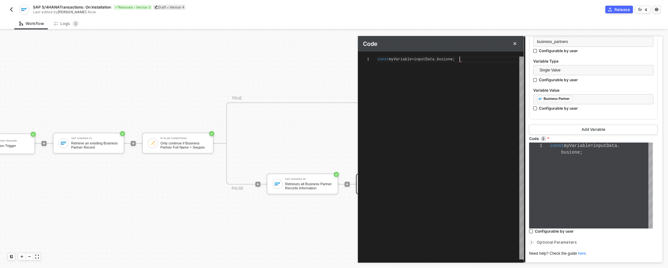
type textarea "const myVariable = inputData.busio;"
type textarea "const myVariable = inputData.busi;"
type textarea "const myVariable = inputData.busin;"
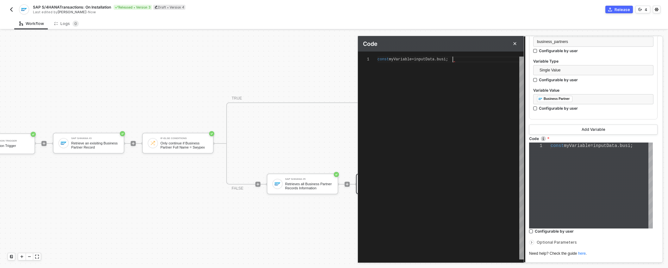
type textarea "const myVariable = inputData.busin;"
type textarea "const myVariable = inputData.busine;"
type textarea "const myVariable = inputData.business_partners;"
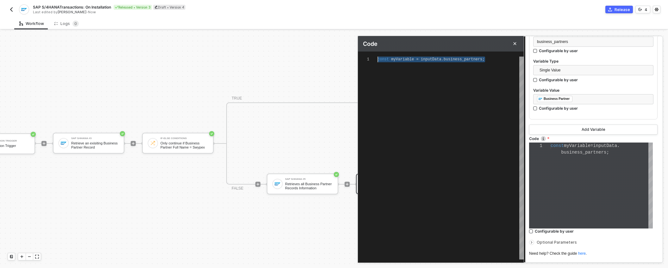
drag, startPoint x: 421, startPoint y: 58, endPoint x: 369, endPoint y: 56, distance: 51.9
click at [420, 59] on span "inputData" at bounding box center [424, 59] width 21 height 4
type textarea "const myVariable = inputData.business_partners;"
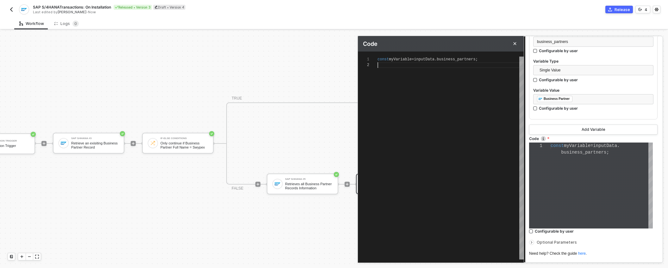
click at [407, 59] on div "1 2 const myVariable = inputData . business_partners ; const myVariable = input…" at bounding box center [441, 158] width 166 height 203
type textarea "const b = inputData.business_partners;"
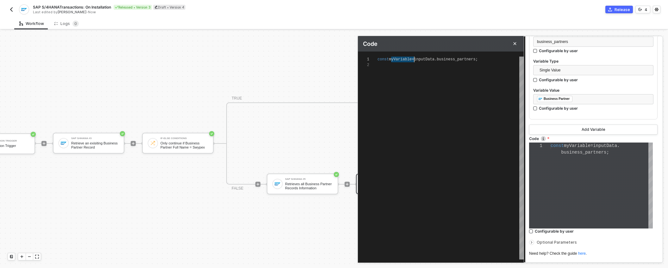
type textarea "const b = inputData.business_partners;p"
type textarea "const b = inputData.business_partners;ps"
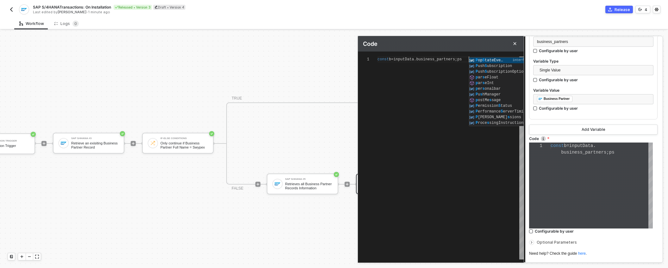
type textarea "const b = inputData.business_partners;p"
type textarea "const b = inputData.business_partners;"
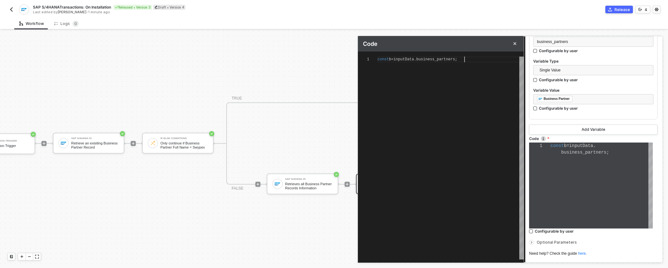
scroll to position [0, 0]
type textarea "const bp = inputData.business_partners;"
type textarea "const bps = inputData.business_partners;"
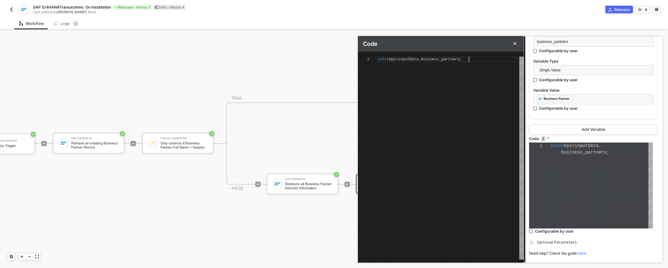
type textarea "const bps = inputData.business_partners;"
type textarea "const bps = inputData.business_partners; b"
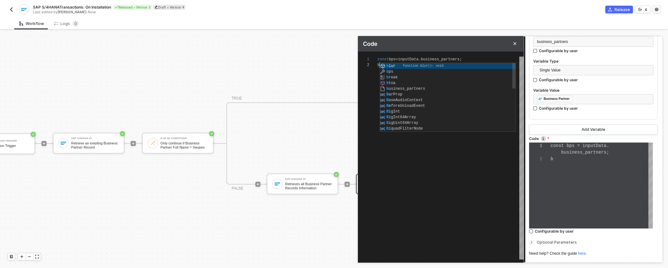
type textarea "const bps = inputData.business_partners; bp"
type textarea "const bps = inputData.business_partners; bps"
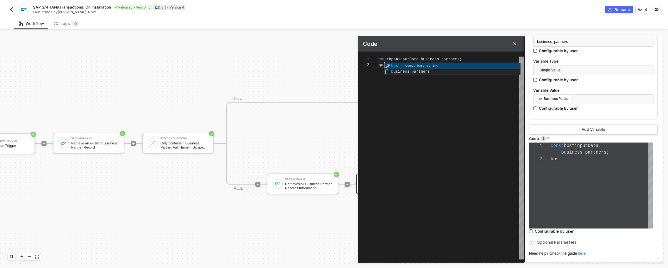
type textarea "const bps = inputData.business_partners; bps,"
type textarea "const bps = inputData.business_partners; bps"
type textarea "const bps = inputData.business_partners; bps."
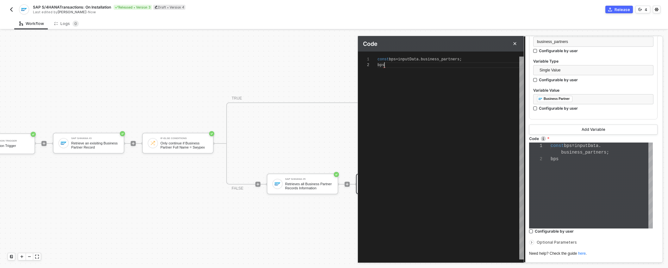
type textarea "const bps = inputData.business_partners; bps."
type textarea "const bps = inputData.business_partners; bps.m"
type textarea "const bps = inputData.business_partners; bps.ma"
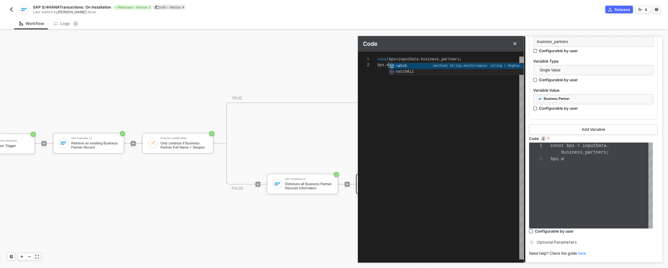
type textarea "const bps = inputData.business_partners; bps.ma"
type textarea "const bps = inputData.business_partners; bps.map"
type textarea "const bps = inputData.business_partners; bps.map)"
type textarea "const bps = inputData.business_partners; bps.map)()"
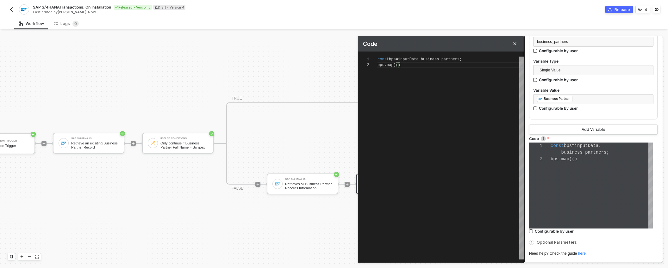
type textarea "const bps = inputData.business_partners; bps.map)"
type textarea "const bps = inputData.business_partners; bps.map"
type textarea "const bps = inputData.business_partners; bps.map()"
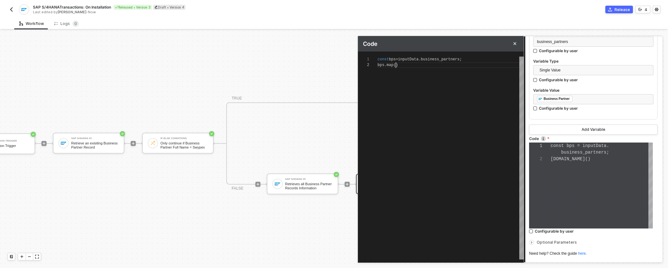
type textarea "const bps = inputData.business_partners; bps.map()"
type textarea "const bps = inputData.business_partners; bps.map(a)"
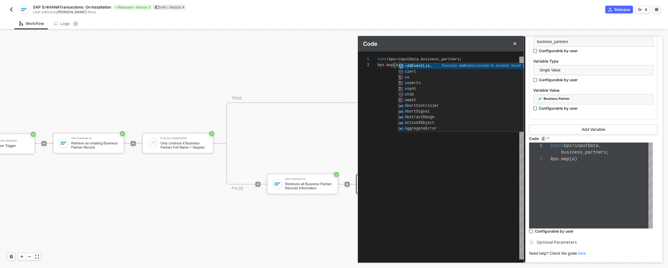
type textarea "const bps = inputData.business_partners; bps.map(a=)"
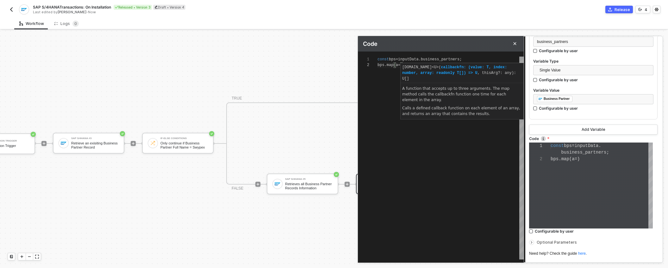
type textarea "const bps = inputData.business_partners; bps.map(a=>)"
type textarea "const bps = inputData.business_partners; bps.map(a=> )"
type textarea "const bps = inputData.business_partners; bps.map(a=> a)"
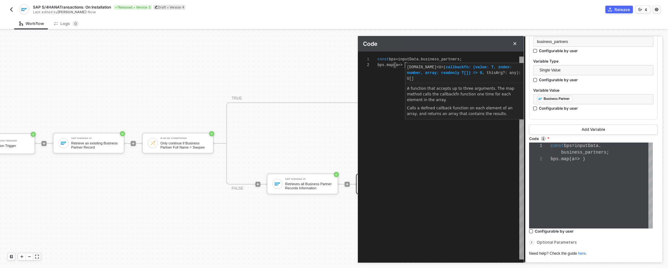
type textarea "const bps = inputData.business_partners; bps.map(a=> a)"
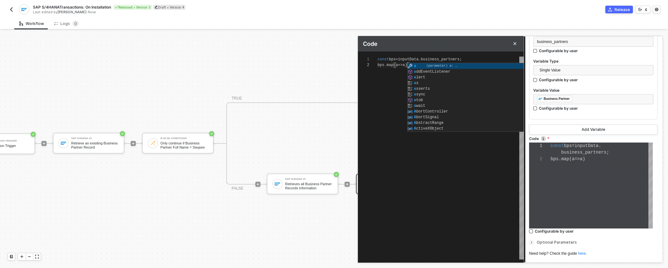
type textarea "const bps = inputData.business_partners; bps.map(a=> a.)"
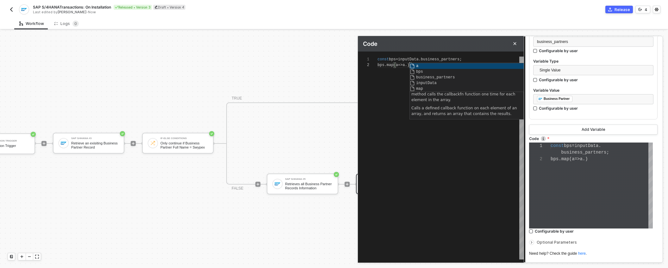
click at [407, 124] on div "const bps = inputData . business_partners ; bps . map ( a => a . )" at bounding box center [450, 158] width 146 height 203
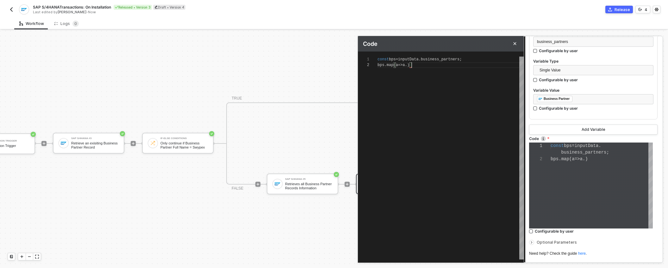
scroll to position [6, 34]
click at [421, 59] on span "." at bounding box center [419, 59] width 2 height 4
type textarea "const bps = inputData?.business_partners; bps.map(a=> a.)"
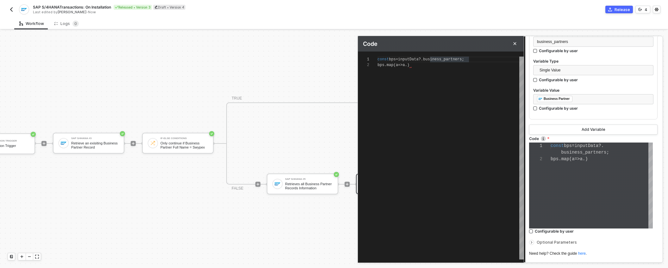
type textarea "const bps = inputData?.business_partners ; bps.map(a=> a.)"
type textarea "const bps = inputData?.business_partners |; bps.map(a=> a.)"
type textarea "const bps = inputData?.business_partners ||; bps.map(a=> a.)"
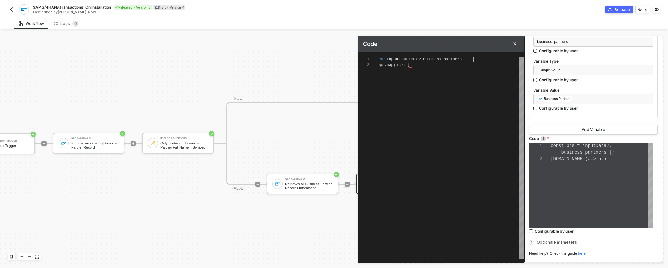
type textarea "const bps = inputData?.business_partners ||; bps.map(a=> a.)"
type textarea "const bps = inputData?.business_partners || ; bps.map(a=> a.)"
type textarea "const bps = inputData?.business_partners || []; bps.map(a=> a.)"
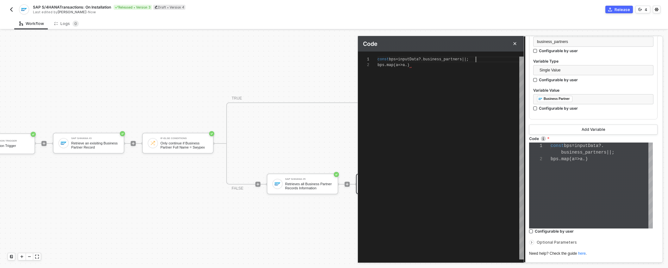
type textarea "const bps = inputData?.business_partners || []; bps.map(a=> a.)"
click at [421, 79] on div "const bps = inputData ?. business_partners || []; bps . map ( a => a .)" at bounding box center [450, 158] width 146 height 203
click at [409, 63] on span ".)" at bounding box center [407, 65] width 4 height 4
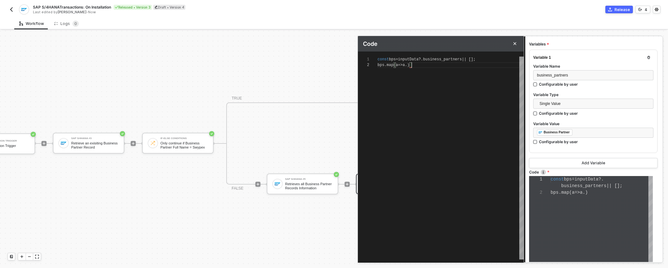
scroll to position [55, 0]
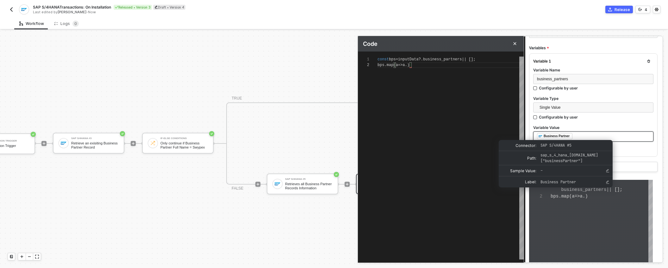
click at [558, 134] on div "Business Partner" at bounding box center [556, 136] width 26 height 6
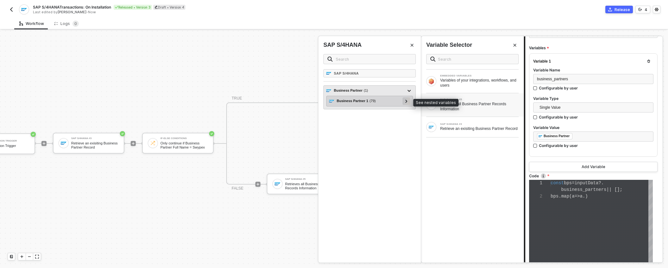
click at [406, 101] on icon at bounding box center [406, 101] width 2 height 3
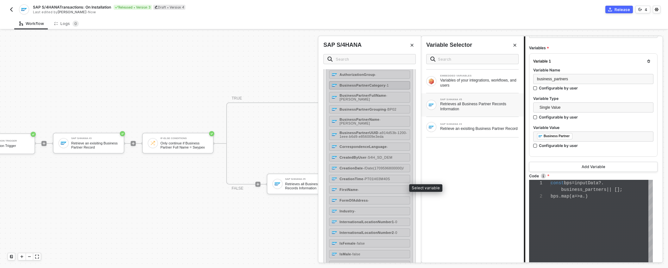
scroll to position [88, 0]
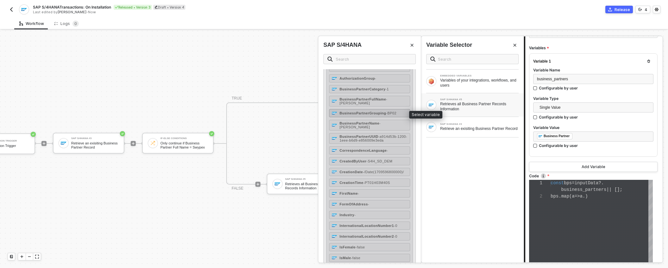
click at [376, 114] on strong "BusinessPartnerGrouping" at bounding box center [362, 113] width 46 height 4
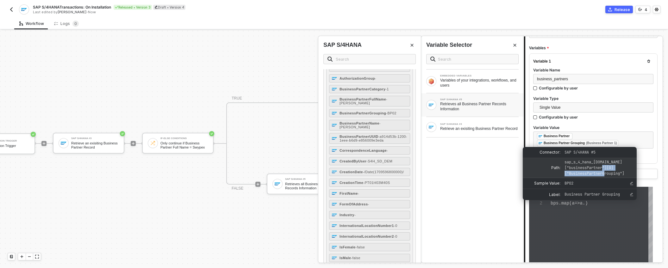
copy span "BusinessPartnerGrouping"
drag, startPoint x: 570, startPoint y: 173, endPoint x: 621, endPoint y: 173, distance: 51.6
click at [621, 173] on span "sap_s_4_hana_5.data["businessPartner"][0]["BusinessPartnerGrouping"]" at bounding box center [594, 168] width 60 height 16
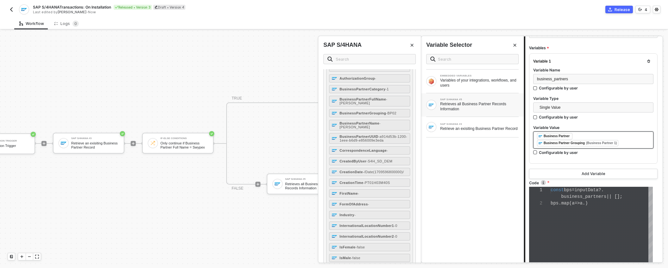
click at [630, 142] on div "﻿ ﻿ Business Partner ﻿ ﻿ Business Partner Grouping (Business Partner 1) ﻿" at bounding box center [593, 140] width 113 height 14
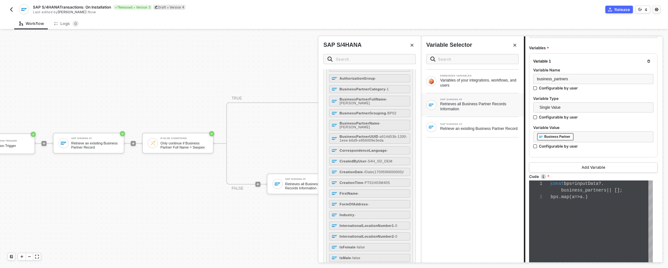
scroll to position [0, 0]
click at [538, 192] on div at bounding box center [540, 190] width 22 height 7
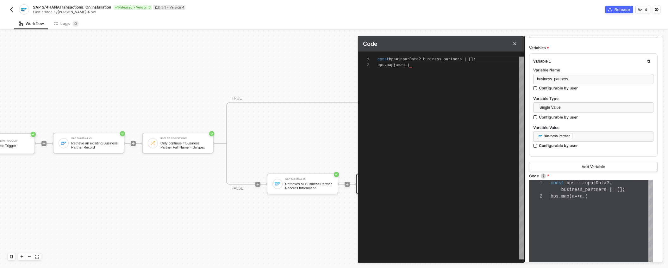
scroll to position [6, 0]
type textarea "const bps = inputData?.business_partners || []; bps.map(a => a.)"
drag, startPoint x: 411, startPoint y: 65, endPoint x: 426, endPoint y: 69, distance: 15.9
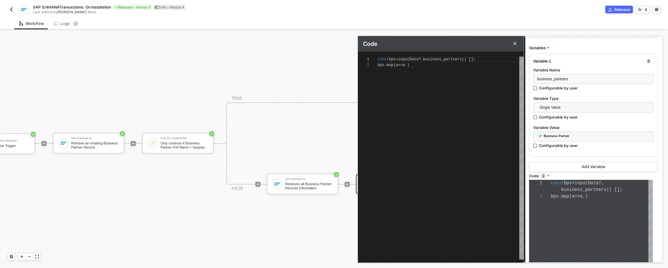
click at [409, 65] on span ".)" at bounding box center [407, 65] width 4 height 4
paste textarea "BusinessPartnerGrouping"
type textarea "const bps = inputData?.business_partners || []; bps.map(a => a.)BusinessPartner…"
type textarea "const bps = inputData?.business_partners || []; bps.map(a => a.)"
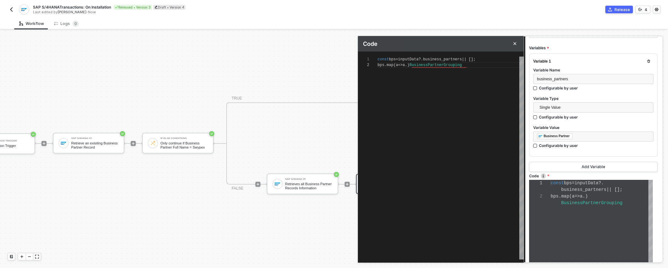
type textarea "const bps = inputData?.business_partners || []; bps.map(a => a.)"
paste textarea "BusinessPartnerGrouping"
type textarea "const bps = inputData?.business_partners || []; bps.map(a => a.BusinessPartnerG…"
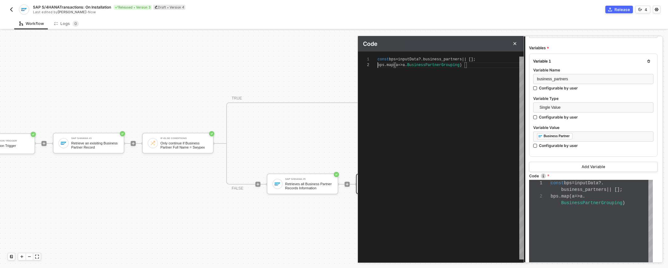
scroll to position [6, 0]
type textarea "const bps = inputData?.business_partners || []; cbps.map(a => a.BusinessPartner…"
type textarea "const bps = inputData?.business_partners || []; cobps.map(a => a.BusinessPartne…"
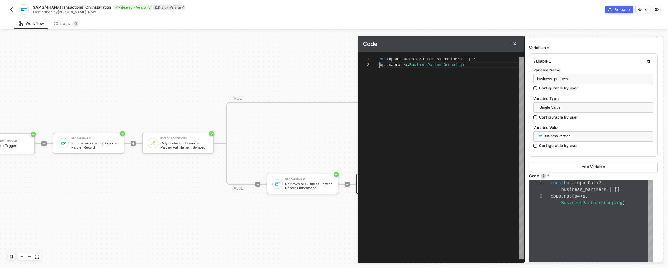
type textarea "const bps = inputData?.business_partners || []; conbps.map(a => a.BusinessPartn…"
type textarea "const bps = inputData?.business_partners || []; consbps.map(a => a.BusinessPart…"
type textarea "const bps = inputData?.business_partners || []; constbps.map(a => a.BusinessPar…"
type textarea "const bps = inputData?.business_partners || []; const bps.map(a => a.BusinessPa…"
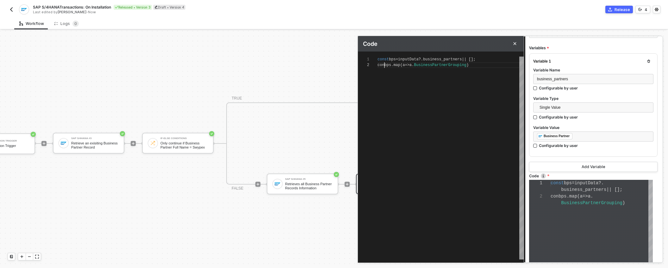
type textarea "const bps = inputData?.business_partners || []; const bps.map(a => a.BusinessPa…"
type textarea "const bps = inputData?.business_partners || []; const bbps.map(a => a.BusinessP…"
type textarea "const bps = inputData?.business_partners || []; const bpbps.map(a => a.Business…"
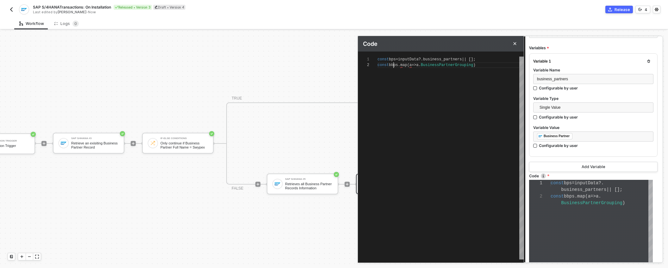
type textarea "const bps = inputData?.business_partners || []; const bpbps.map(a => a.Business…"
type textarea "const bps = inputData?.business_partners || []; const bpgbps.map(a => a.Busines…"
type textarea "const bps = inputData?.business_partners || []; const bpgsbps.map(a => a.Busine…"
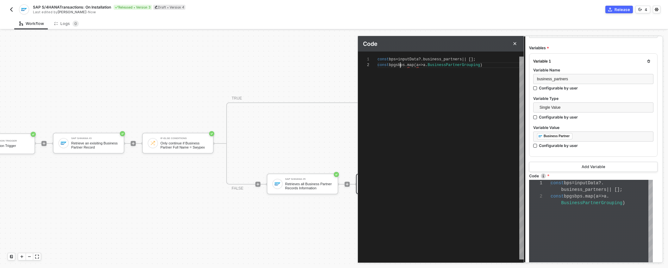
type textarea "const bps = inputData?.business_partners || []; const bpgs bps.map(a => a.Busin…"
type textarea "const bps = inputData?.business_partners || []; const bpgs =bps.map(a => a.Busi…"
type textarea "const bps = inputData?.business_partners || []; const bpgs = bps.map(a => a.Bus…"
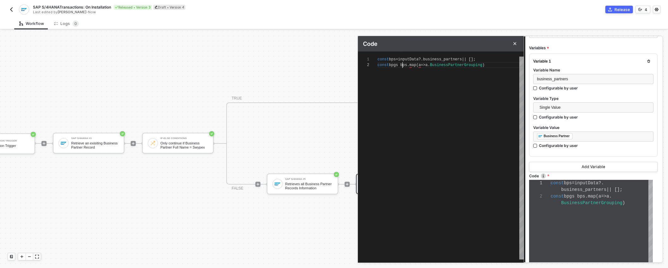
type textarea "const bps = inputData?.business_partners || []; const bpgs = bps.map(a => a.Bus…"
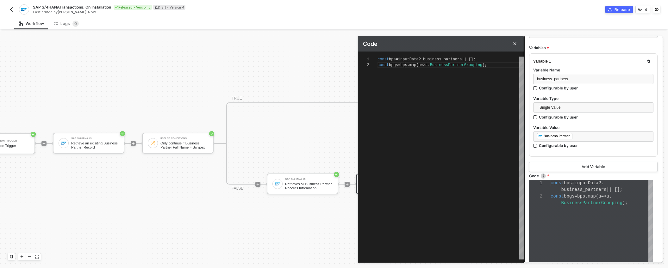
type textarea "const bps = inputData?.business_partners || []; bps.map(a => a.BusinessPartnerG…"
type textarea "const bps = inputData?.business_partners || []; r bps.map(a => a.BusinessPartne…"
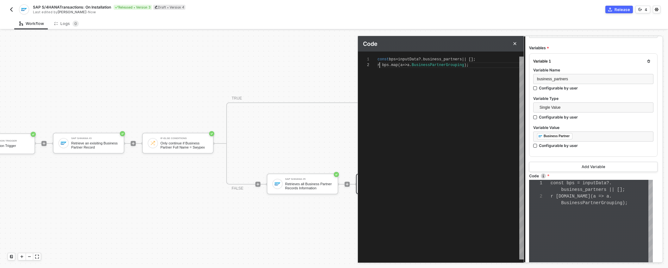
type textarea "const bps = inputData?.business_partners || []; re bps.map(a => a.BusinessPartn…"
type textarea "const bps = inputData?.business_partners || []; ret bps.map(a => a.BusinessPart…"
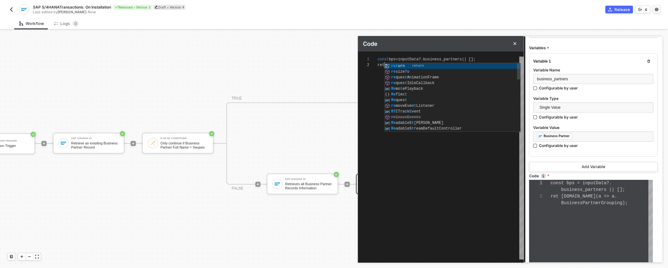
type textarea "const bps = inputData?.business_partners || []; retu bps.map(a => a.BusinessPar…"
type textarea "const bps = inputData?.business_partners || []; retur bps.map(a => a.BusinessPa…"
type textarea "const bps = inputData?.business_partners || []; return bps.map(a => a.BusinessP…"
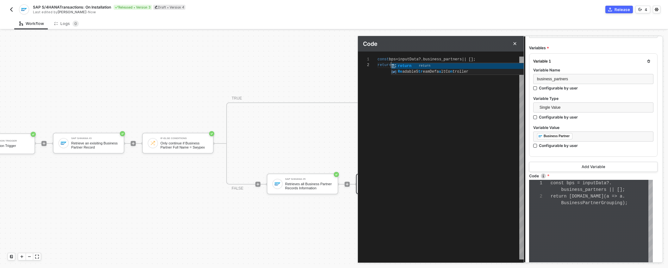
scroll to position [6, 16]
type textarea "const bps = inputData?.business_partners || []; return bps.map(a => a.BusinessP…"
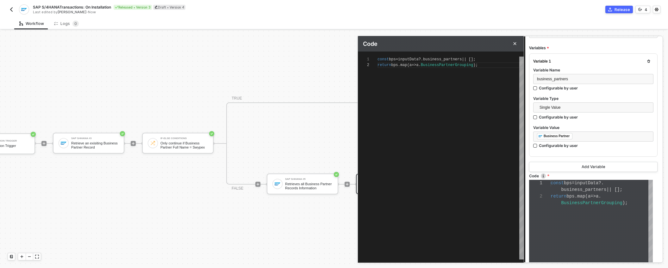
type textarea "const bps = inputData?.business_partners || []; return bps.map(a => a.BusinessP…"
click at [516, 44] on icon "Close" at bounding box center [515, 44] width 4 height 4
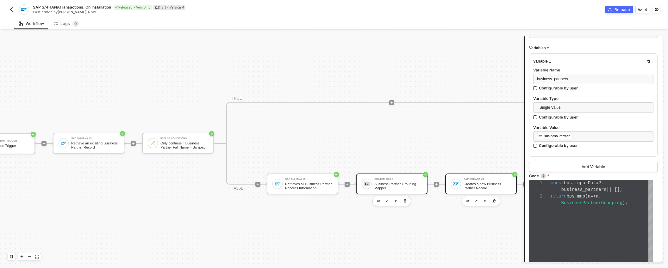
click at [475, 178] on div "SAP S/4HANA #4" at bounding box center [486, 179] width 47 height 3
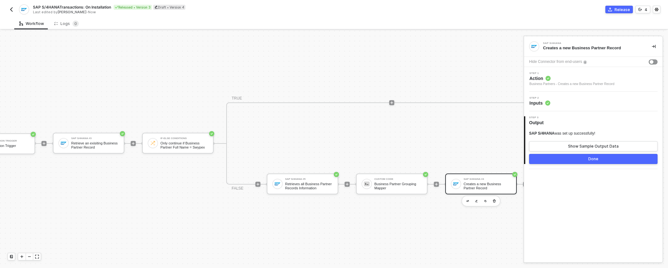
click at [542, 102] on span "Inputs" at bounding box center [539, 103] width 21 height 6
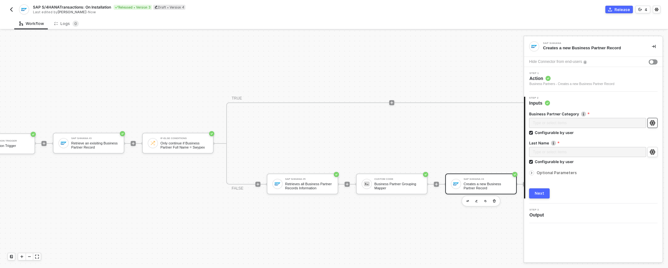
click at [651, 124] on icon "icon-settings" at bounding box center [651, 123] width 5 height 5
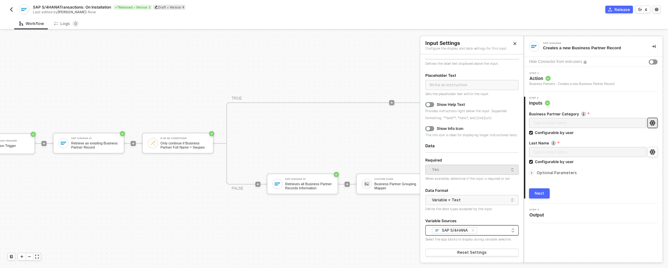
scroll to position [38, 0]
click at [483, 231] on div "SAP S/4HANA + 0 ..." at bounding box center [471, 231] width 85 height 8
click at [463, 175] on div "Custom Code" at bounding box center [469, 176] width 78 height 6
click at [474, 232] on icon "icon-close-small" at bounding box center [473, 231] width 4 height 4
click at [455, 230] on div "Custom Code" at bounding box center [456, 230] width 28 height 5
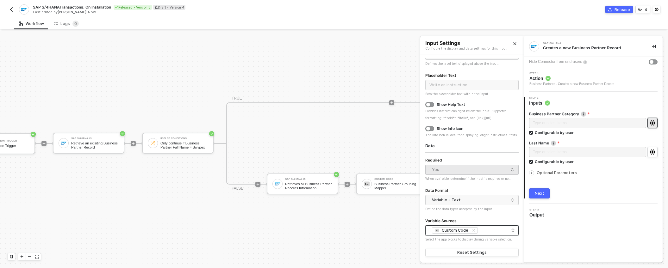
click at [455, 232] on div "Custom Code" at bounding box center [456, 230] width 28 height 5
click at [544, 194] on button "Next" at bounding box center [539, 194] width 21 height 10
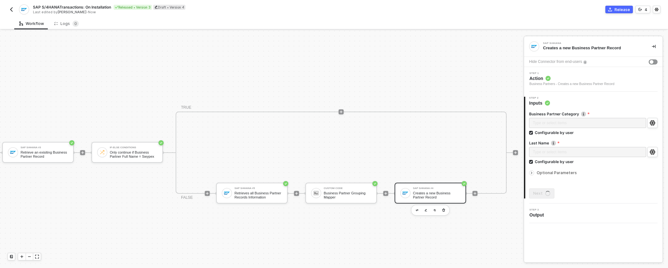
scroll to position [3, 96]
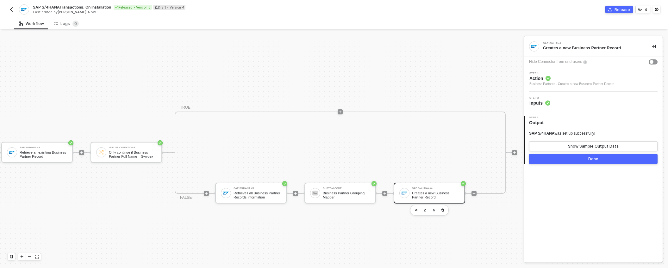
click at [580, 157] on button "Done" at bounding box center [593, 159] width 128 height 10
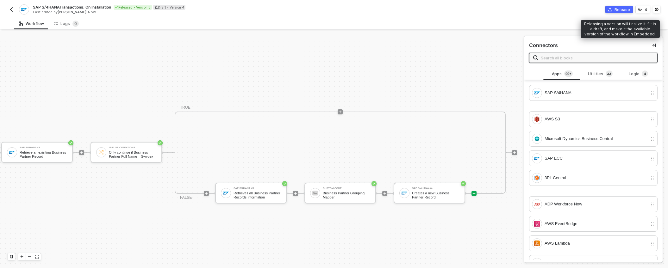
click at [619, 9] on div "Release" at bounding box center [621, 9] width 15 height 5
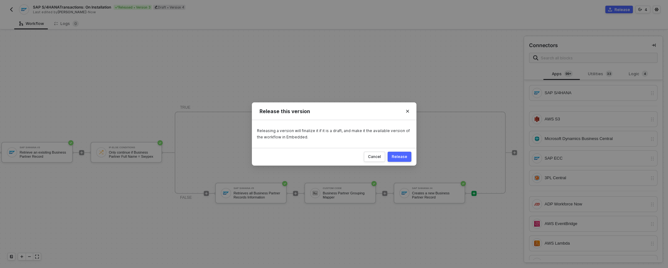
click at [405, 157] on div "Release" at bounding box center [399, 156] width 15 height 5
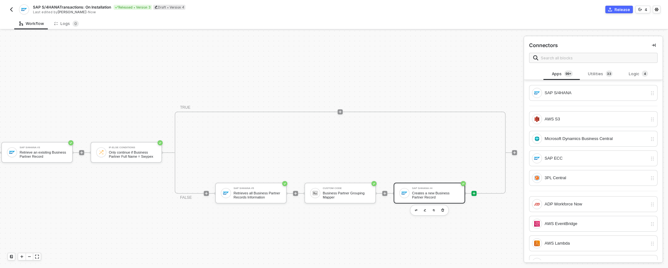
scroll to position [3, 23]
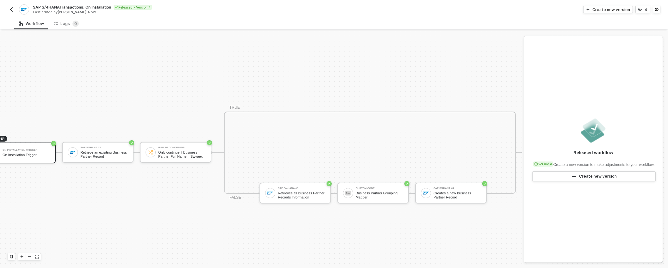
click at [12, 10] on img "button" at bounding box center [11, 9] width 5 height 5
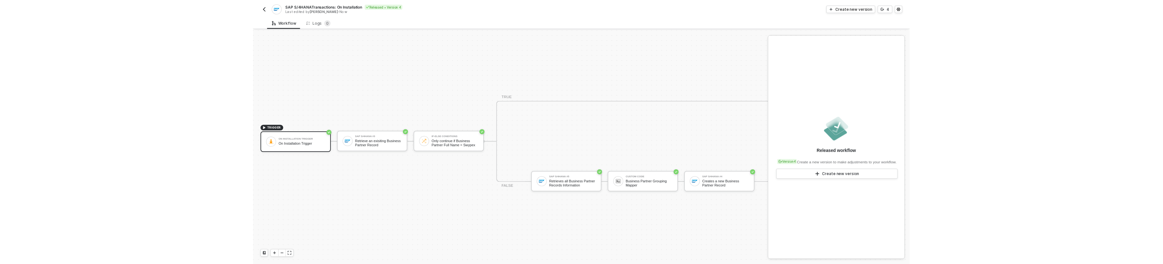
scroll to position [16, 30]
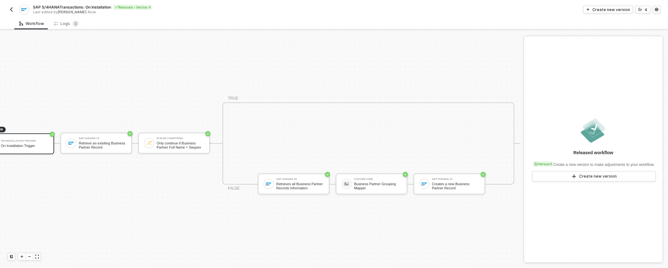
click at [349, 132] on div "TRUE FALSE SAP S/4HANA #5 Retrieves all Business Partner Records Information Cu…" at bounding box center [368, 143] width 292 height 82
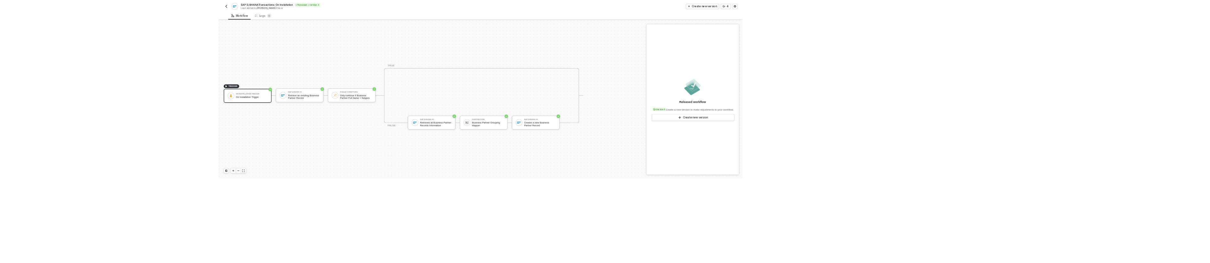
scroll to position [12, 0]
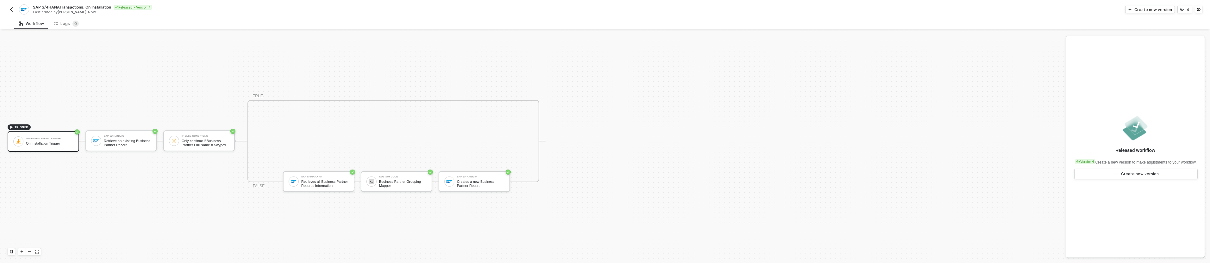
click at [470, 212] on div "TRIGGER On Installation Trigger On Installation Trigger SAP S/4HANA #3 Retrieve…" at bounding box center [531, 141] width 1062 height 245
click at [401, 177] on div "Custom Code" at bounding box center [402, 177] width 47 height 3
type textarea "const bps = inputData?.business_partners || []; return [DOMAIN_NAME](a => a.Bus…"
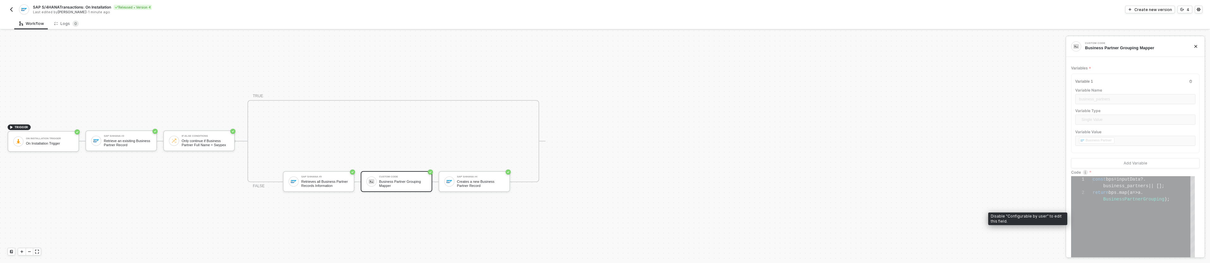
click at [667, 232] on div "const bps = inputData ?. business_partners || []; return bps . map ( a => a . B…" at bounding box center [1143, 220] width 102 height 86
click at [667, 10] on div "Create new version" at bounding box center [1153, 9] width 38 height 5
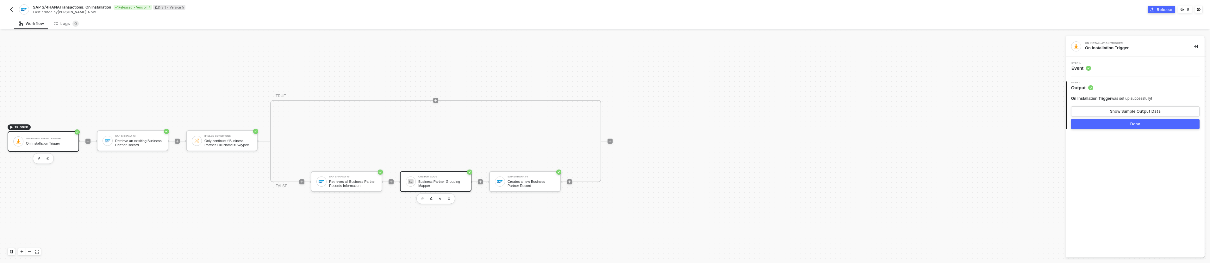
click at [452, 182] on div "Business Partner Grouping Mapper" at bounding box center [441, 184] width 47 height 8
click at [667, 85] on span "Output" at bounding box center [1082, 88] width 22 height 6
click at [459, 182] on div "Business Partner Grouping Mapper" at bounding box center [441, 184] width 47 height 8
click at [667, 87] on span "Output" at bounding box center [1082, 88] width 22 height 6
click at [667, 66] on span "Inputs" at bounding box center [1081, 68] width 21 height 6
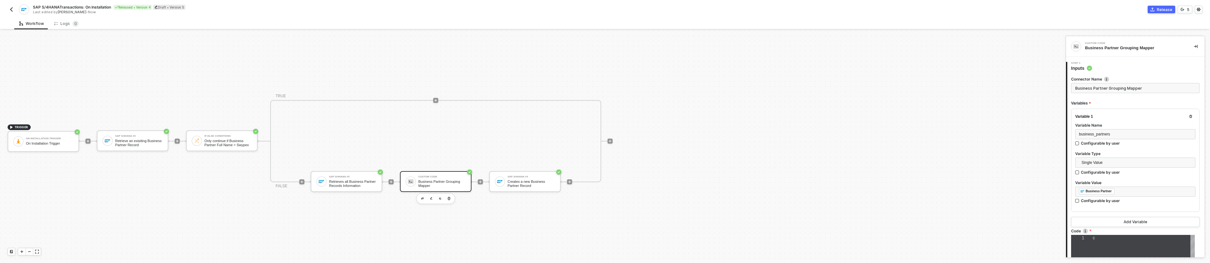
type textarea "const bps = inputData?.business_partners || []; return [DOMAIN_NAME](a => a.Bus…"
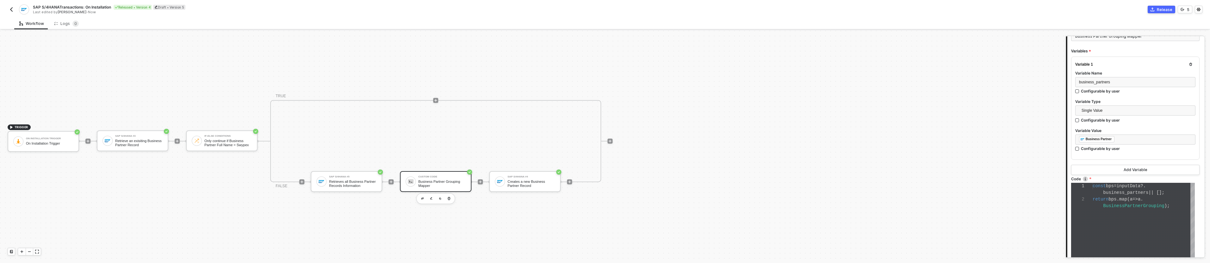
scroll to position [53, 0]
click at [667, 210] on div "const bps = inputData ?. business_partners || []; return bps . map ( a => a . B…" at bounding box center [1143, 226] width 102 height 86
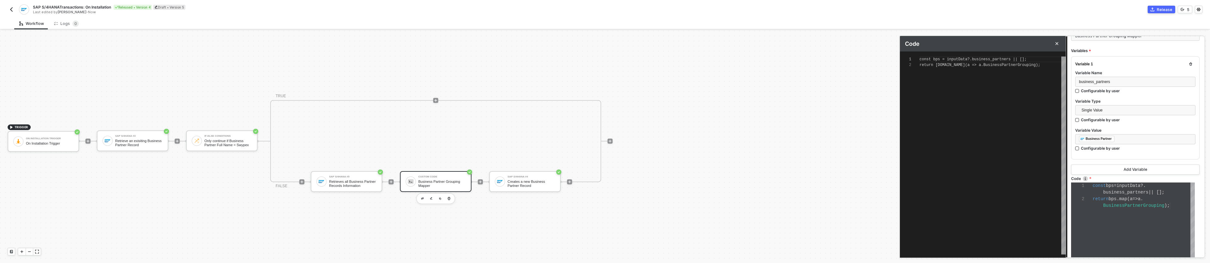
scroll to position [6, 0]
click at [667, 193] on span "business_partners" at bounding box center [1125, 192] width 45 height 5
type textarea "const bps = inputData?.business_partners || []; return [DOMAIN_NAME](a => a.Bus…"
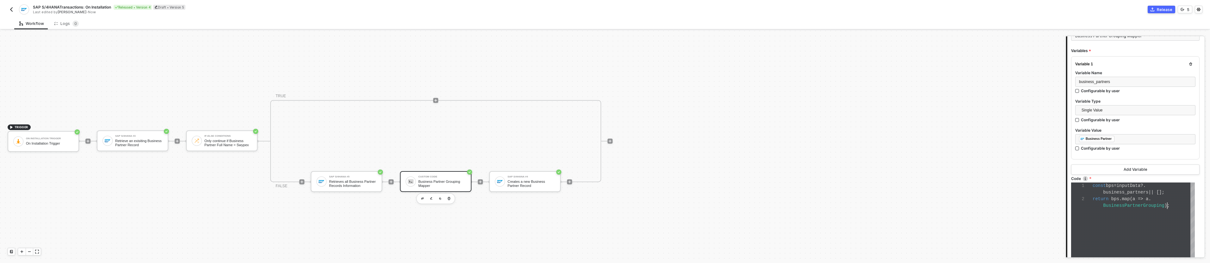
scroll to position [0, 77]
drag, startPoint x: 1152, startPoint y: 191, endPoint x: 1169, endPoint y: 206, distance: 23.1
click at [667, 191] on span "business_partners" at bounding box center [1125, 192] width 45 height 5
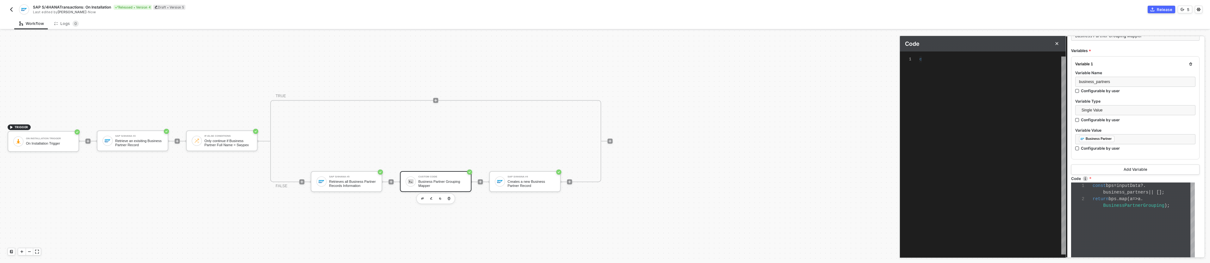
type textarea "const bps = inputData?.business_partners || []; return [DOMAIN_NAME](a => a.Bus…"
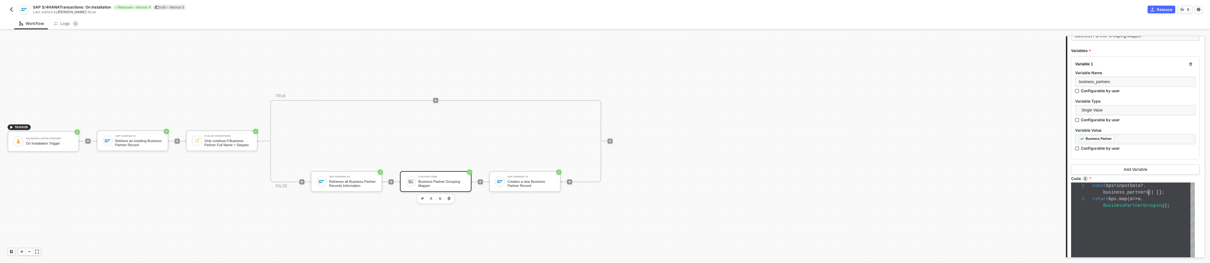
click at [667, 185] on span "bps" at bounding box center [1110, 185] width 8 height 5
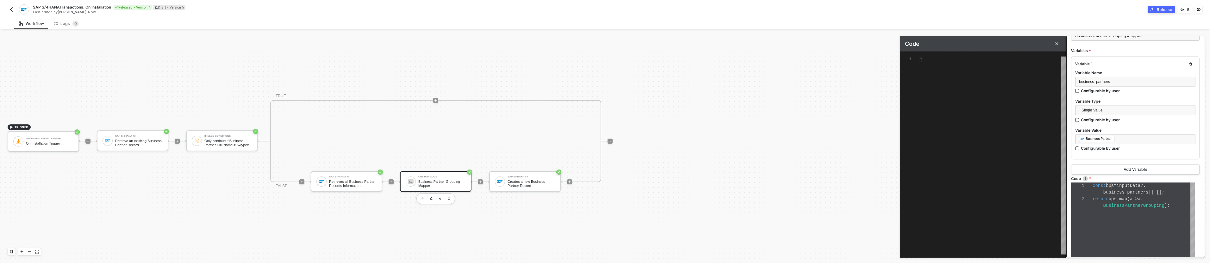
type textarea "const bps = inputData?.business_partners || []; return [DOMAIN_NAME](a => a.Bus…"
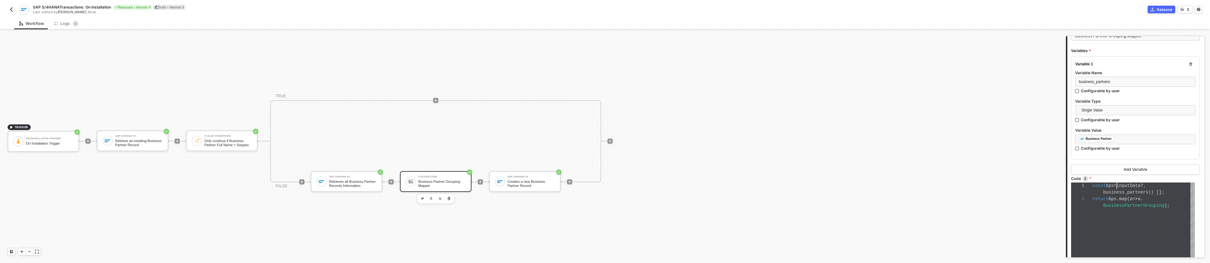
click at [667, 204] on div "1 2 const bps = inputData ?. business_partners || []; return bps . map ( a => a…" at bounding box center [1133, 226] width 124 height 86
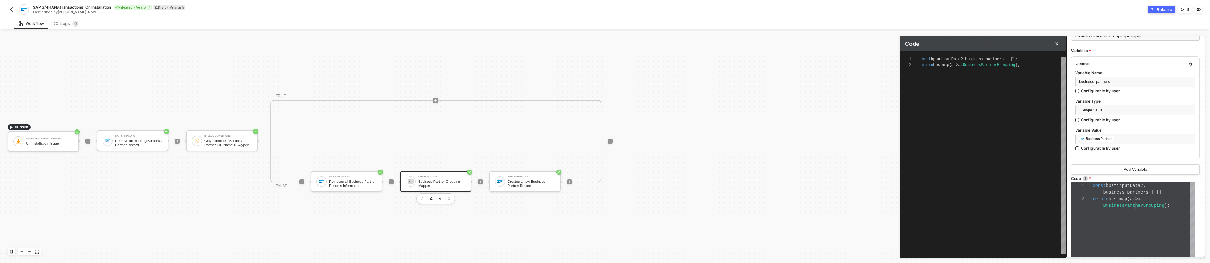
scroll to position [0, 37]
click at [667, 191] on span "business_partners" at bounding box center [1125, 192] width 45 height 5
click at [667, 83] on div "const bps = inputData ?. business_partners || []; return bps . map ( a => a . B…" at bounding box center [992, 156] width 146 height 198
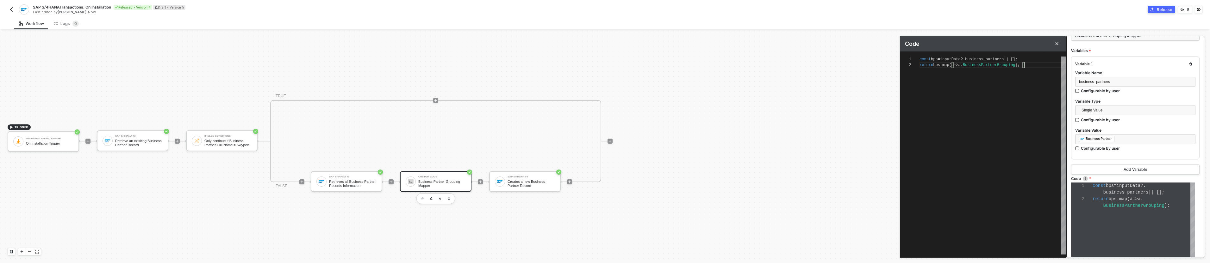
click at [667, 58] on span "[];" at bounding box center [1013, 59] width 7 height 4
click at [667, 58] on span "business_partners" at bounding box center [984, 59] width 39 height 4
type textarea "const bps = inputData?.business_partners[] || []; return [DOMAIN_NAME](a => a.B…"
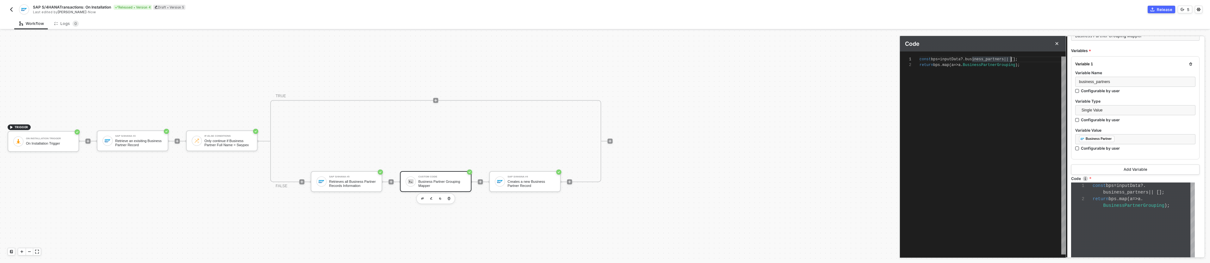
type textarea "const bps = inputData?.business_partners[] || []; return [DOMAIN_NAME](a => a.B…"
type textarea "const bps = inputData?.business_partners[0] || []; return [DOMAIN_NAME](a => a.…"
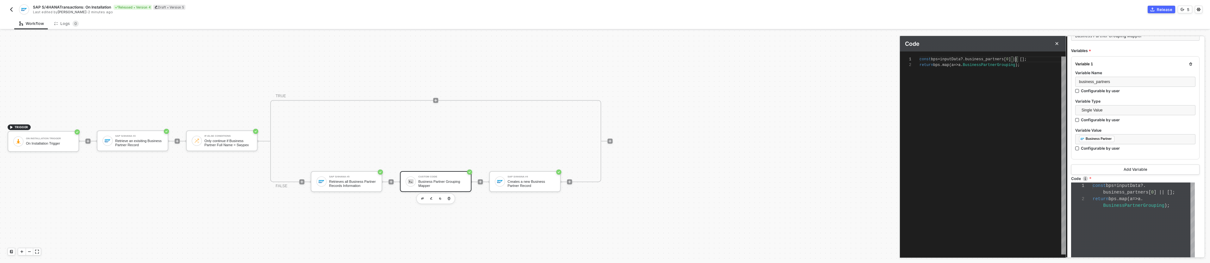
click at [667, 65] on span "BusinessPartnerGrouping" at bounding box center [989, 65] width 53 height 4
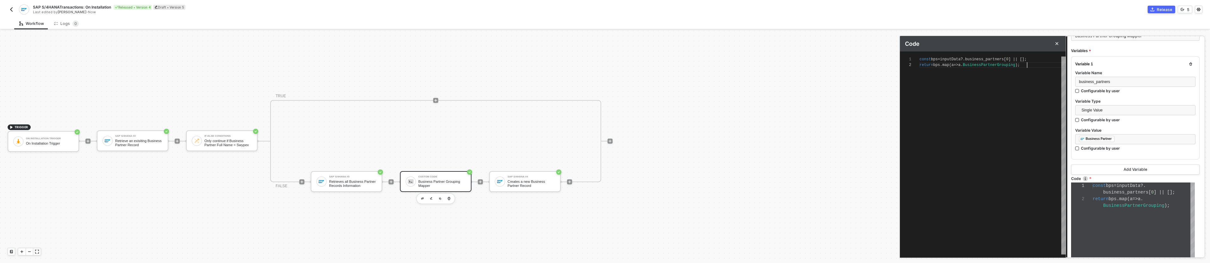
type textarea "const bps = inputData?.business_partners[0] || []; return [DOMAIN_NAME](a => a.…"
type textarea "const bps = inputData?.business_partners[0] || []; return [DOMAIN_NAME](a => aB…"
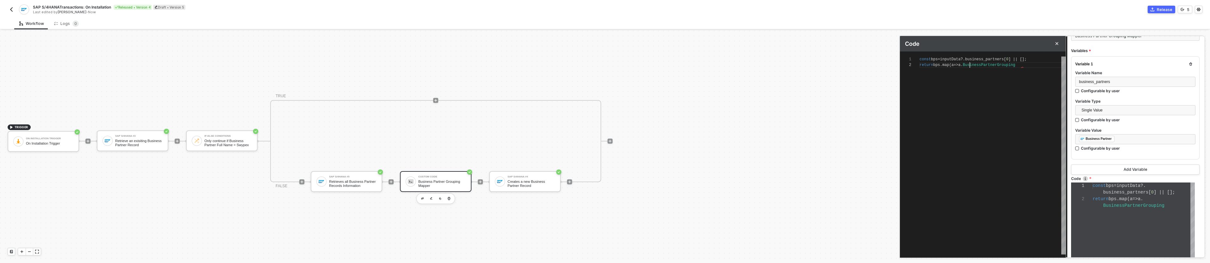
type textarea "const bps = inputData?.business_partners[0] || []; return [DOMAIN_NAME](a => aB…"
type textarea "const bps = inputData?.business_partners[0] || []; return [DOMAIN_NAME](a => Bu…"
type textarea "const bps = inputData?.business_partners[0] || []; return [DOMAIN_NAME](a Busin…"
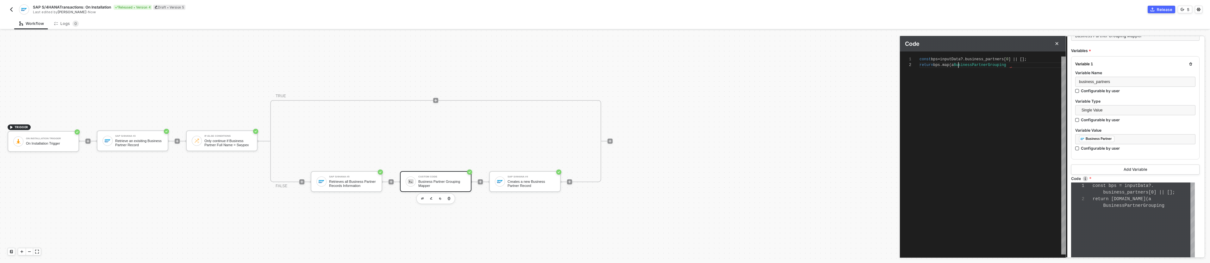
type textarea "const bps = inputData?.business_partners[0] || []; return [DOMAIN_NAME](Busines…"
type textarea "const bps = inputData?.business_partners[0] || []; return bps.mapBusinessPartne…"
type textarea "const bps = inputData?.business_partners[0] || []; return bps.BusinessPartnerGr…"
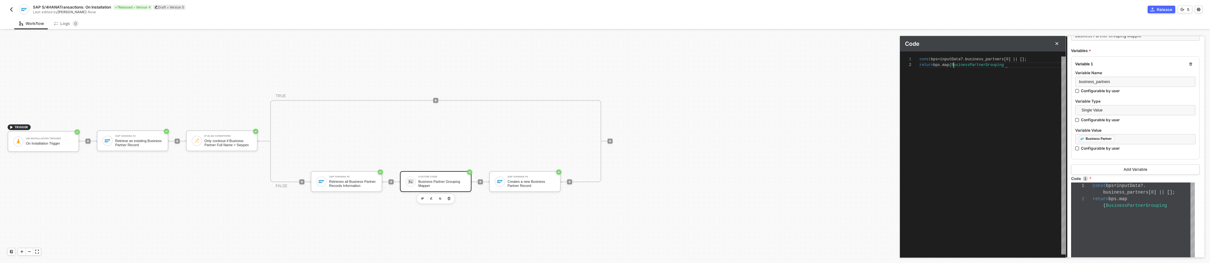
type textarea "const bps = inputData?.business_partners[0] || []; return bps.BusinessPartnerGr…"
type textarea "const bps = inputData?.business_partners[0] || []; return bpsBusinessPartnerGro…"
type textarea "const bps = inputData?.business_partners[0] || []; return BusinessPartnerGroupi…"
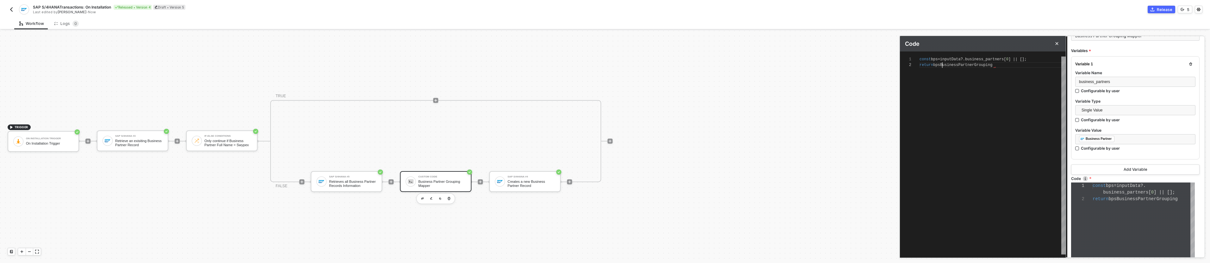
scroll to position [6, 16]
type textarea "const bps = inputData?.business_partners[0] || []; BusinessPartnerGrouping"
type textarea "const bps = inputData?.business_partners[0] || [];BusinessPartnerGrouping"
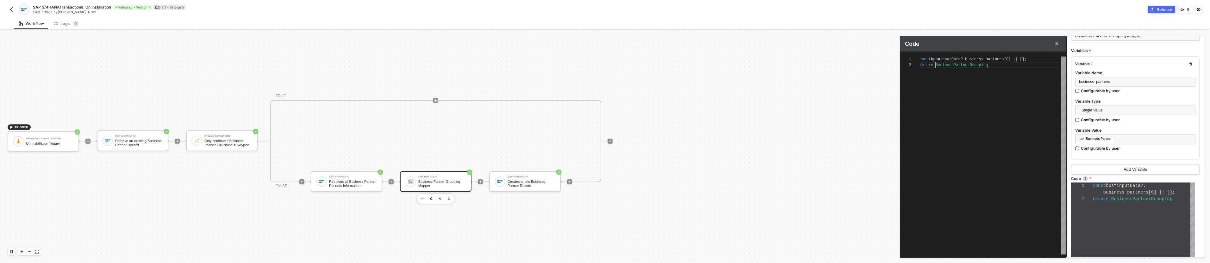
type textarea "const bps = inputData?.business_partners[0] || [];BusinessPartnerGrouping"
type textarea "const bps = inputData?.business_partners[0] || BusinessPartnerGrouping"
type textarea "const bps = inputData?.business_partners[0] BusinessPartnerGrouping"
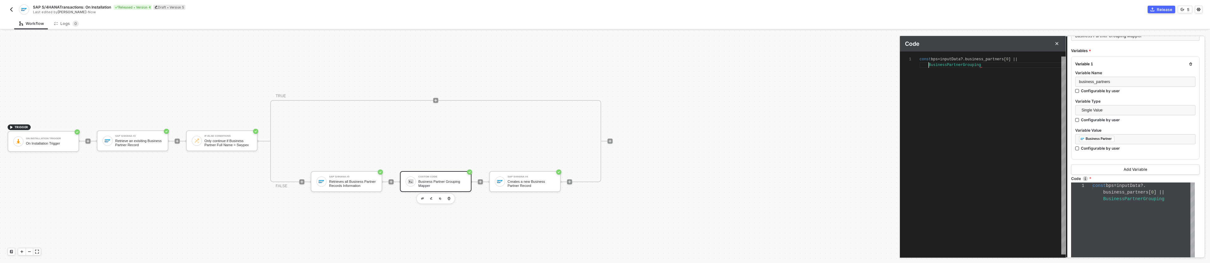
type textarea "const bps = inputData?.business_partners[0] BusinessPartnerGrouping"
type textarea "const bps = inputData?.business_partners[0BusinessPartnerGrouping"
type textarea "const bps = inputData?.business_partners[0]BusinessPartnerGrouping"
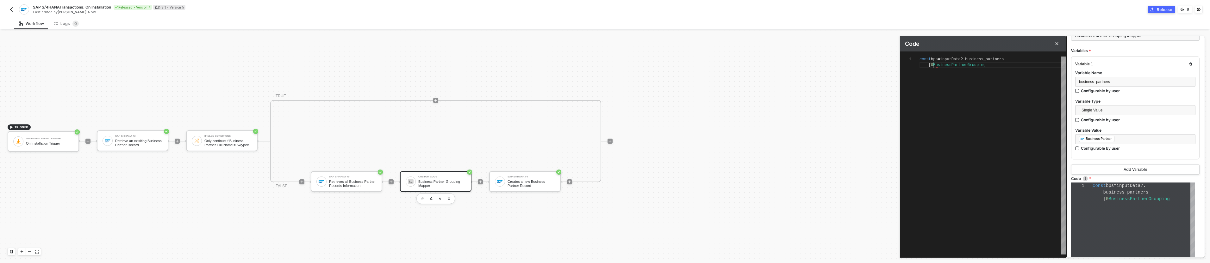
type textarea "const bps = inputData?.business_partners[0]BusinessPartnerGrouping"
type textarea "const bps = inputData?.business_partners[0].BusinessPartnerGrouping"
click at [667, 65] on div "BusinessPartnerGrouping" at bounding box center [992, 65] width 146 height 6
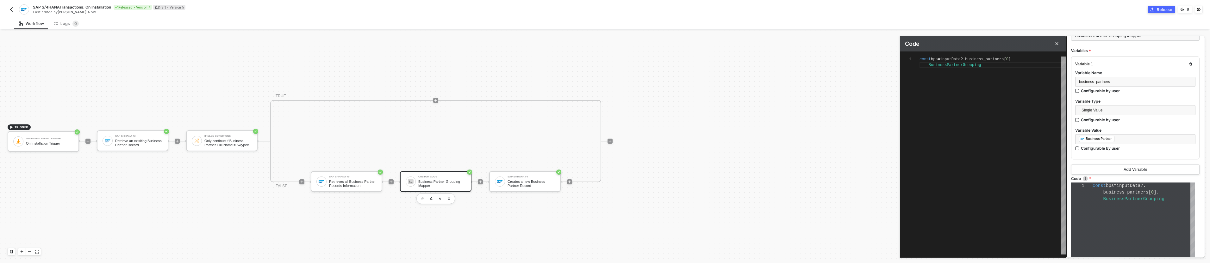
type textarea "const bps = inputData?.business_partners[0].BusinessPartnerGrouping;"
click at [667, 10] on icon "icon-commerce" at bounding box center [1152, 10] width 4 height 4
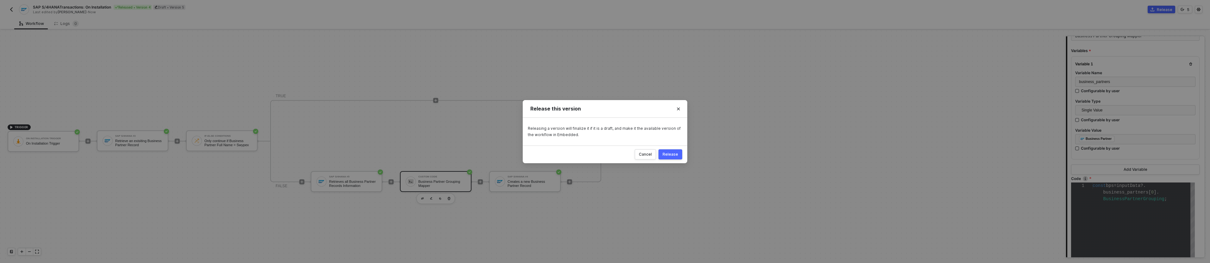
click at [667, 158] on button "Release" at bounding box center [670, 155] width 24 height 10
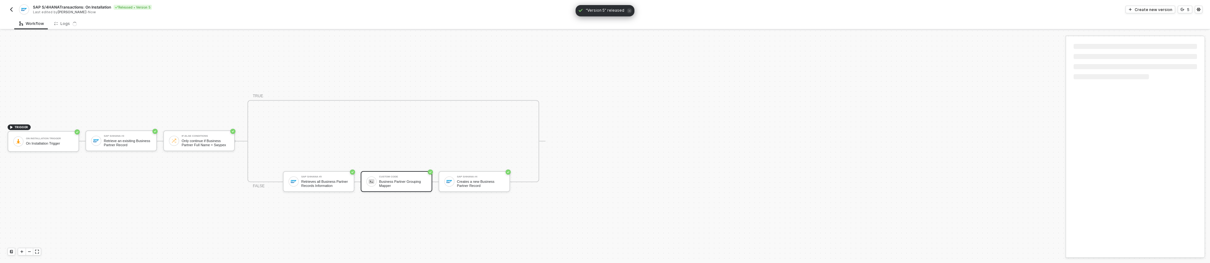
click at [11, 9] on img "button" at bounding box center [11, 9] width 5 height 5
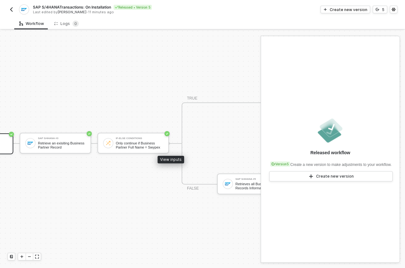
scroll to position [16, 196]
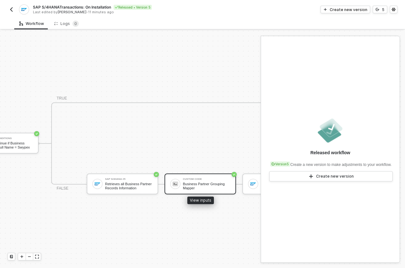
click at [197, 183] on div "Business Partner Grouping Mapper" at bounding box center [206, 186] width 47 height 8
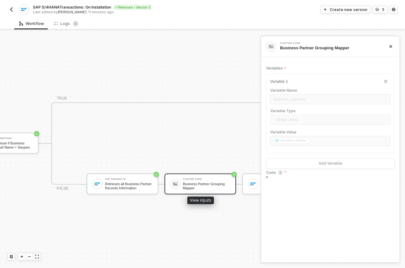
type textarea "const bps = inputData?.business_partners[0].BusinessPartnerGrouping;"
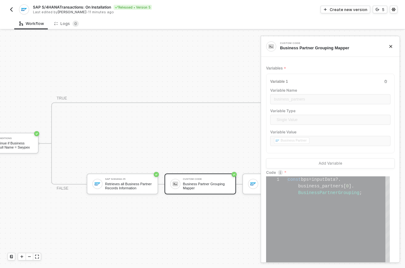
click at [11, 9] on img "button" at bounding box center [11, 9] width 5 height 5
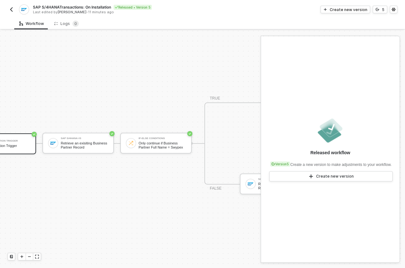
scroll to position [16, 44]
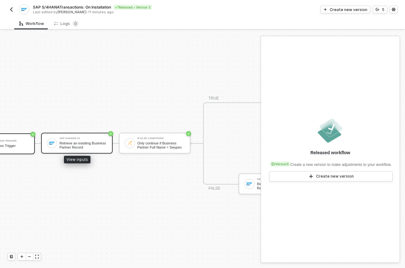
click at [79, 141] on div "Retrieve an exisiting Business Partner Record" at bounding box center [82, 145] width 47 height 8
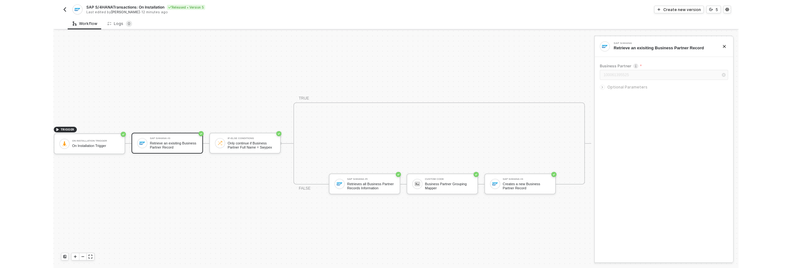
scroll to position [12, 0]
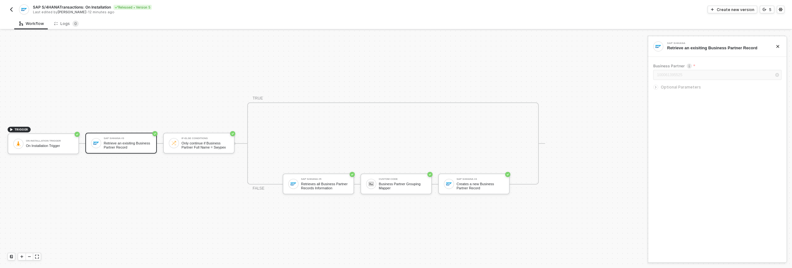
click at [405, 143] on span at bounding box center [542, 143] width 6 height 1
click at [405, 187] on div "Creates a new Business Partner Record" at bounding box center [480, 186] width 47 height 8
click at [405, 109] on icon "icon-arrow-right-small" at bounding box center [656, 109] width 4 height 4
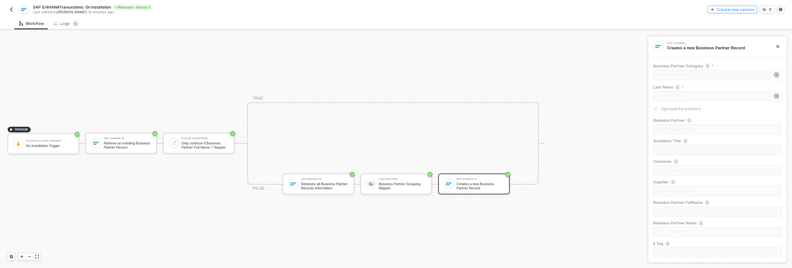
click at [405, 11] on div "Create new version" at bounding box center [736, 9] width 38 height 5
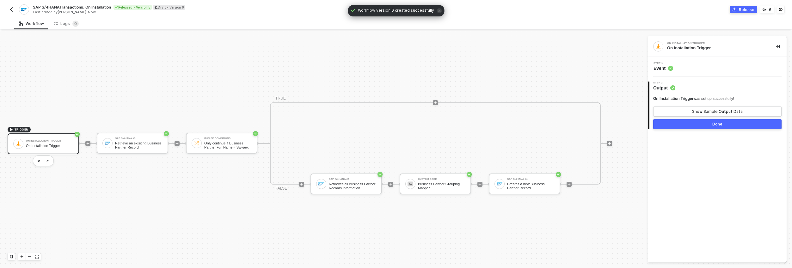
click at [405, 87] on circle at bounding box center [673, 87] width 5 height 5
click at [405, 83] on span "Step 2" at bounding box center [665, 83] width 22 height 3
click at [405, 61] on div "Step 1 Event" at bounding box center [717, 67] width 139 height 20
click at [405, 67] on div "Step 1 Event" at bounding box center [718, 66] width 137 height 9
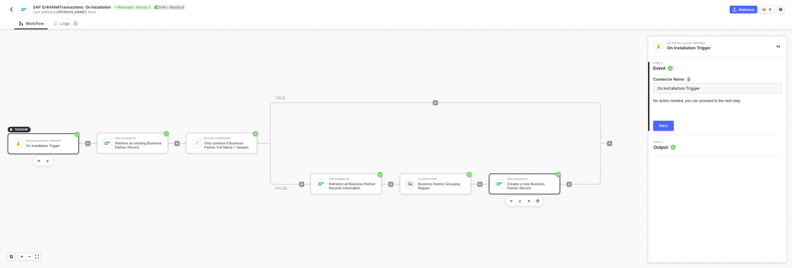
click at [405, 180] on div "SAP S/4HANA #4" at bounding box center [530, 179] width 47 height 3
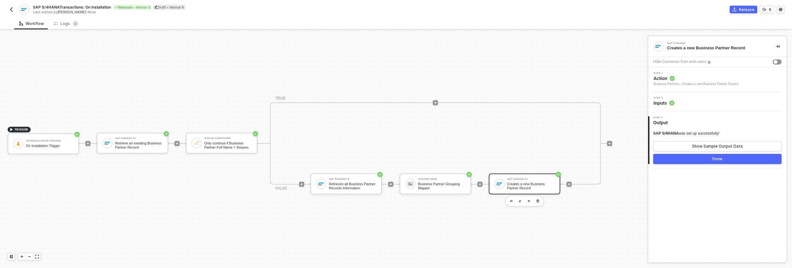
click at [405, 99] on span "Step 2" at bounding box center [664, 98] width 21 height 3
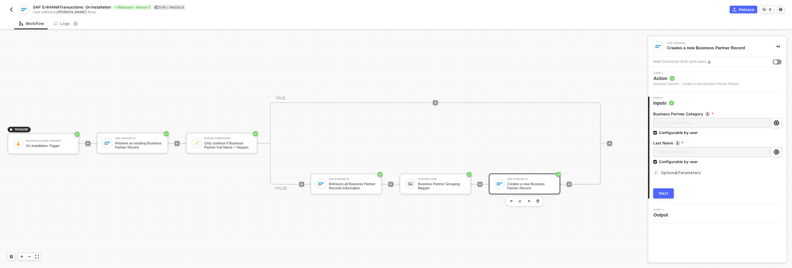
click at [405, 172] on span "Optional Parameters" at bounding box center [681, 172] width 40 height 5
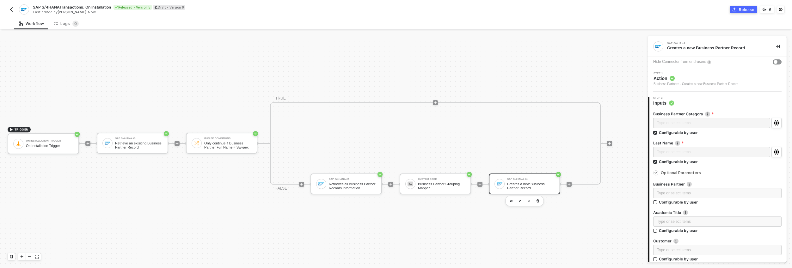
click at [405, 172] on span "Optional Parameters" at bounding box center [681, 172] width 40 height 5
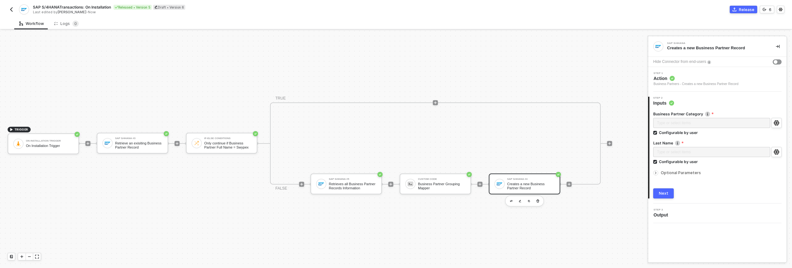
click at [405, 172] on span "Optional Parameters" at bounding box center [681, 172] width 40 height 5
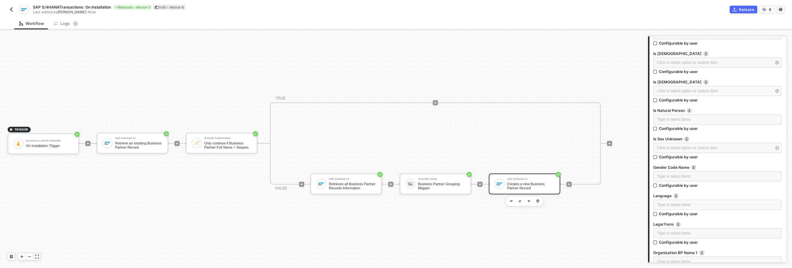
scroll to position [291, 0]
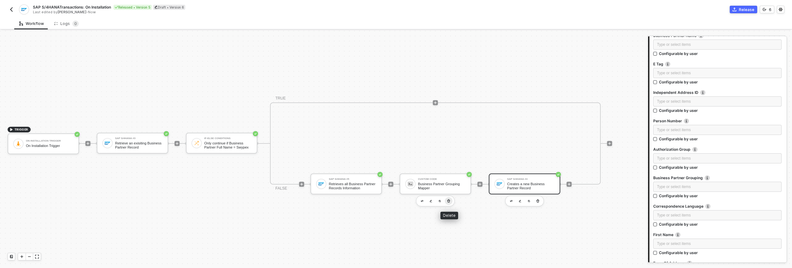
click at [405, 201] on icon "button" at bounding box center [449, 201] width 3 height 3
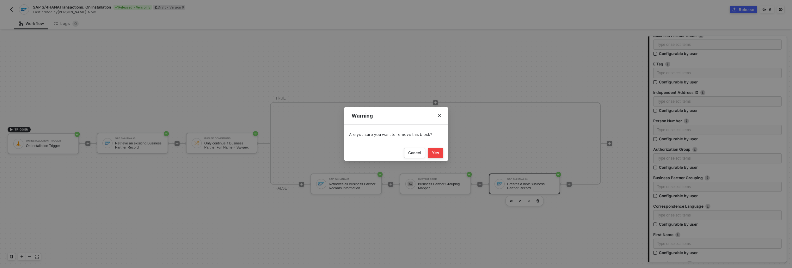
click at [405, 153] on div "Yes" at bounding box center [435, 153] width 7 height 5
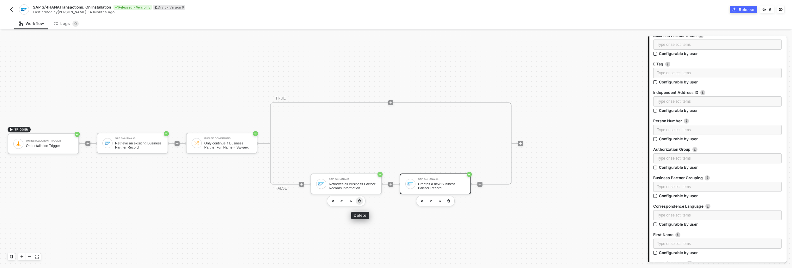
click at [362, 203] on button "button" at bounding box center [360, 201] width 8 height 8
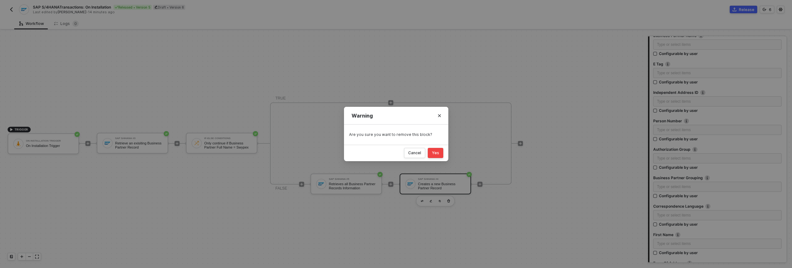
click at [405, 152] on div "Yes" at bounding box center [435, 153] width 7 height 5
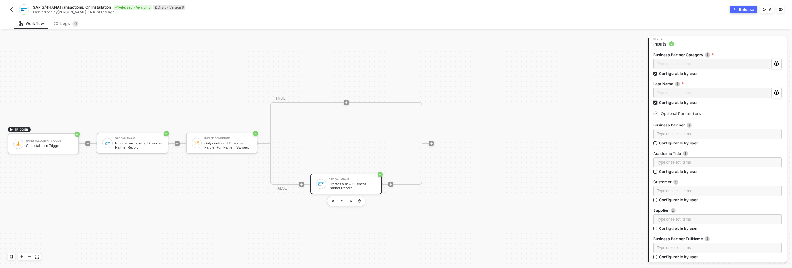
scroll to position [0, 0]
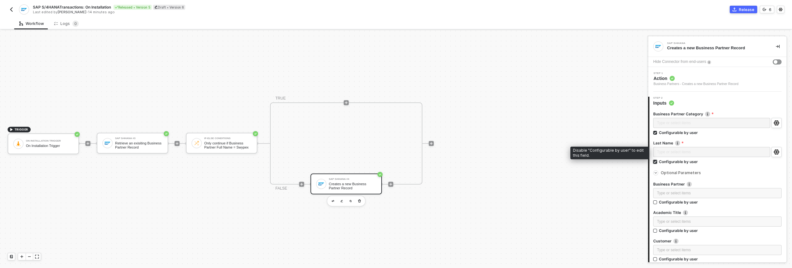
click at [405, 159] on label "Configurable by user" at bounding box center [718, 161] width 128 height 5
click at [405, 160] on input "Configurable by user" at bounding box center [656, 162] width 4 height 4
checkbox input "false"
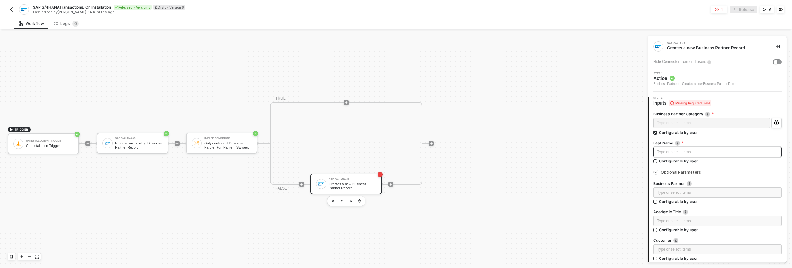
click at [405, 154] on div "Type or select items ﻿" at bounding box center [717, 152] width 121 height 6
click at [405, 133] on input "Configurable by user" at bounding box center [656, 133] width 4 height 4
checkbox input "false"
click at [405, 124] on div "Type or select items ﻿" at bounding box center [717, 123] width 121 height 6
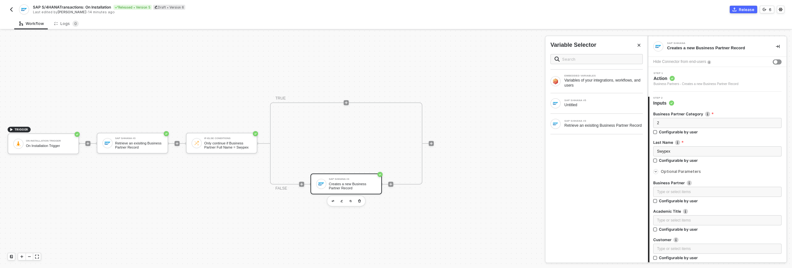
click at [405, 111] on div "TRIGGER On Installation Trigger On Installation Trigger SAP S/4HANA #3 Retrieve…" at bounding box center [322, 143] width 645 height 249
click at [405, 11] on button "Release" at bounding box center [744, 10] width 28 height 8
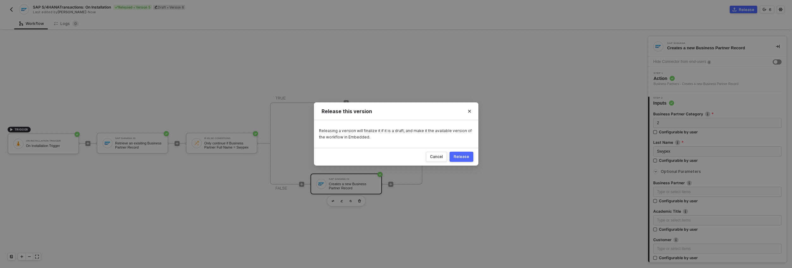
click at [405, 158] on div "Release" at bounding box center [461, 156] width 15 height 5
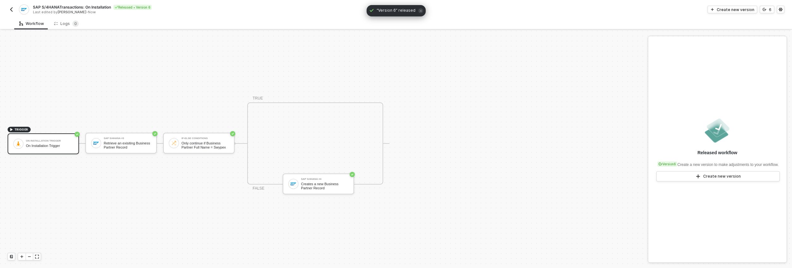
click at [13, 9] on img "button" at bounding box center [11, 9] width 5 height 5
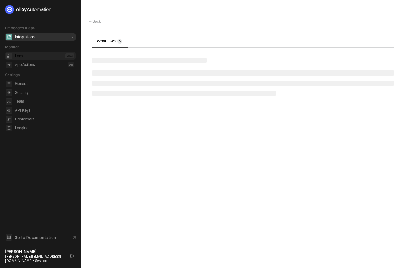
click at [14, 54] on li "Logs 7046" at bounding box center [40, 56] width 71 height 8
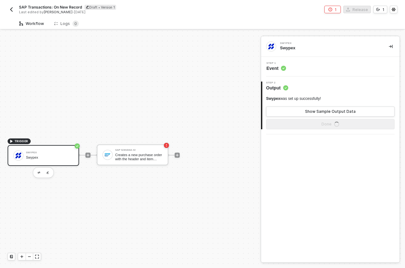
scroll to position [12, 0]
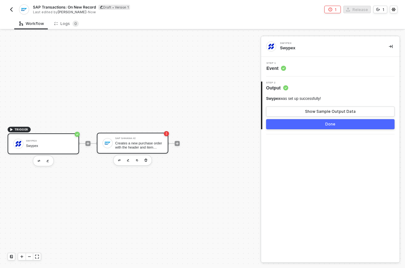
click at [147, 146] on div "Creates a new purchase order with the header and item details passed in the req…" at bounding box center [138, 145] width 47 height 8
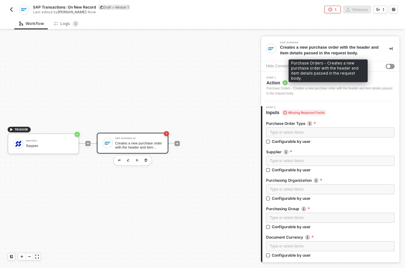
click at [281, 90] on div "Purchase Orders - Creates a new purchase order with the header and item details…" at bounding box center [330, 91] width 128 height 10
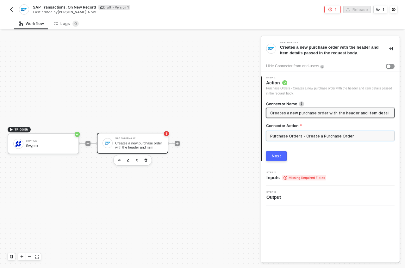
click at [287, 135] on input "Purchase Orders - Create a Purchase Order" at bounding box center [330, 136] width 128 height 10
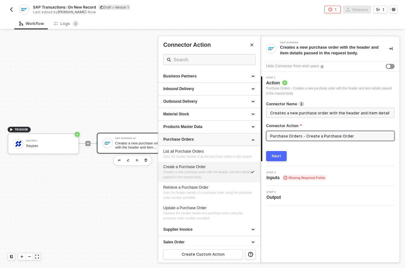
click at [252, 139] on icon at bounding box center [253, 139] width 3 height 0
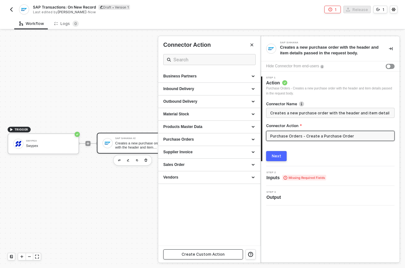
click at [210, 255] on div "Create Custom Action" at bounding box center [203, 254] width 43 height 5
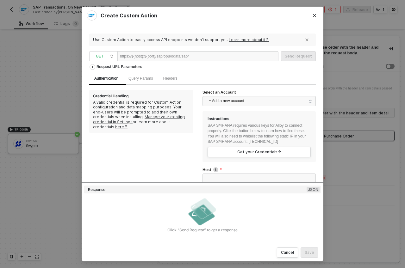
scroll to position [0, 0]
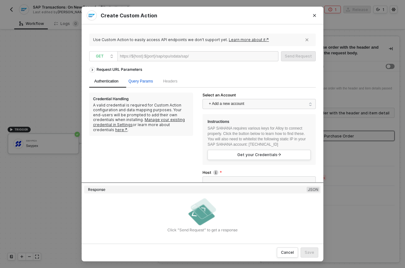
click at [149, 81] on span "Query Params" at bounding box center [140, 81] width 24 height 4
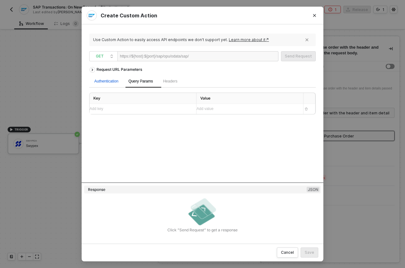
click at [113, 82] on div "Authentication" at bounding box center [106, 81] width 24 height 6
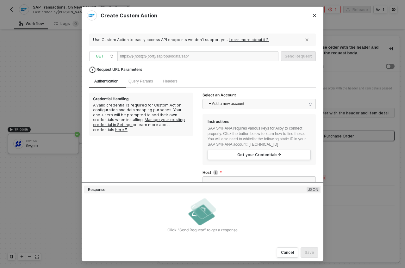
click at [106, 69] on div "Request URL Parameters" at bounding box center [119, 69] width 52 height 11
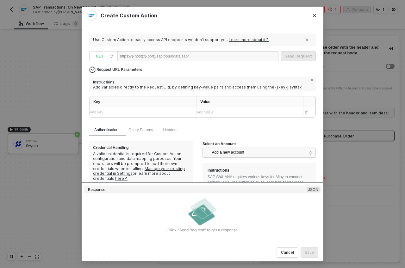
click at [106, 69] on div "Request URL Parameters" at bounding box center [119, 69] width 52 height 11
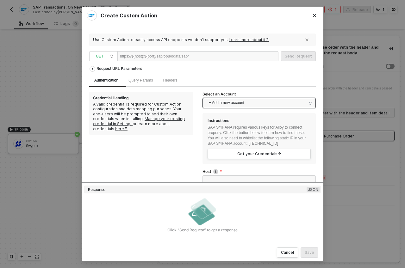
scroll to position [1, 0]
click at [229, 103] on span "+ Add a new account" at bounding box center [260, 103] width 103 height 10
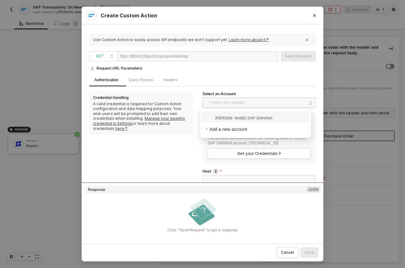
click at [239, 120] on div "[PERSON_NAME] SAP S/4HANA" at bounding box center [255, 117] width 108 height 10
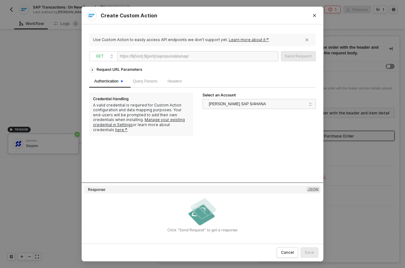
scroll to position [0, 0]
click at [157, 80] on span "Query Params" at bounding box center [145, 81] width 24 height 4
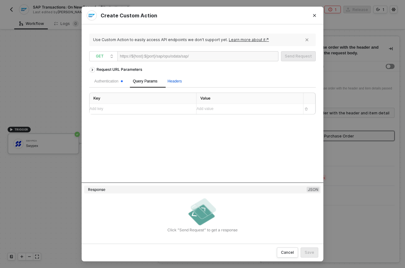
click at [176, 84] on div "Headers" at bounding box center [174, 81] width 14 height 6
click at [150, 79] on span "Query Params" at bounding box center [145, 81] width 24 height 4
click at [212, 56] on div at bounding box center [208, 57] width 39 height 10
click at [315, 14] on icon "Close" at bounding box center [314, 15] width 3 height 3
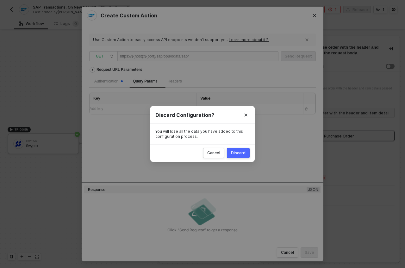
click at [238, 154] on div "Discard" at bounding box center [238, 153] width 15 height 5
